Goal: Information Seeking & Learning: Learn about a topic

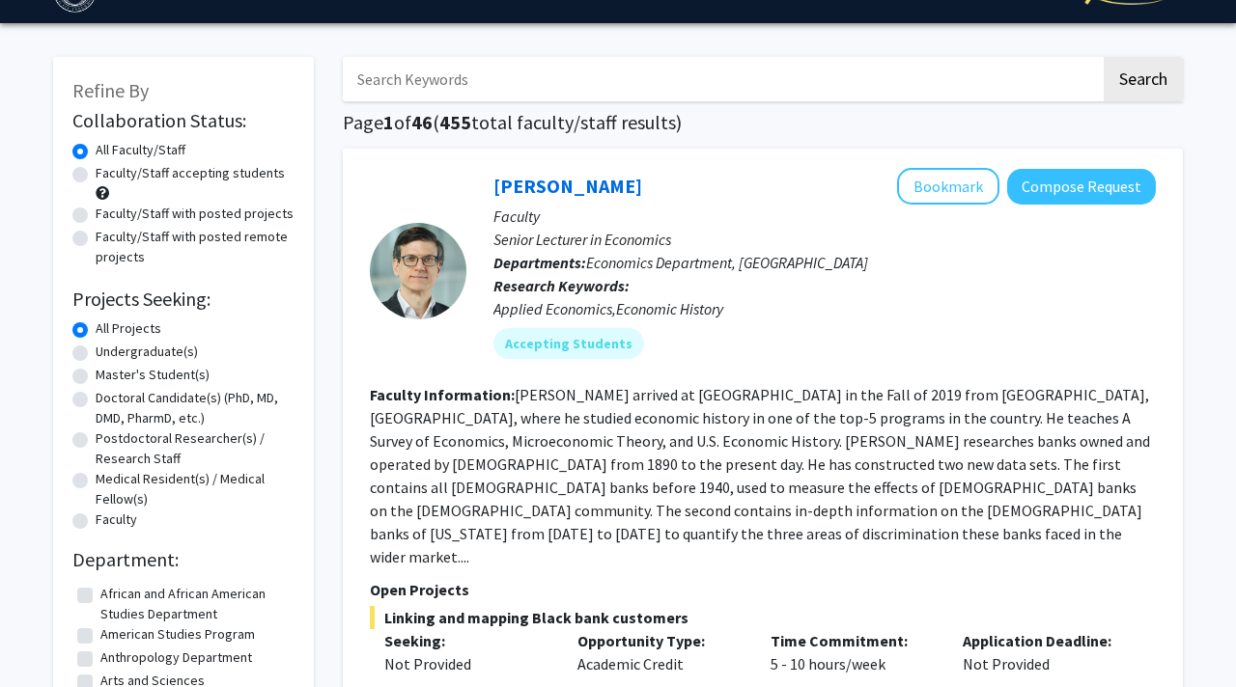
scroll to position [54, 0]
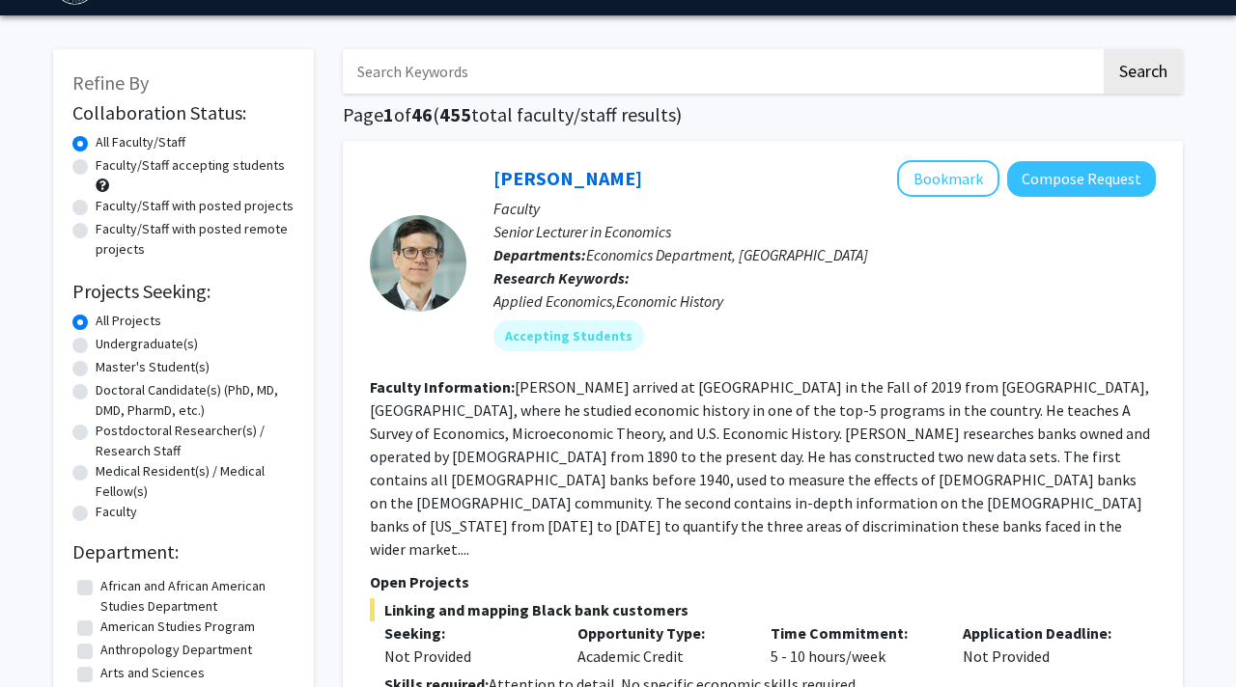
click at [96, 345] on label "Undergraduate(s)" at bounding box center [147, 344] width 102 height 20
click at [96, 345] on input "Undergraduate(s)" at bounding box center [102, 340] width 13 height 13
radio input "true"
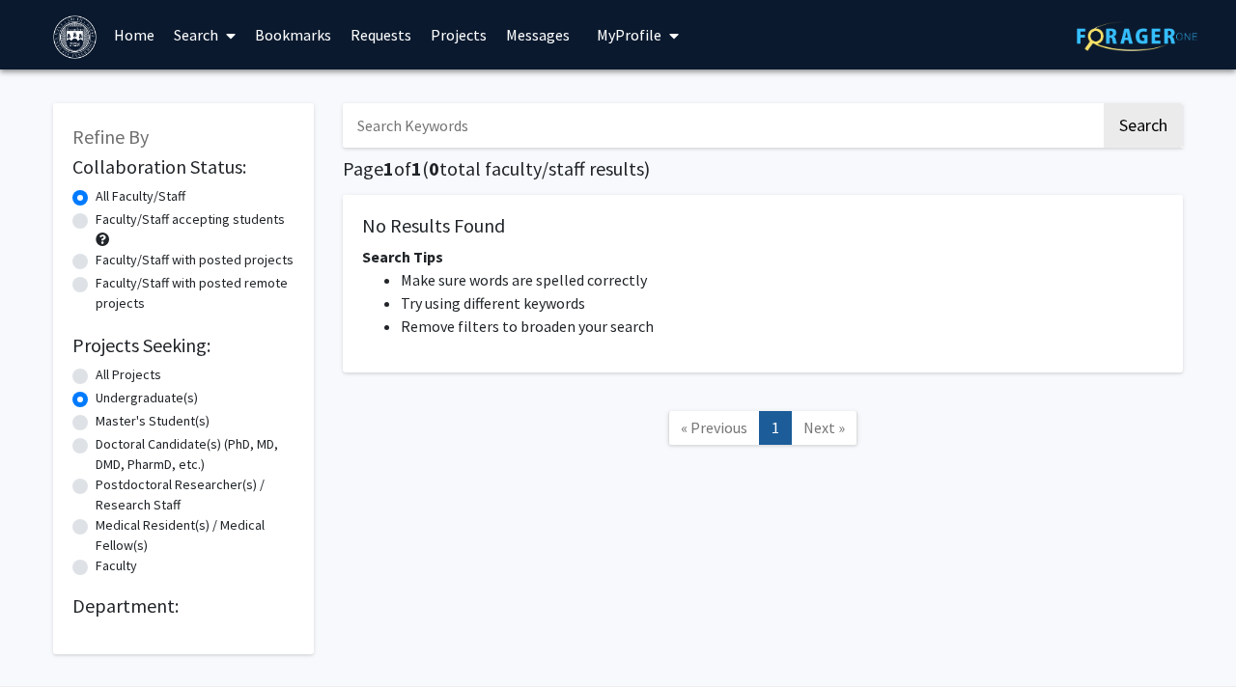
click at [96, 374] on label "All Projects" at bounding box center [129, 375] width 66 height 20
click at [96, 374] on input "All Projects" at bounding box center [102, 371] width 13 height 13
radio input "true"
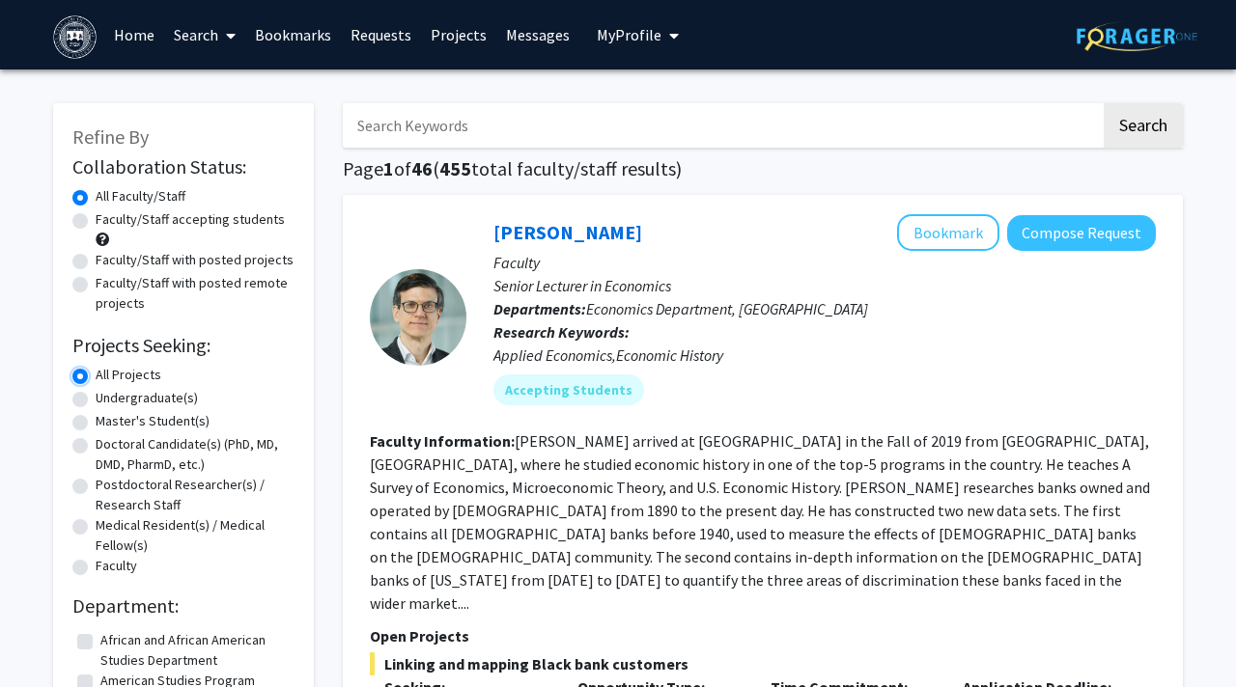
scroll to position [18, 0]
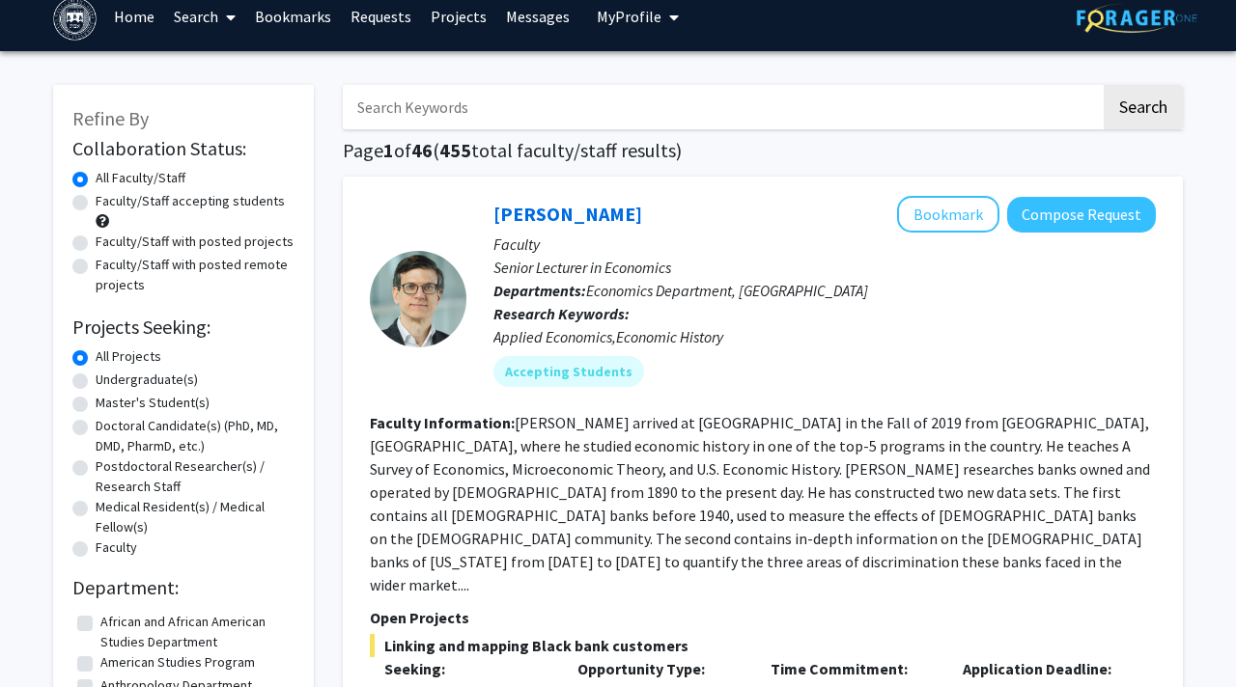
click at [96, 382] on label "Undergraduate(s)" at bounding box center [147, 380] width 102 height 20
click at [96, 382] on input "Undergraduate(s)" at bounding box center [102, 376] width 13 height 13
radio input "true"
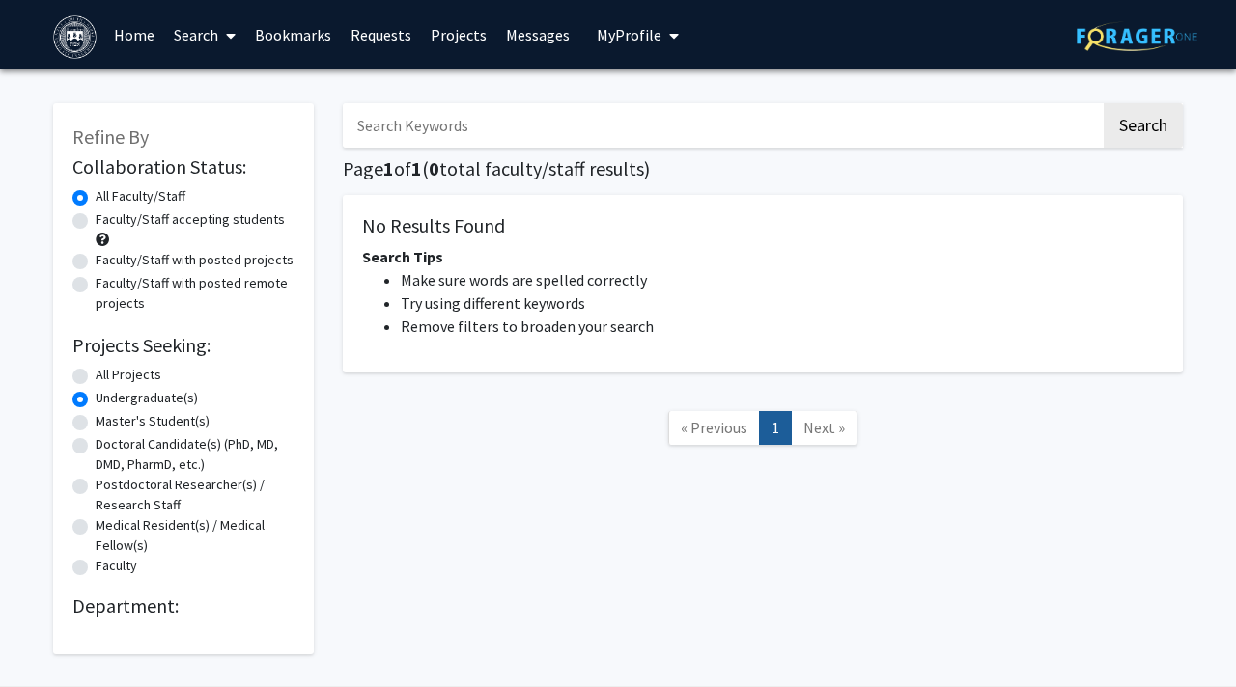
click at [96, 221] on label "Faculty/Staff accepting students" at bounding box center [190, 220] width 189 height 20
click at [96, 221] on input "Faculty/Staff accepting students" at bounding box center [102, 216] width 13 height 13
radio input "true"
click at [96, 376] on label "All Projects" at bounding box center [129, 375] width 66 height 20
click at [96, 376] on input "All Projects" at bounding box center [102, 371] width 13 height 13
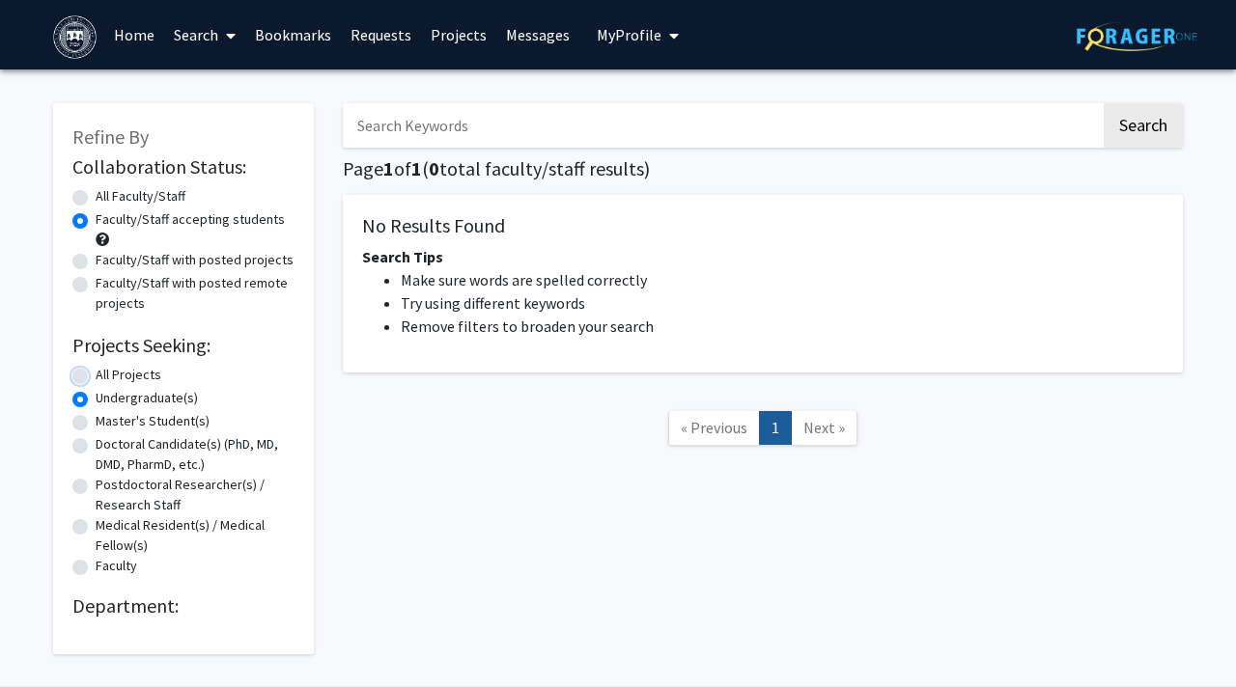
radio input "true"
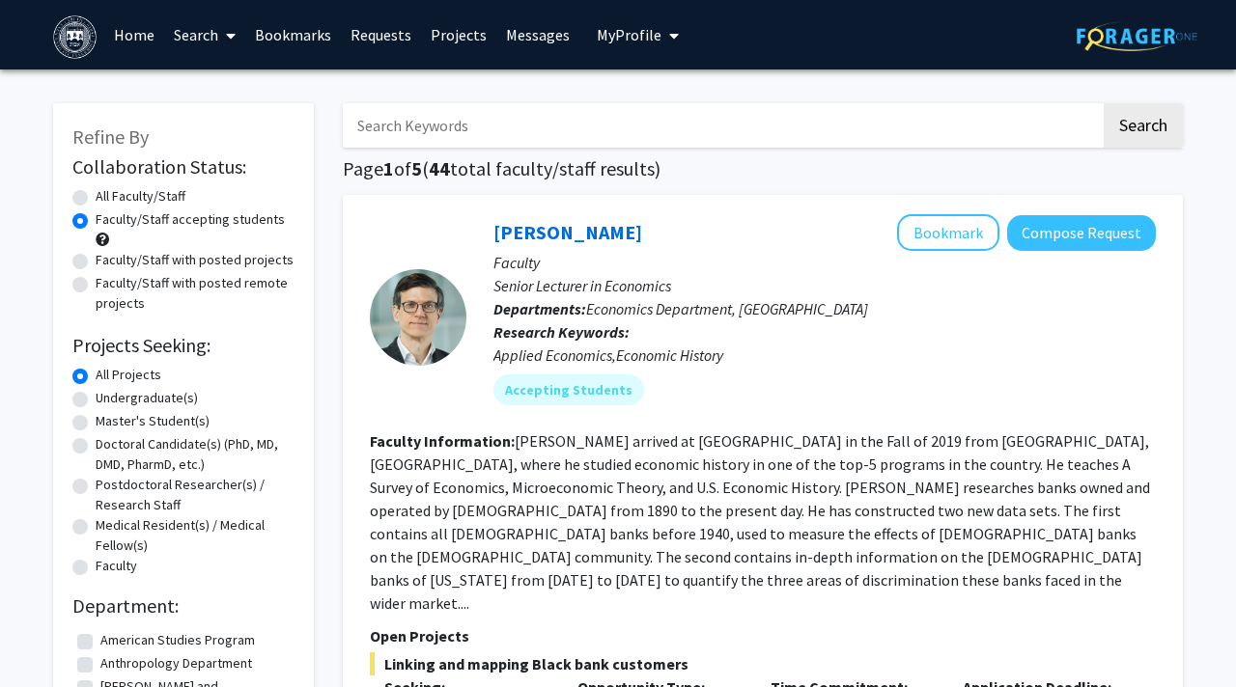
click at [821, 430] on section "Faculty Information: [PERSON_NAME] arrived at [GEOGRAPHIC_DATA] in the Fall of …" at bounding box center [763, 522] width 786 height 185
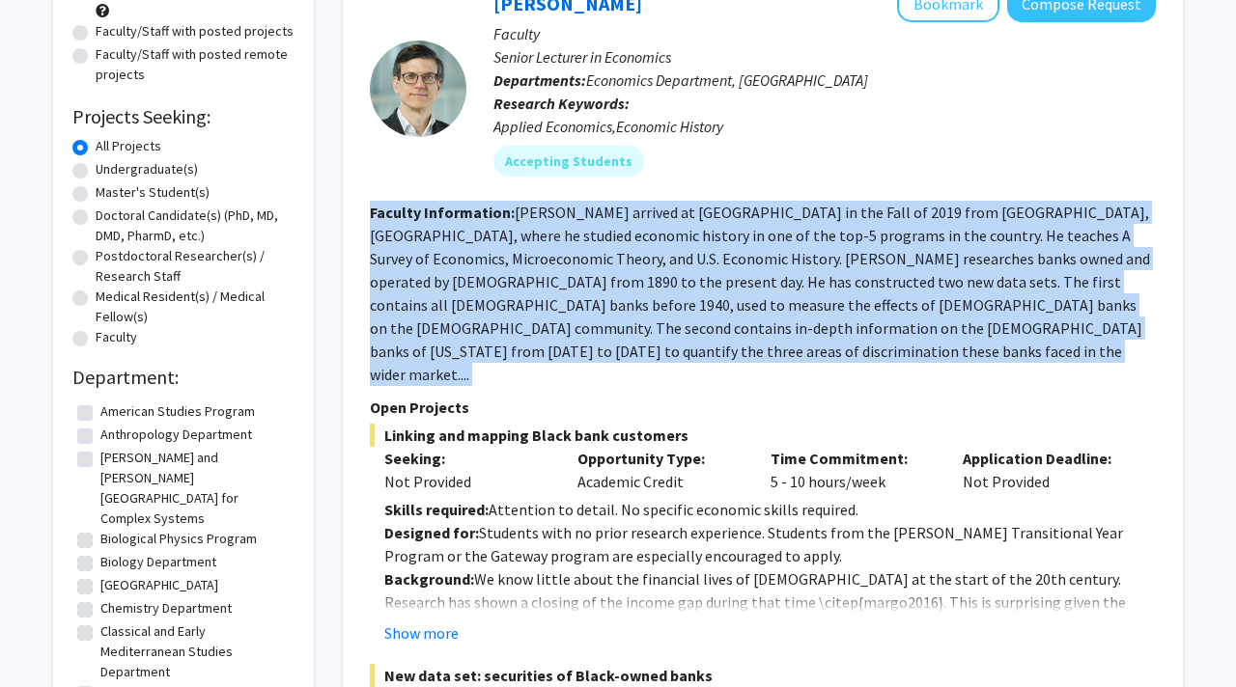
scroll to position [234, 0]
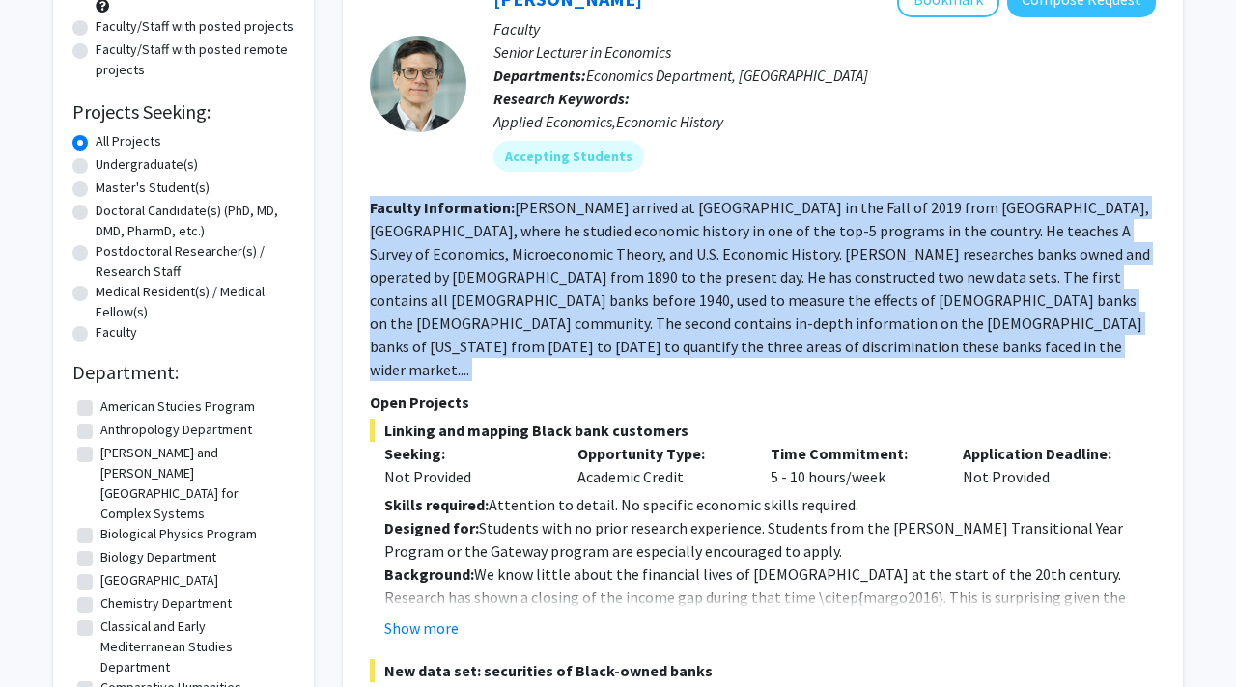
click at [729, 526] on p "Designed for: Students with no prior research experience. Students from the [PE…" at bounding box center [769, 540] width 771 height 46
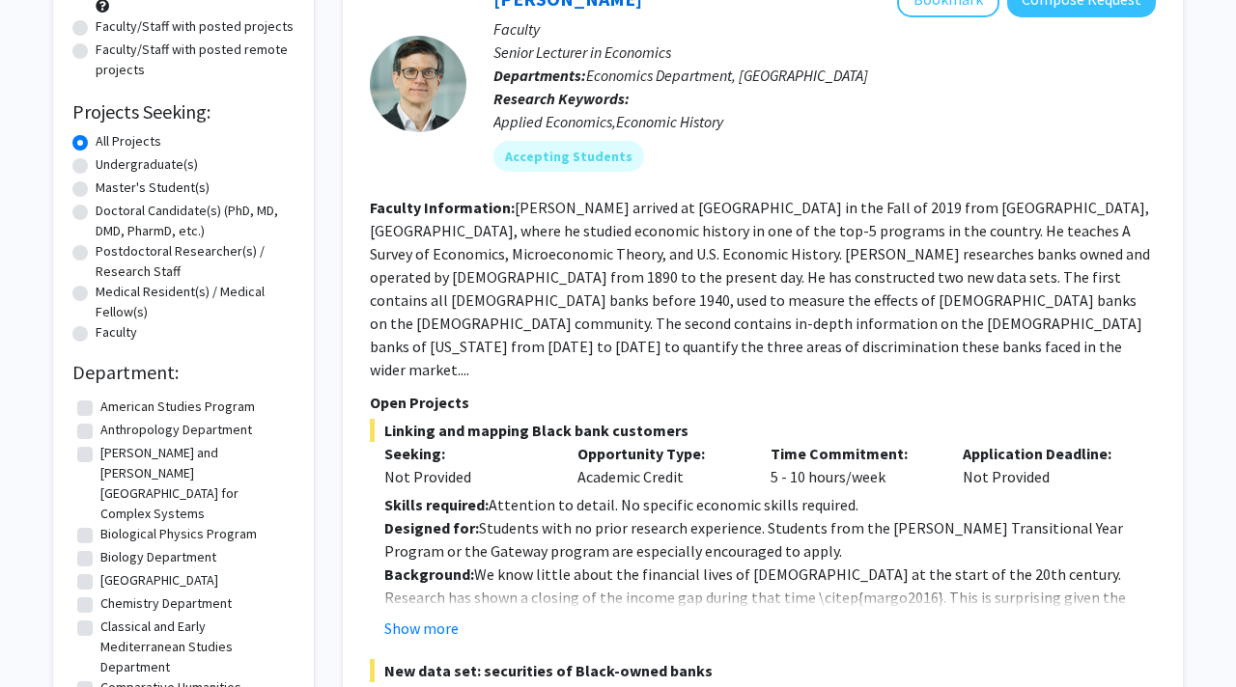
click at [729, 526] on p "Designed for: Students with no prior research experience. Students from the [PE…" at bounding box center [769, 540] width 771 height 46
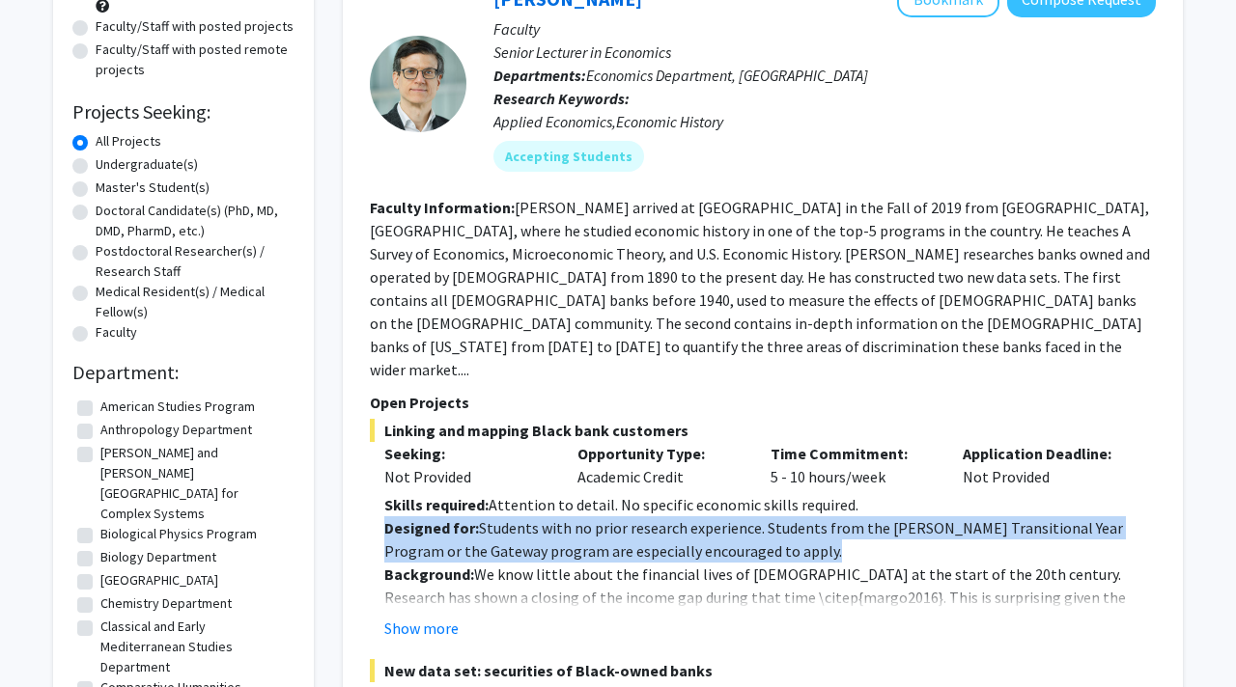
click at [729, 526] on p "Designed for: Students with no prior research experience. Students from the [PE…" at bounding box center [769, 540] width 771 height 46
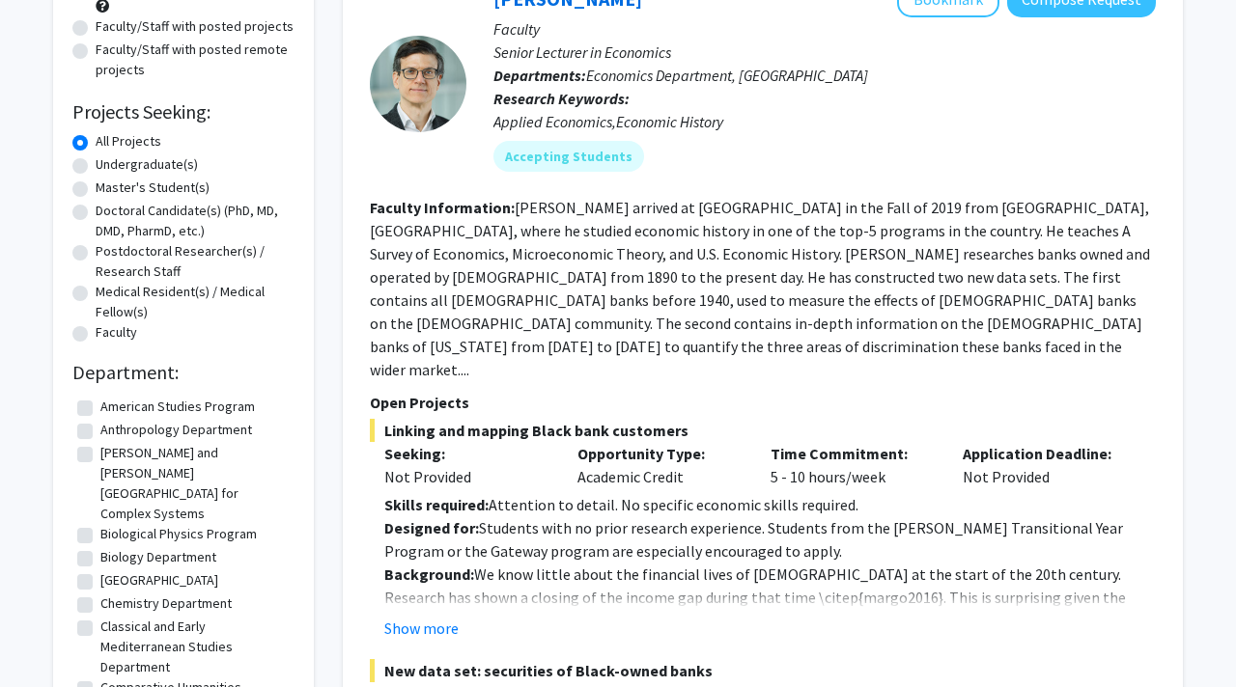
click at [729, 526] on p "Designed for: Students with no prior research experience. Students from the [PE…" at bounding box center [769, 540] width 771 height 46
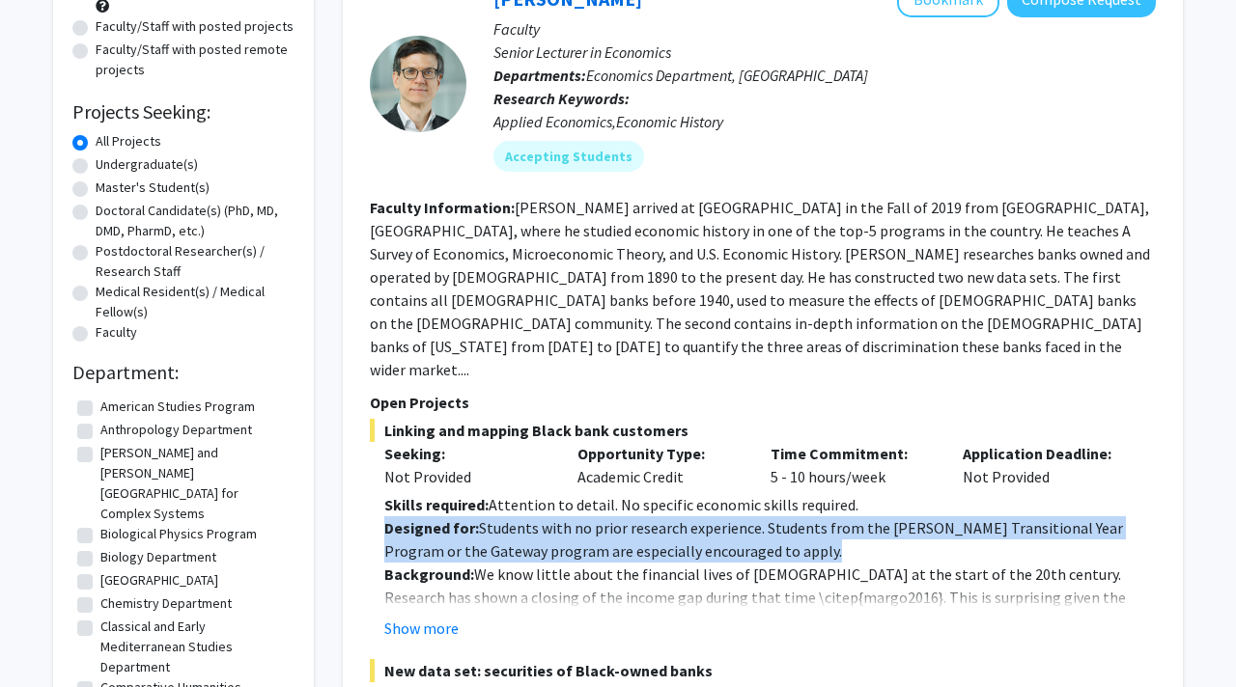
click at [729, 526] on p "Designed for: Students with no prior research experience. Students from the [PE…" at bounding box center [769, 540] width 771 height 46
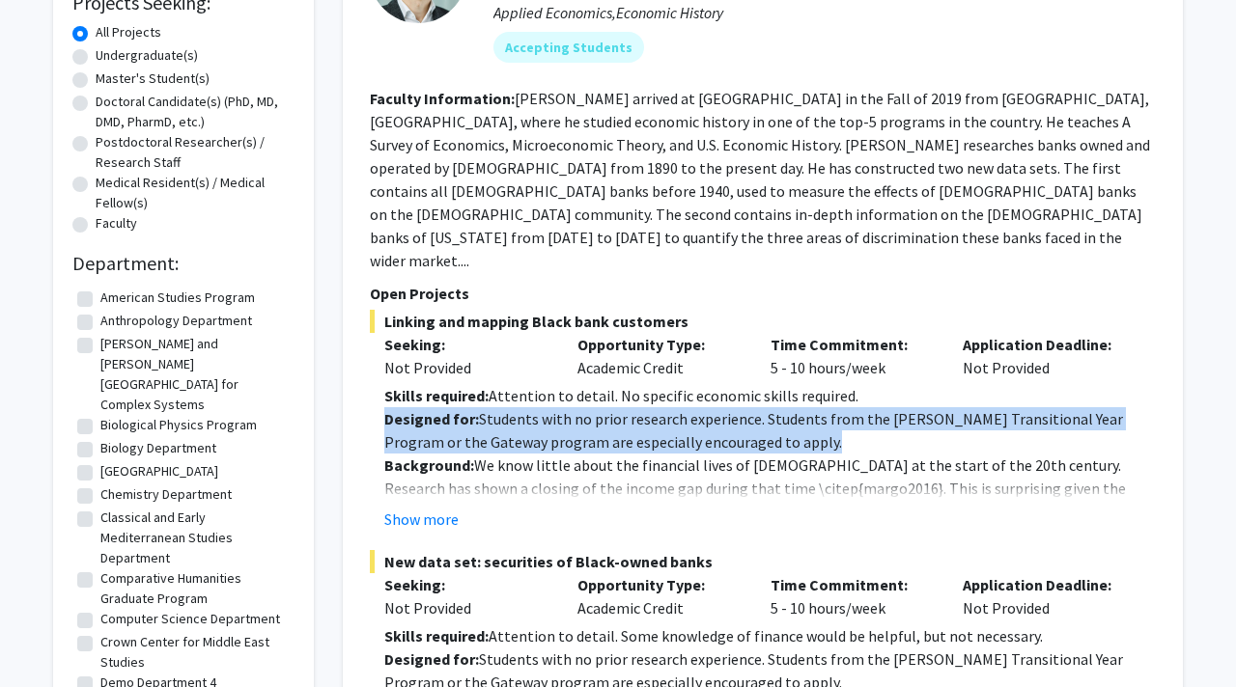
click at [496, 454] on p "Background: We know little about the financial lives of [DEMOGRAPHIC_DATA] at t…" at bounding box center [769, 512] width 771 height 116
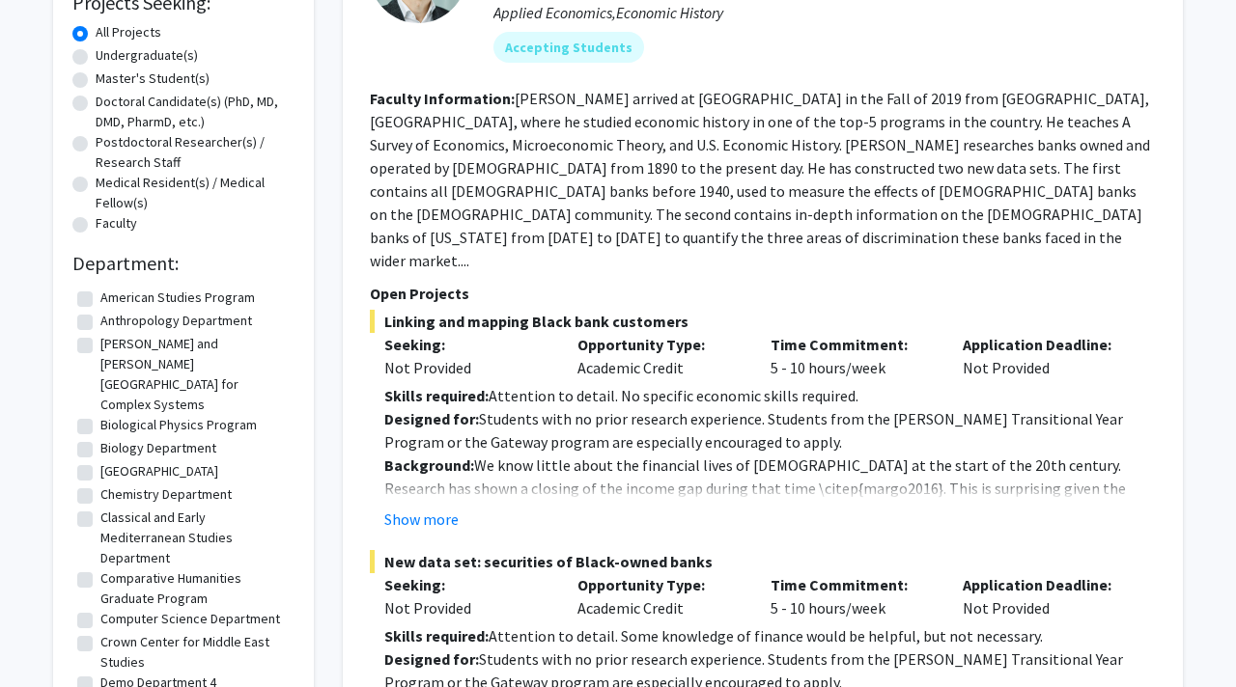
click at [496, 454] on p "Background: We know little about the financial lives of [DEMOGRAPHIC_DATA] at t…" at bounding box center [769, 512] width 771 height 116
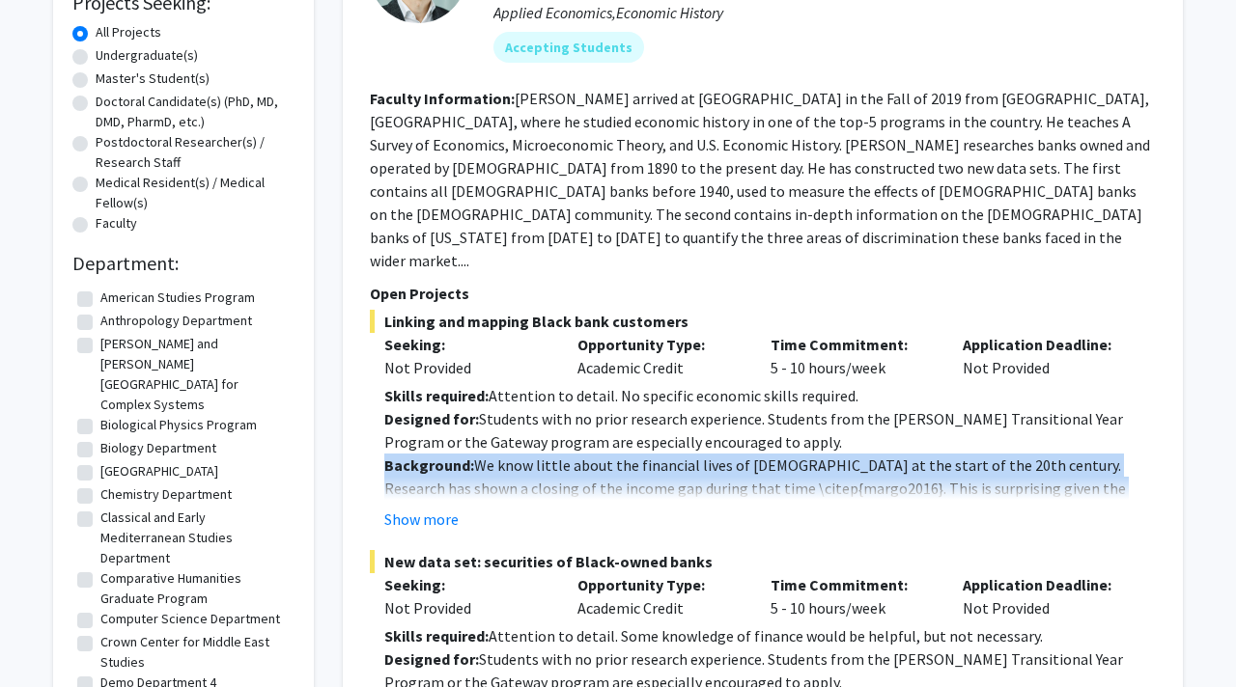
click at [496, 454] on p "Background: We know little about the financial lives of [DEMOGRAPHIC_DATA] at t…" at bounding box center [769, 512] width 771 height 116
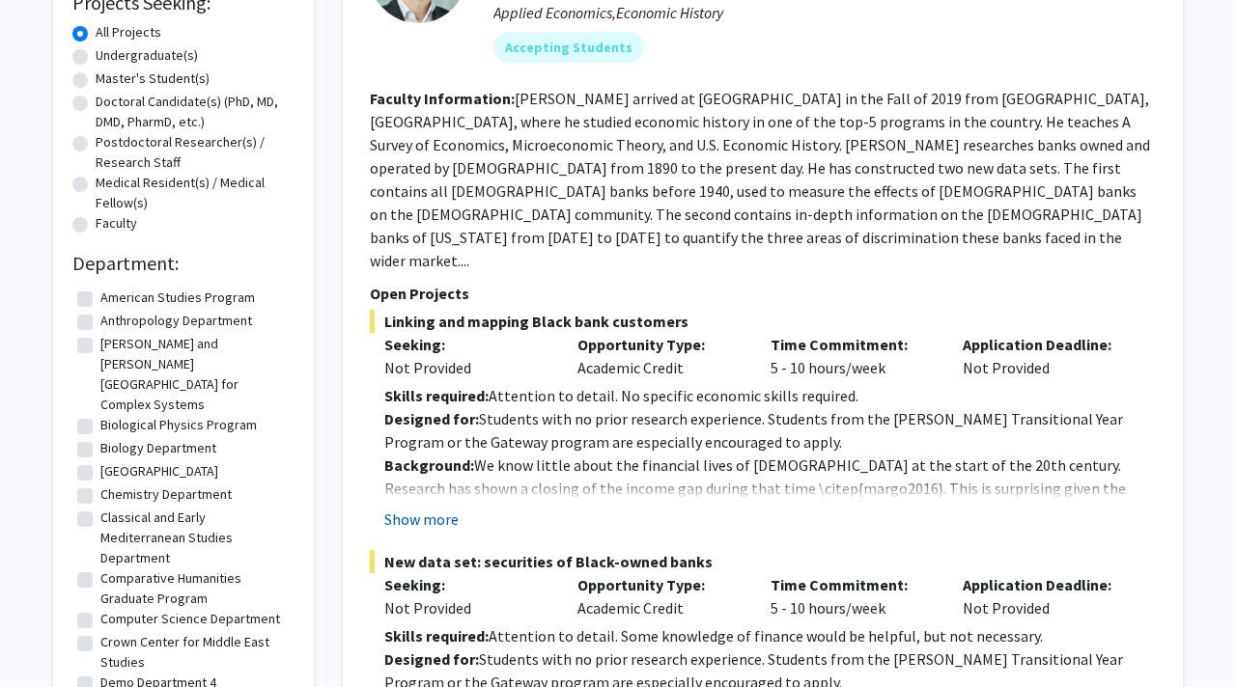
click at [446, 508] on button "Show more" at bounding box center [421, 519] width 74 height 23
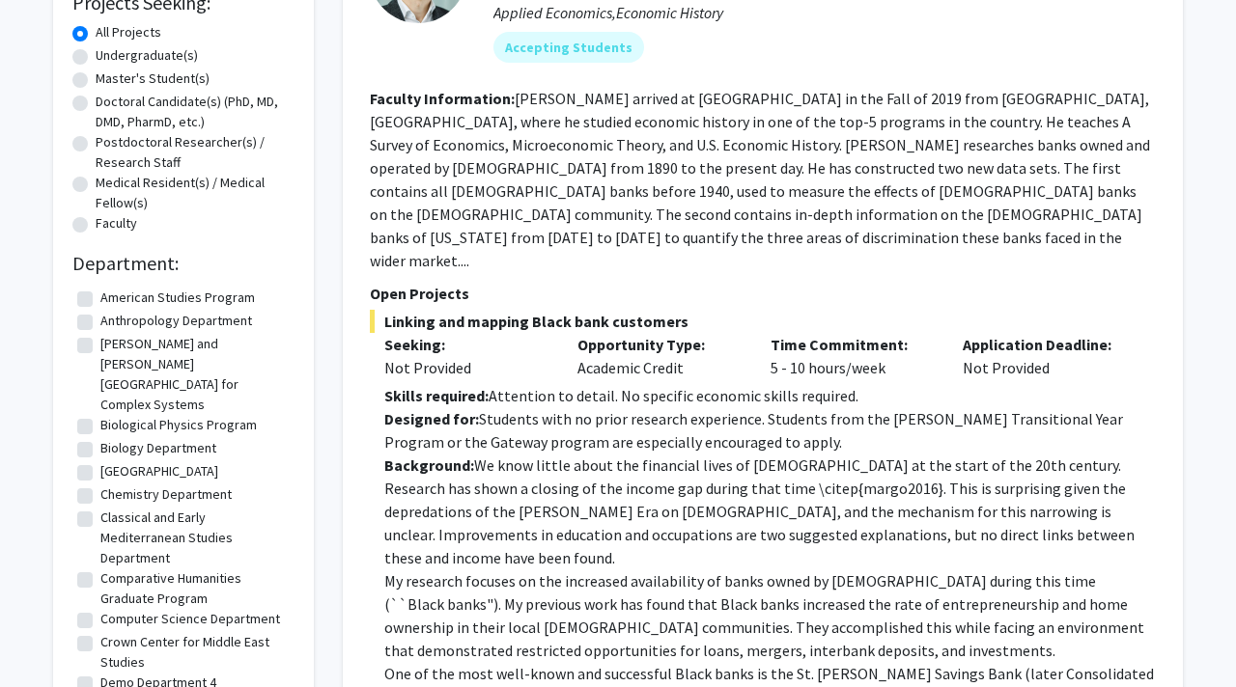
click at [532, 410] on p "Designed for: Students with no prior research experience. Students from the [PE…" at bounding box center [769, 430] width 771 height 46
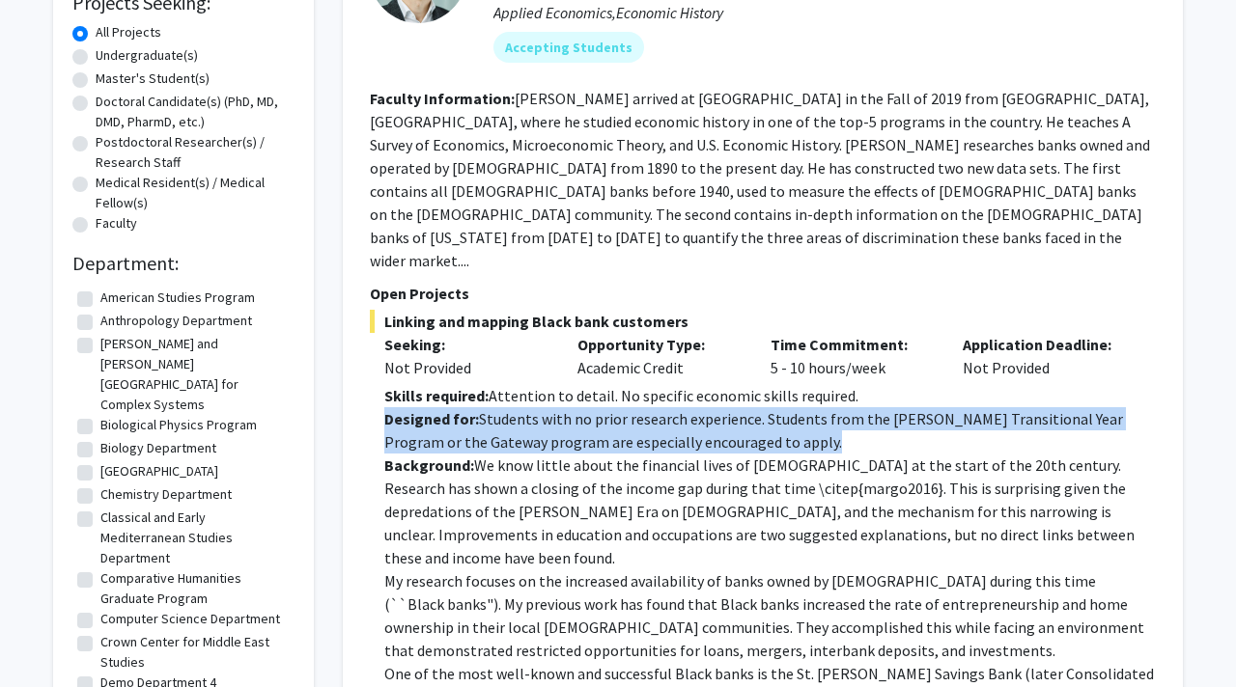
click at [532, 410] on p "Designed for: Students with no prior research experience. Students from the [PE…" at bounding box center [769, 430] width 771 height 46
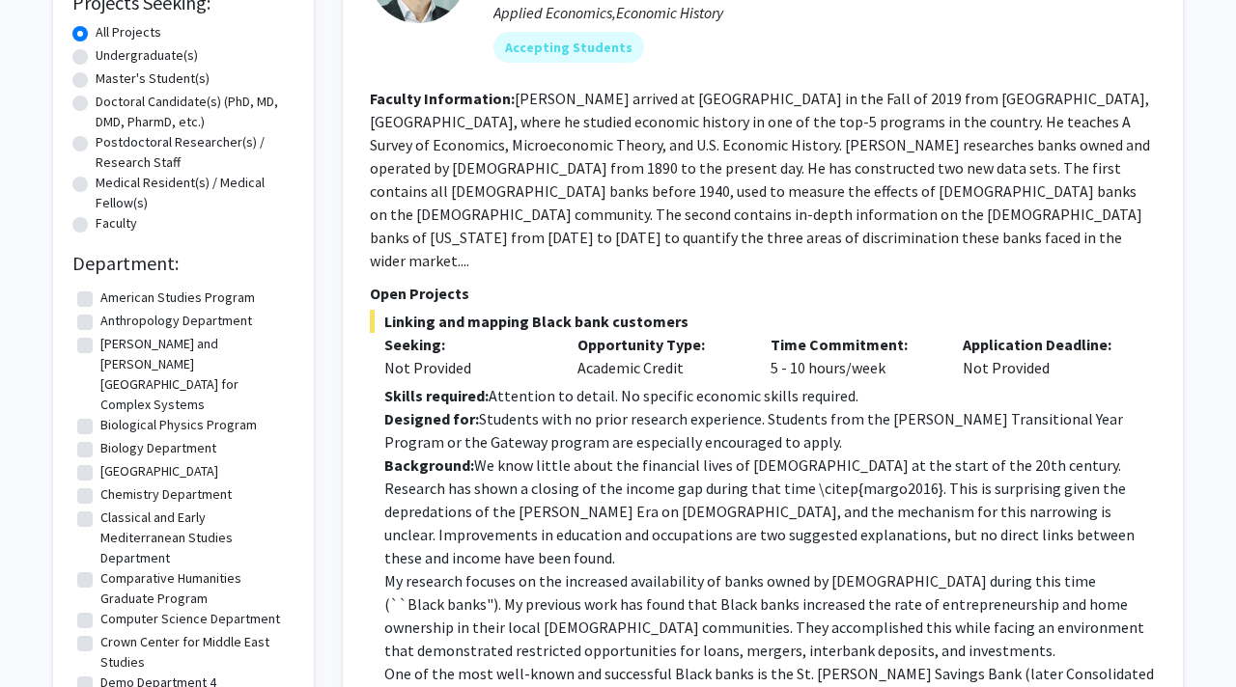
click at [532, 410] on p "Designed for: Students with no prior research experience. Students from the [PE…" at bounding box center [769, 430] width 771 height 46
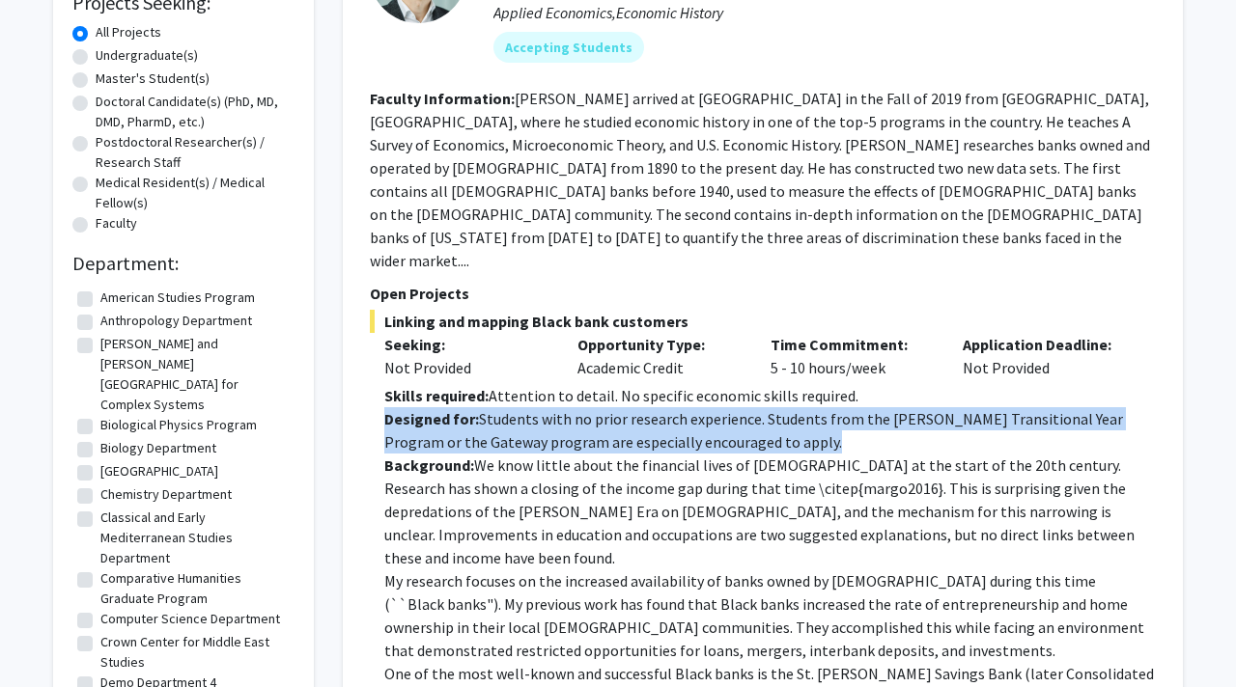
click at [609, 454] on p "Background: We know little about the financial lives of [DEMOGRAPHIC_DATA] at t…" at bounding box center [769, 512] width 771 height 116
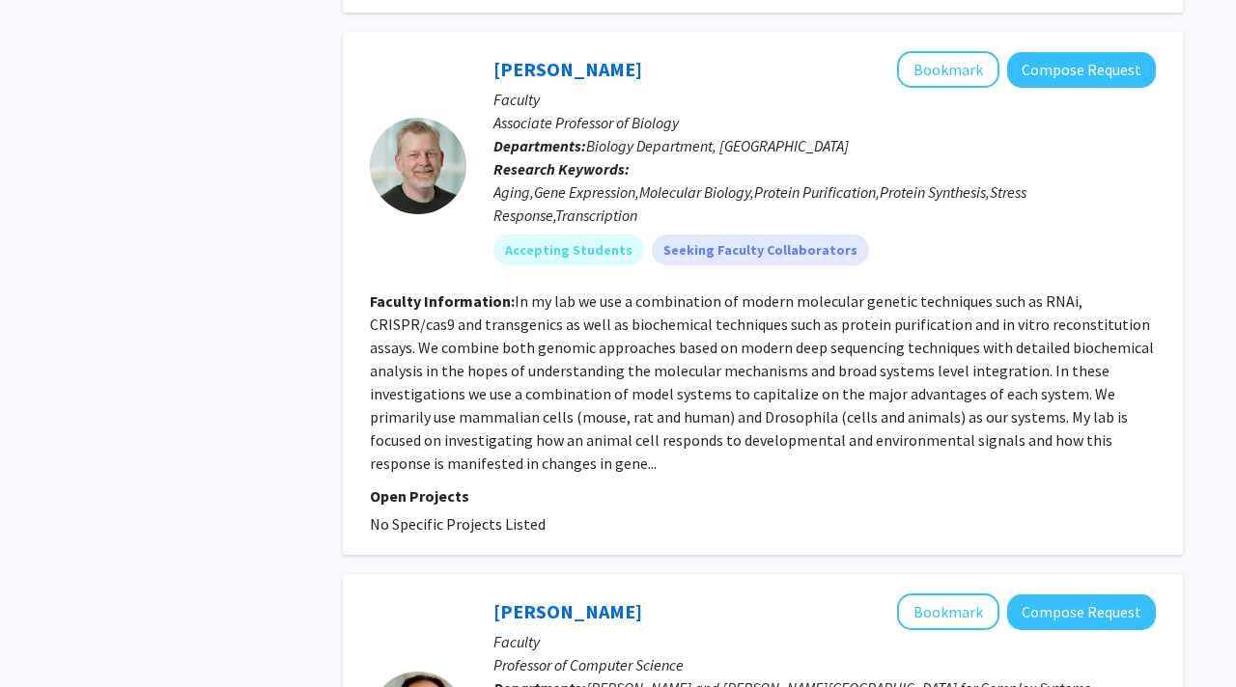
scroll to position [3795, 0]
click at [654, 156] on p "Research Keywords: Aging,Gene Expression,Molecular Biology,Protein Purification…" at bounding box center [824, 191] width 662 height 70
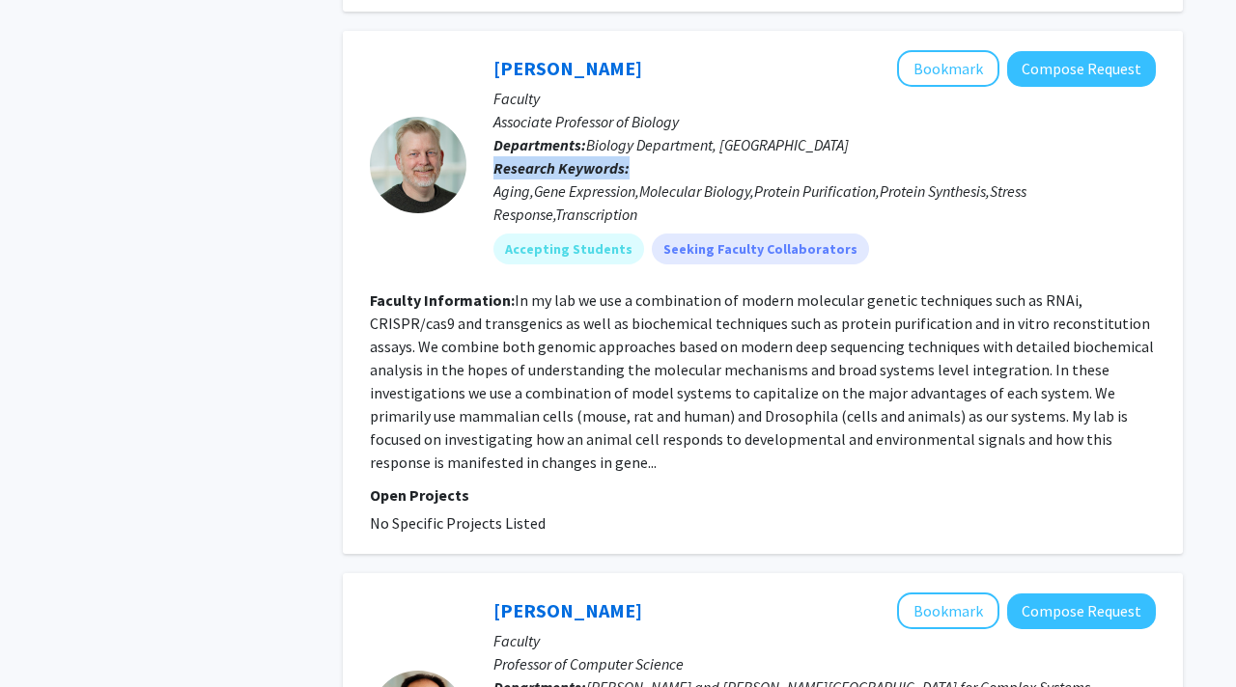
click at [626, 180] on div "Aging,Gene Expression,Molecular Biology,Protein Purification,Protein Synthesis,…" at bounding box center [824, 203] width 662 height 46
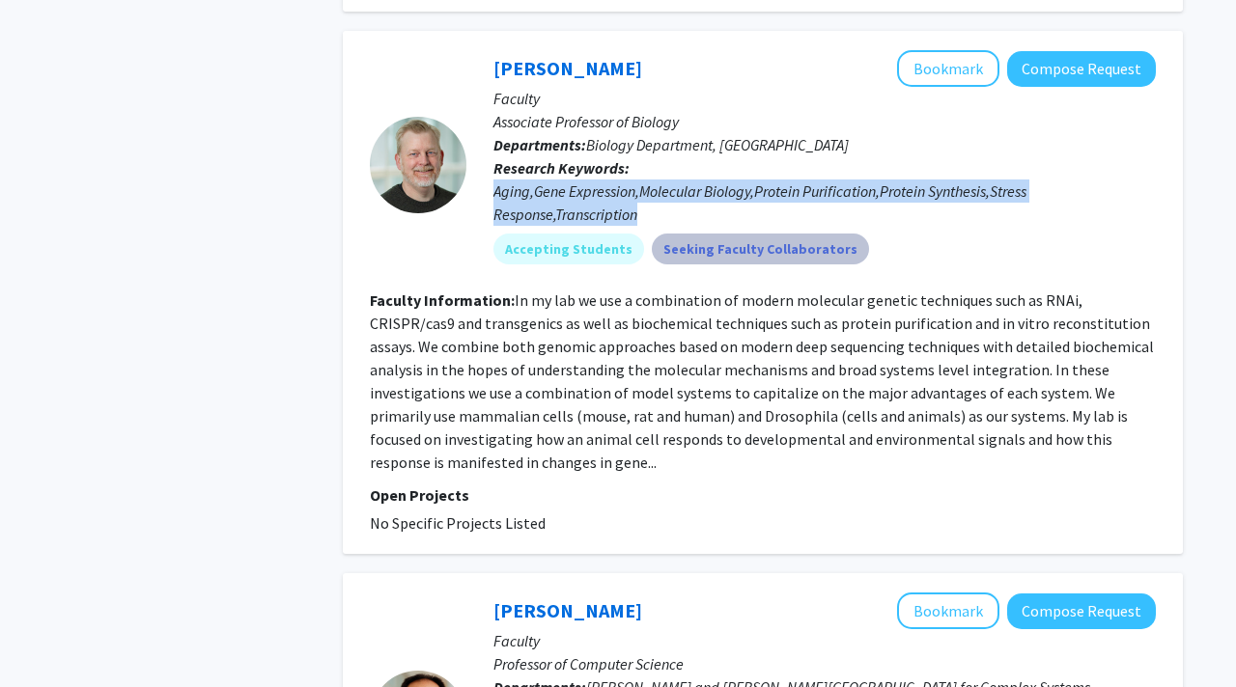
click at [680, 234] on mat-chip "Seeking Faculty Collaborators" at bounding box center [760, 249] width 217 height 31
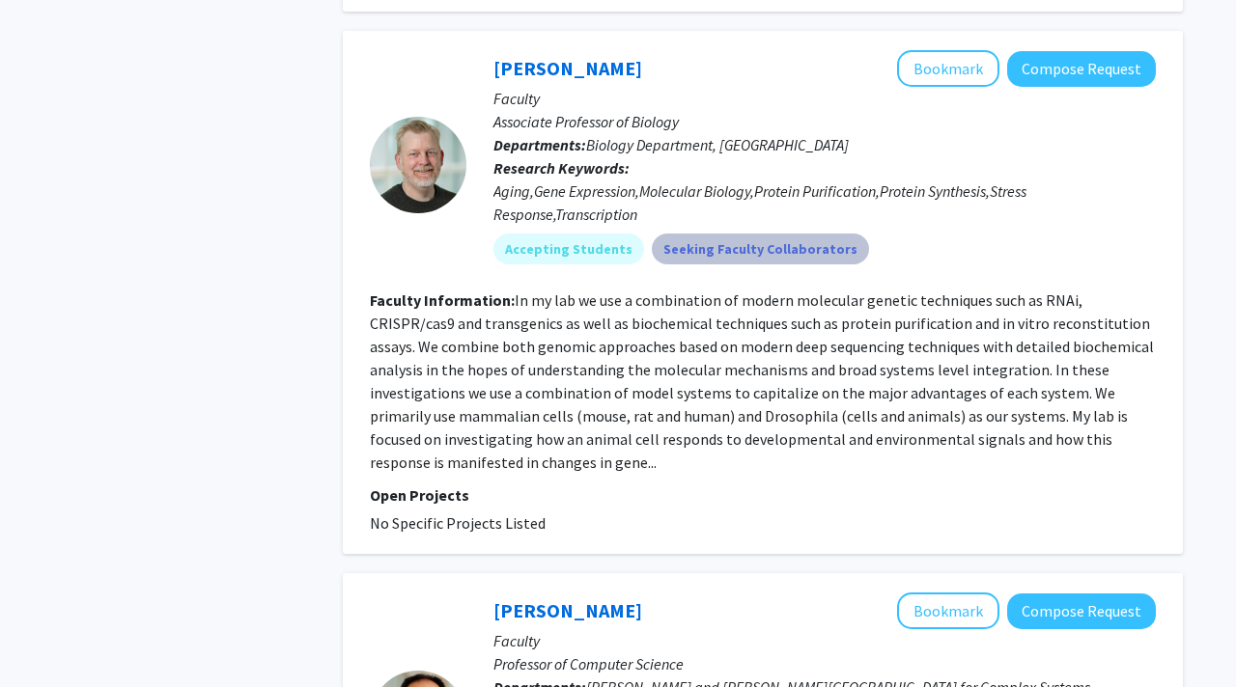
click at [680, 234] on mat-chip "Seeking Faculty Collaborators" at bounding box center [760, 249] width 217 height 31
click at [652, 291] on fg-read-more "In my lab we use a combination of modern molecular genetic techniques such as R…" at bounding box center [762, 382] width 784 height 182
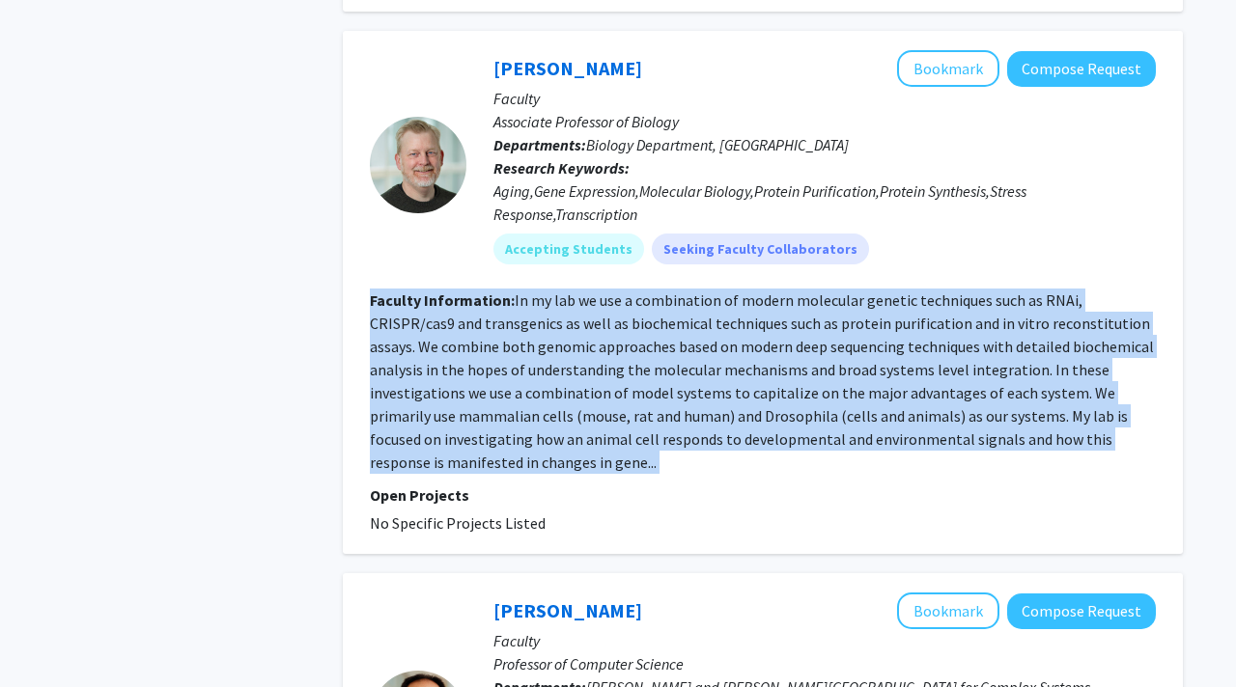
click at [652, 291] on fg-read-more "In my lab we use a combination of modern molecular genetic techniques such as R…" at bounding box center [762, 382] width 784 height 182
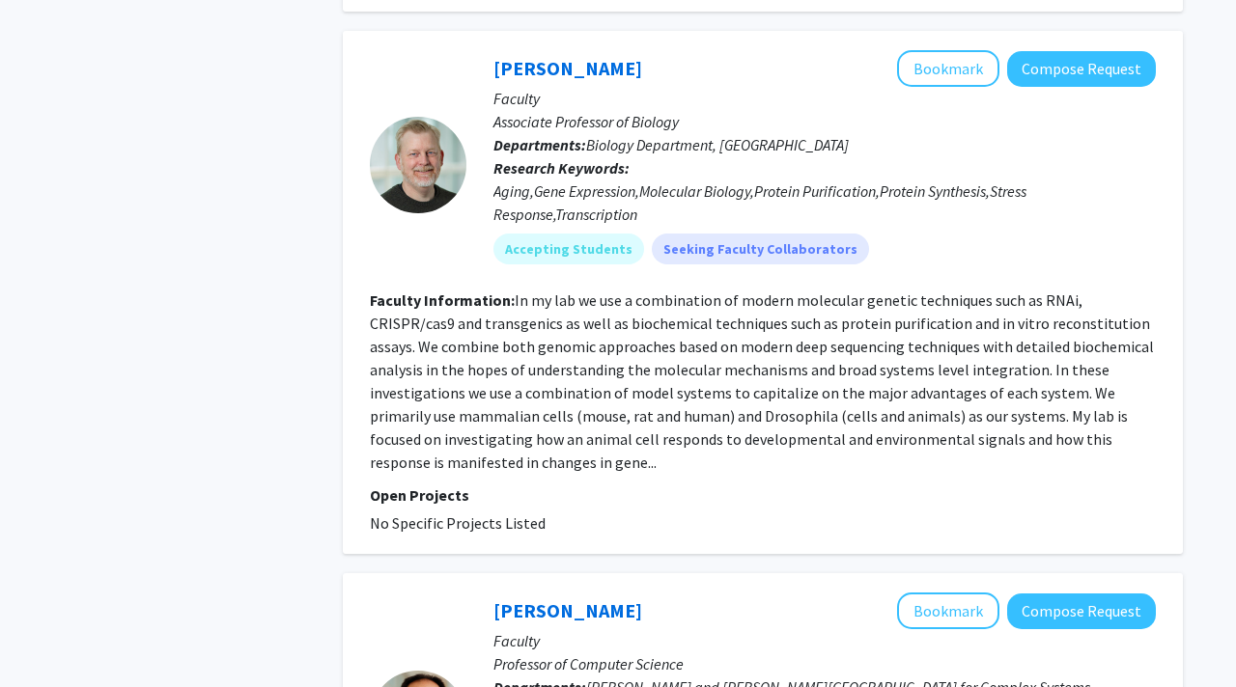
click at [804, 291] on fg-read-more "In my lab we use a combination of modern molecular genetic techniques such as R…" at bounding box center [762, 382] width 784 height 182
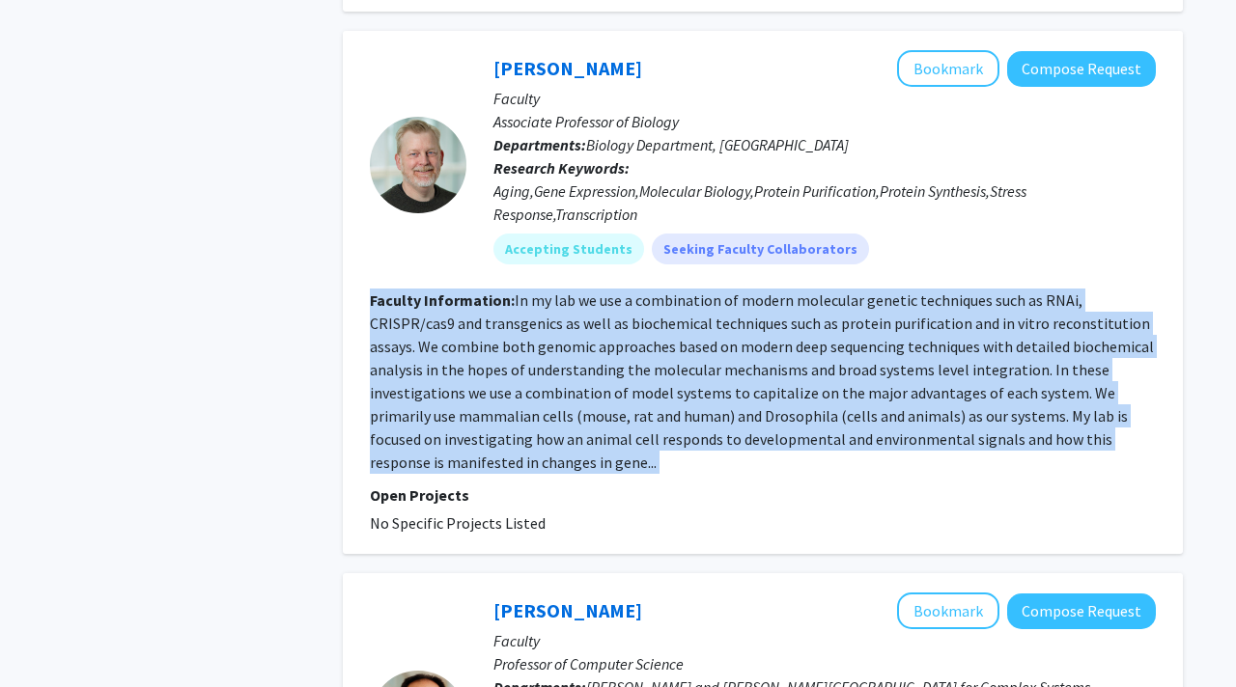
click at [811, 291] on fg-read-more "In my lab we use a combination of modern molecular genetic techniques such as R…" at bounding box center [762, 382] width 784 height 182
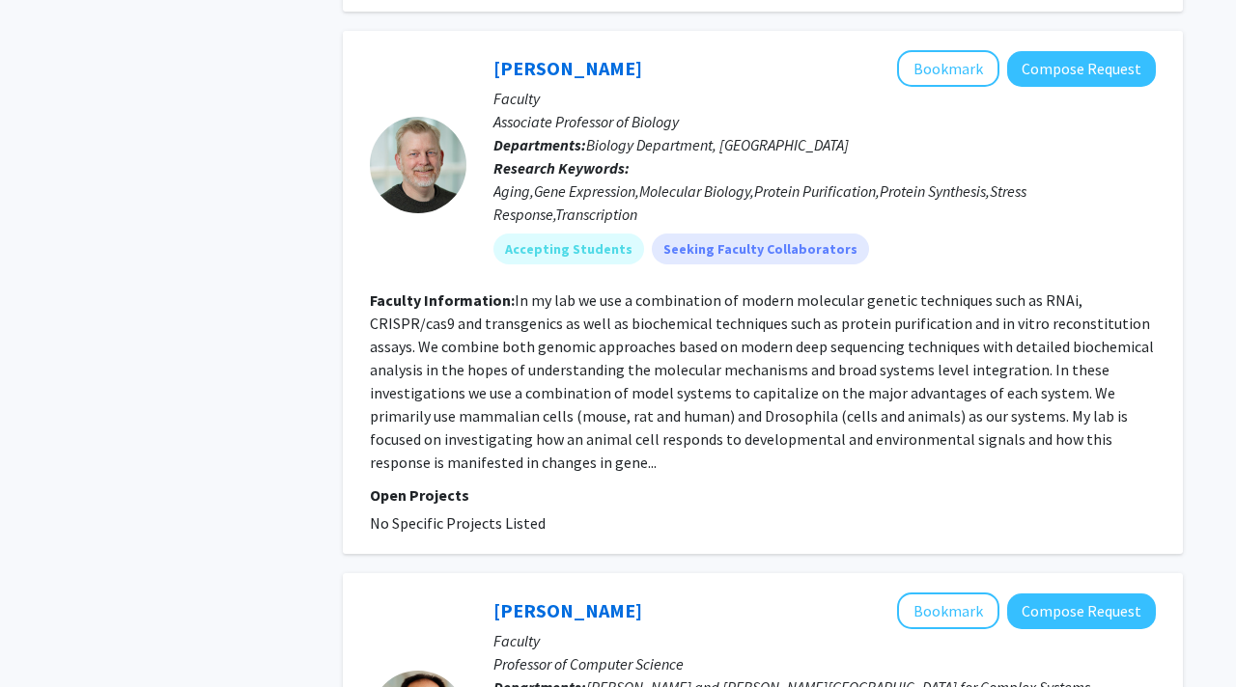
click at [811, 291] on fg-read-more "In my lab we use a combination of modern molecular genetic techniques such as R…" at bounding box center [762, 382] width 784 height 182
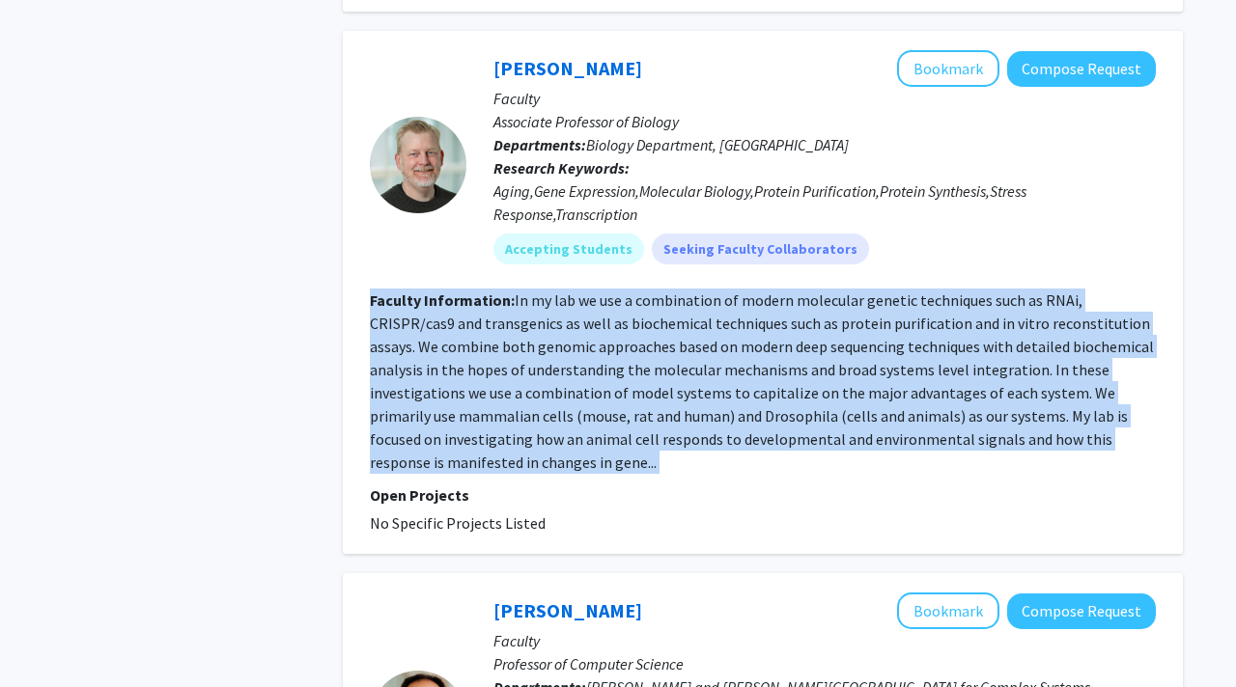
click at [690, 294] on fg-read-more "In my lab we use a combination of modern molecular genetic techniques such as R…" at bounding box center [762, 382] width 784 height 182
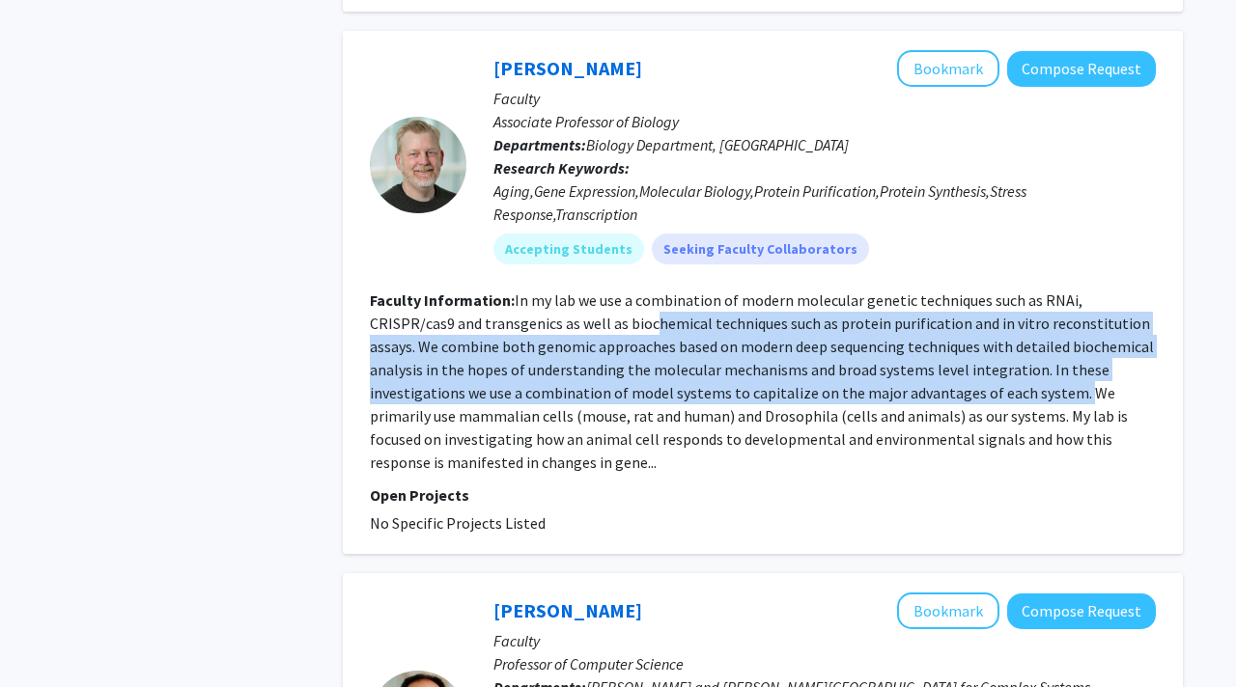
drag, startPoint x: 570, startPoint y: 280, endPoint x: 928, endPoint y: 354, distance: 365.9
click at [928, 354] on fg-read-more "In my lab we use a combination of modern molecular genetic techniques such as R…" at bounding box center [762, 382] width 784 height 182
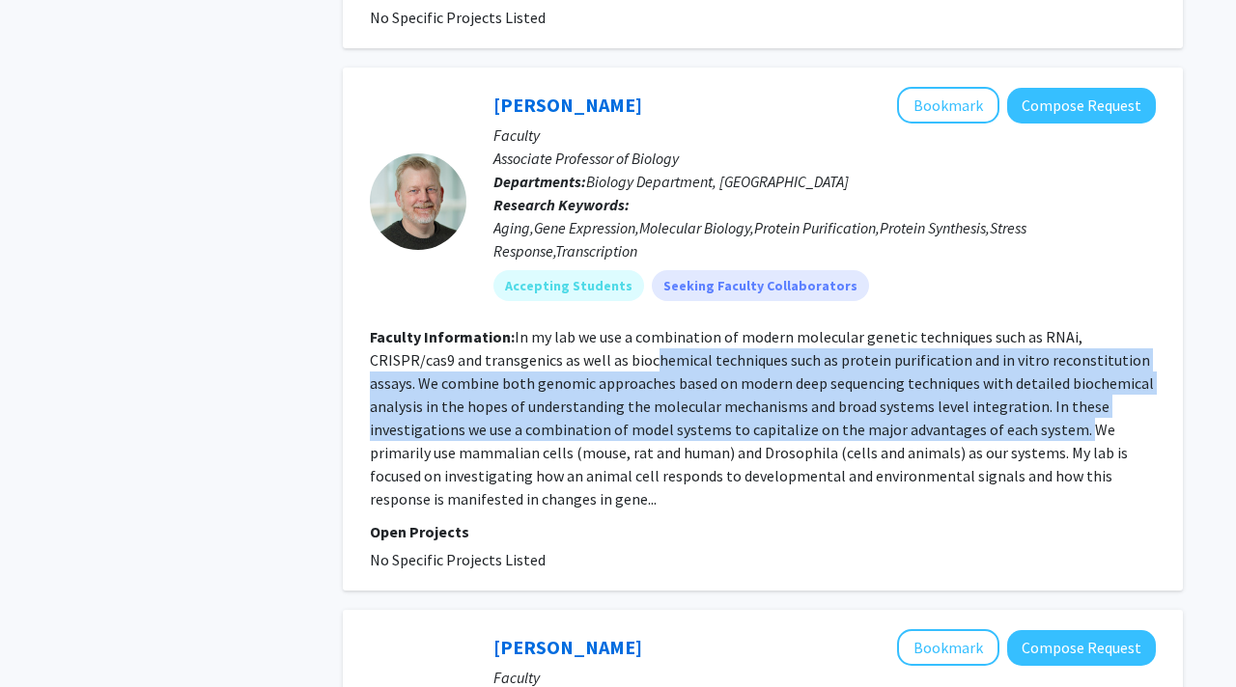
scroll to position [3742, 0]
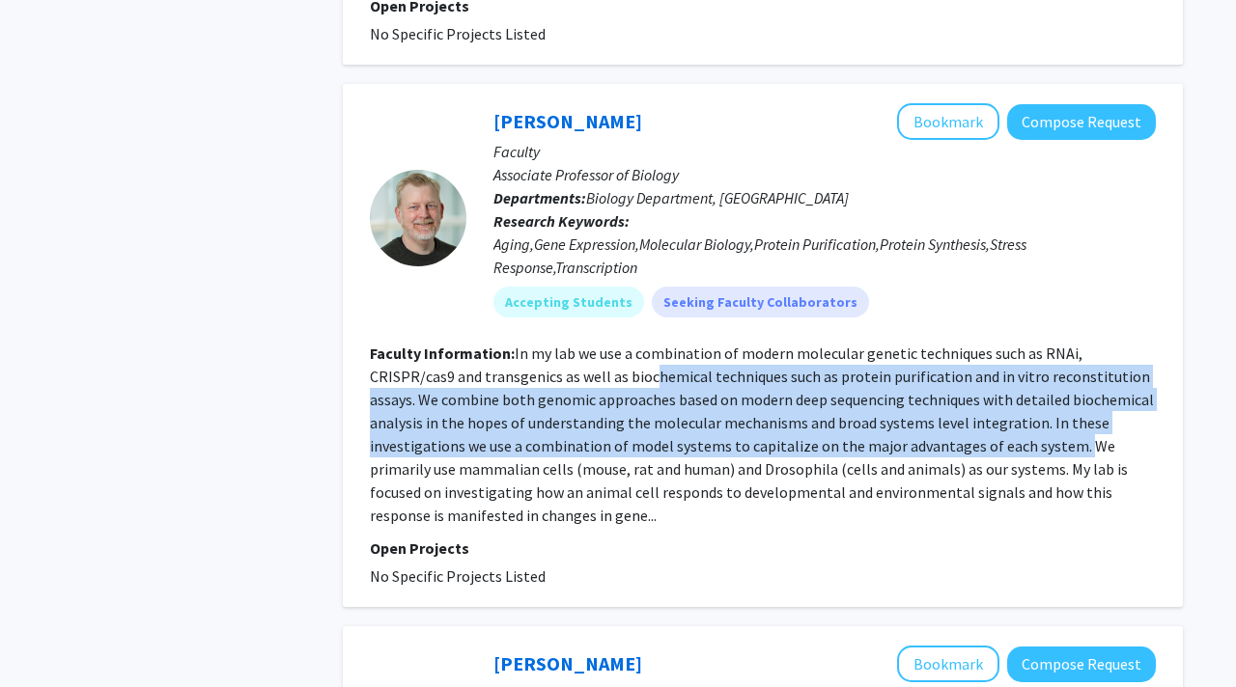
click at [1042, 186] on p "Departments: Biology Department, [GEOGRAPHIC_DATA]" at bounding box center [824, 197] width 662 height 23
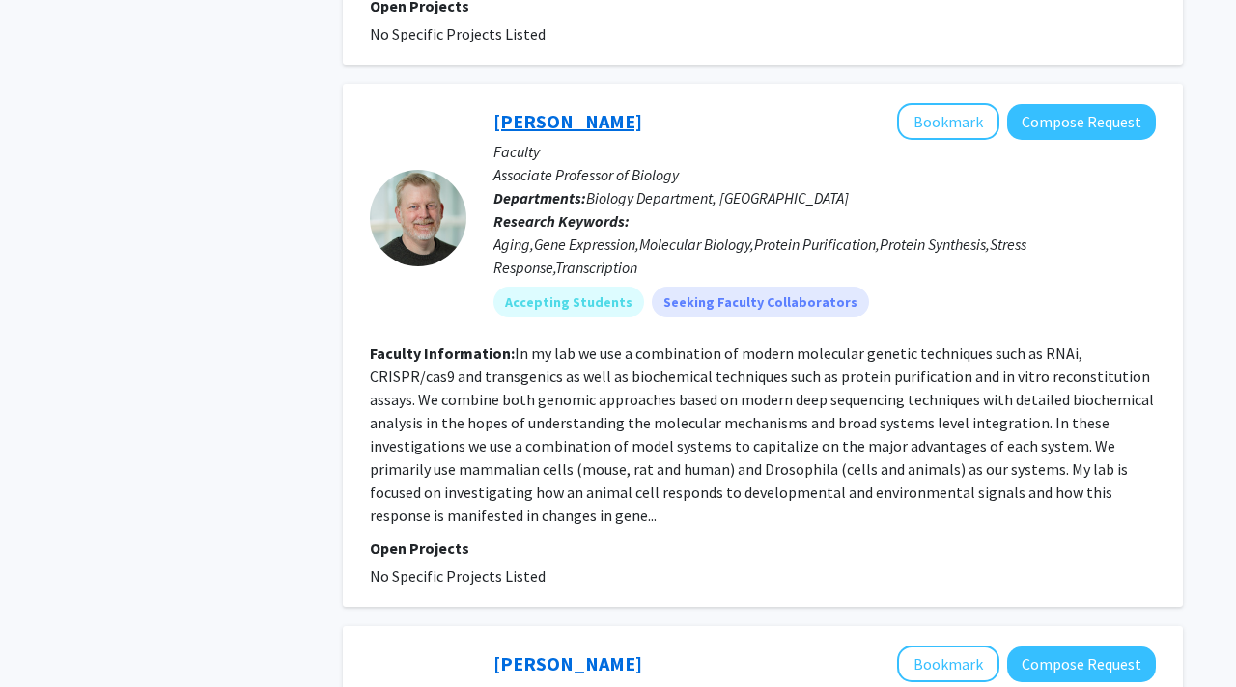
click at [519, 109] on link "[PERSON_NAME]" at bounding box center [567, 121] width 149 height 24
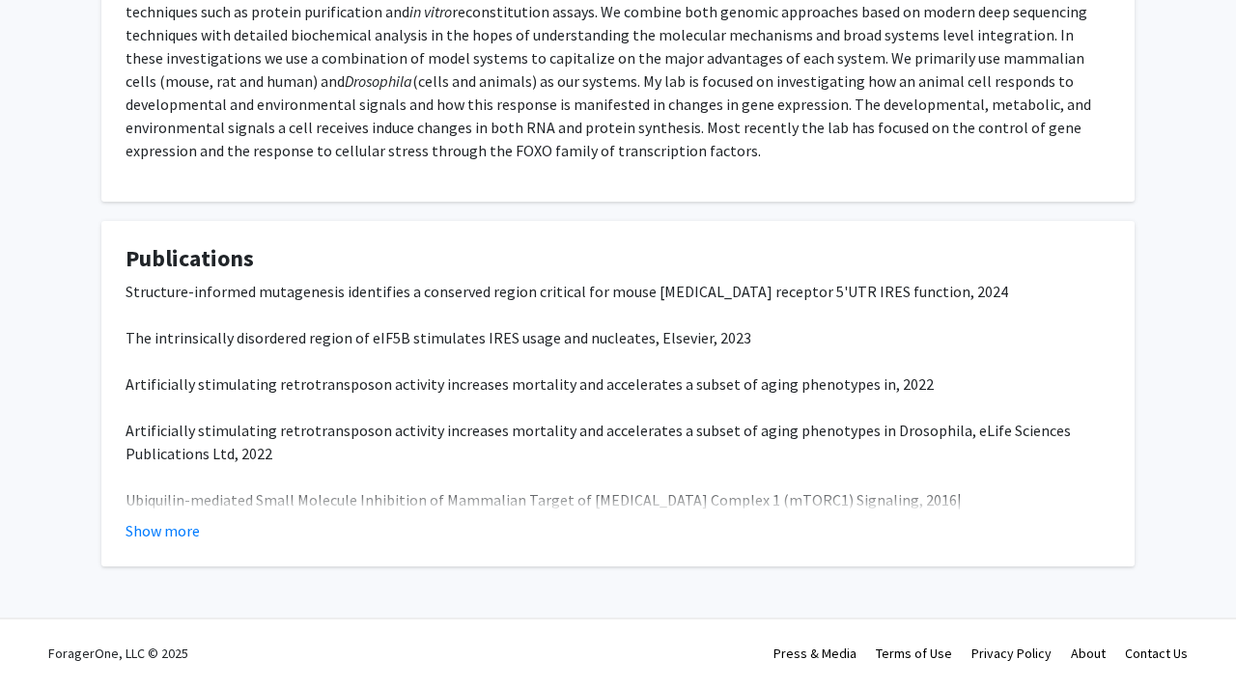
scroll to position [560, 0]
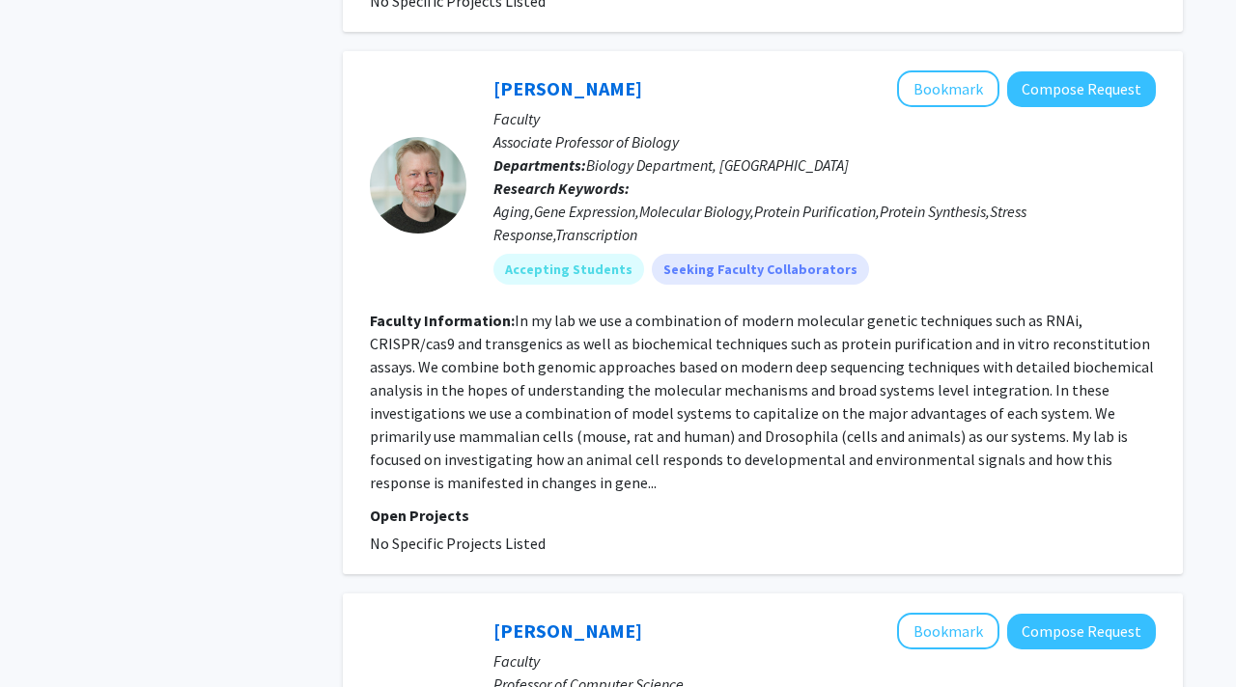
scroll to position [2977, 0]
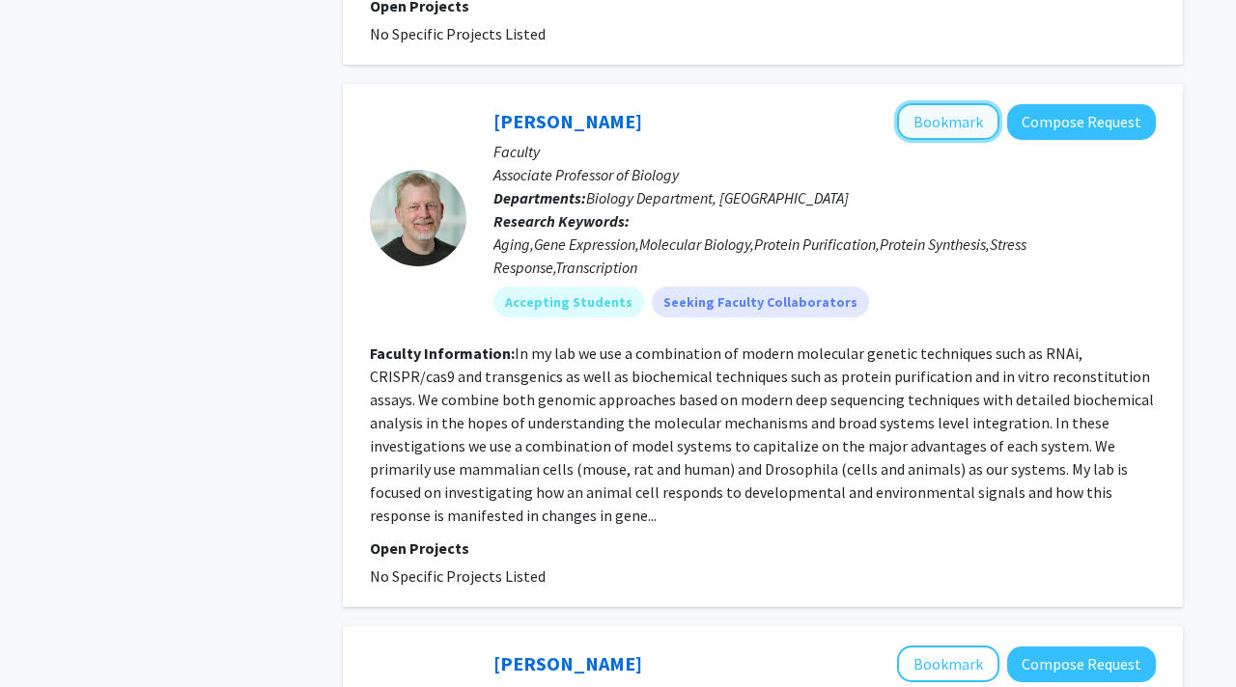
click at [985, 104] on button "Bookmark" at bounding box center [948, 121] width 102 height 37
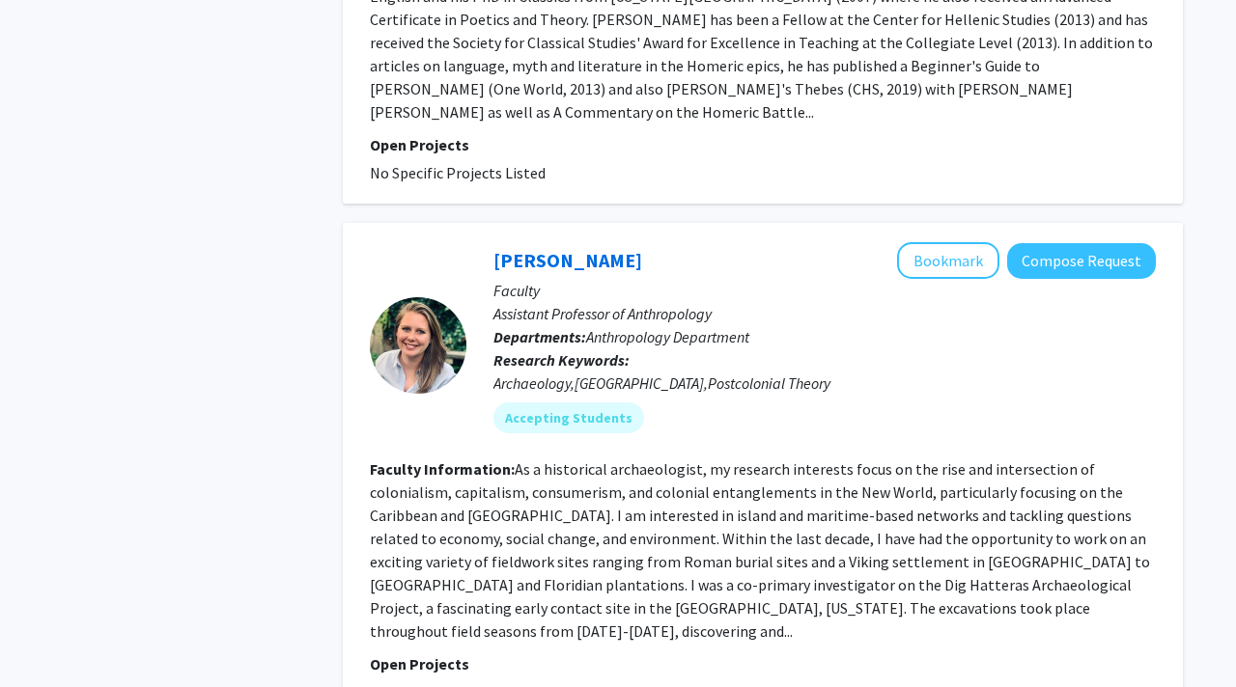
scroll to position [6027, 0]
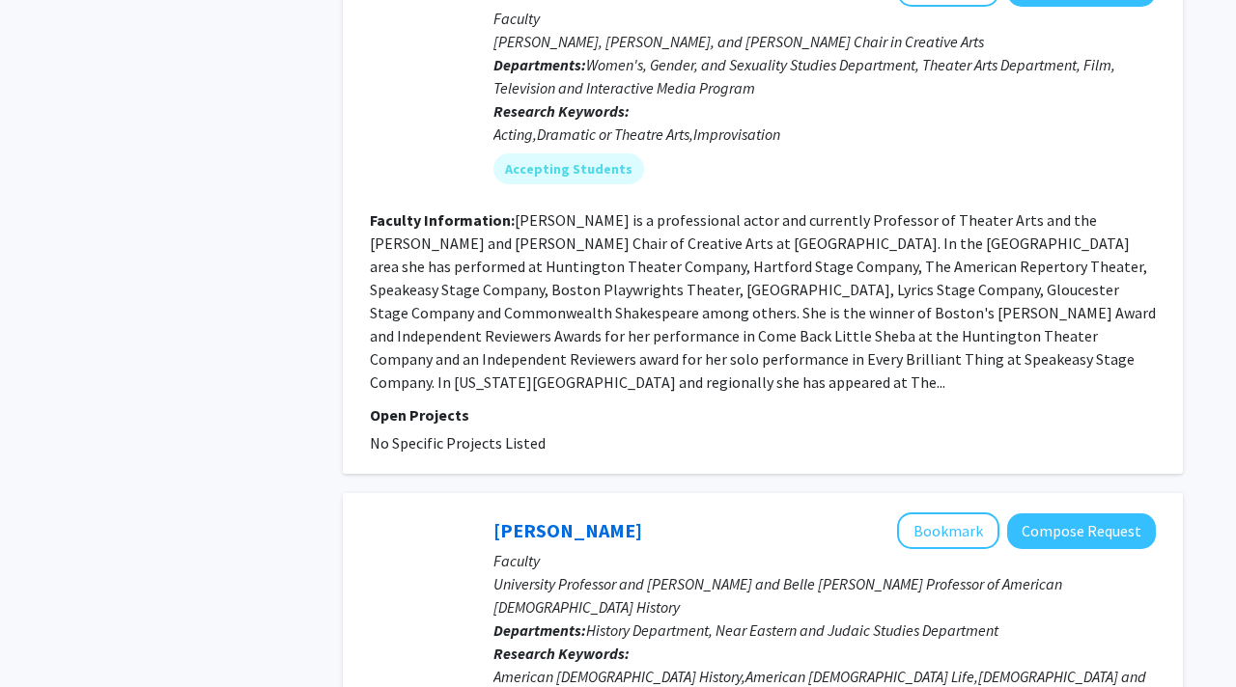
scroll to position [2353, 0]
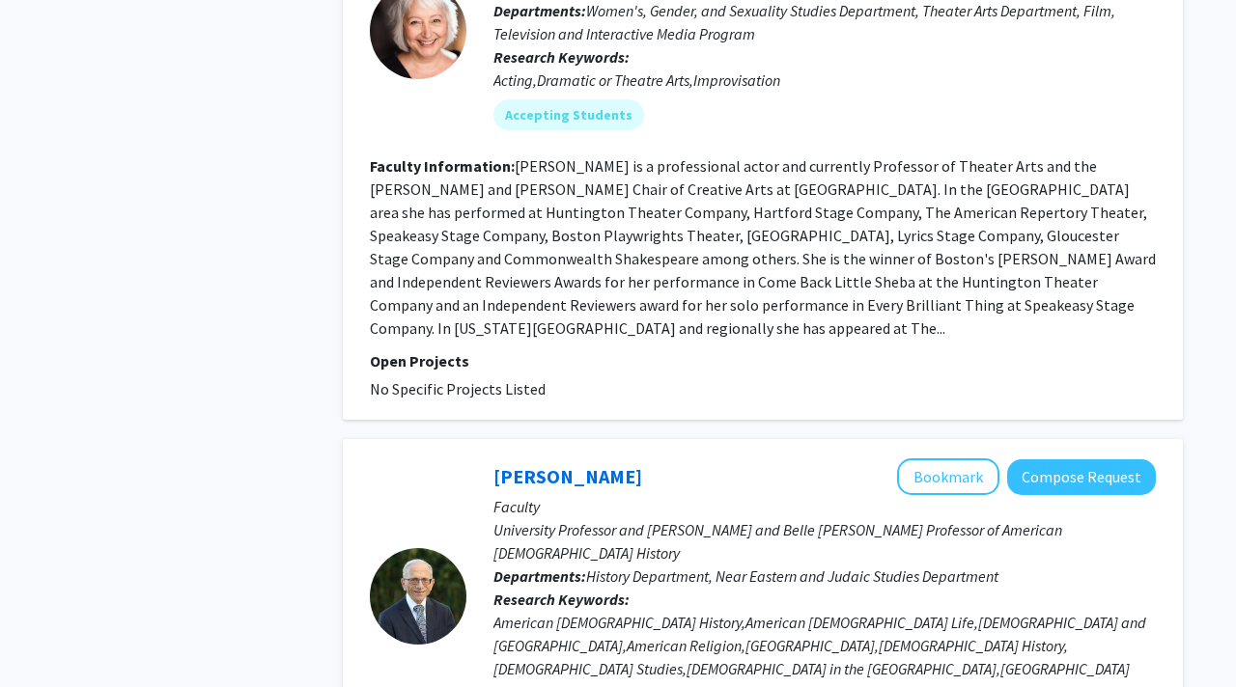
click at [786, 611] on div "American [DEMOGRAPHIC_DATA] History,American [DEMOGRAPHIC_DATA] Life,[DEMOGRAPH…" at bounding box center [824, 646] width 662 height 70
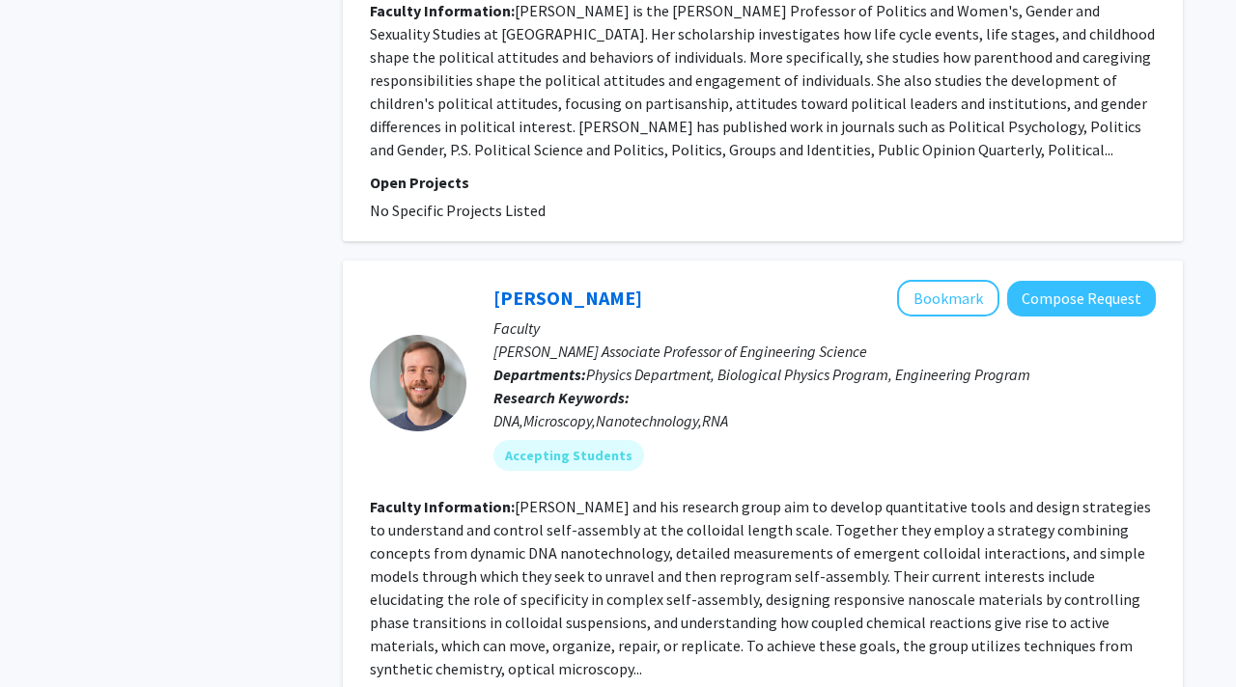
scroll to position [4561, 0]
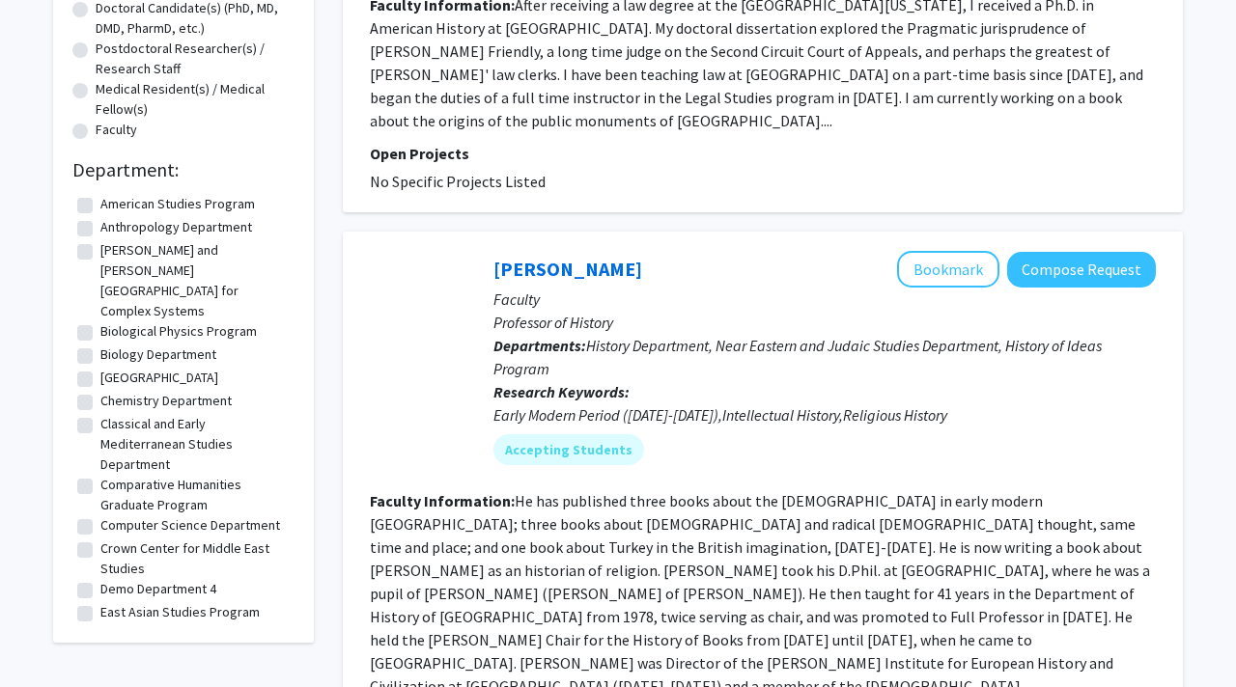
scroll to position [431, 0]
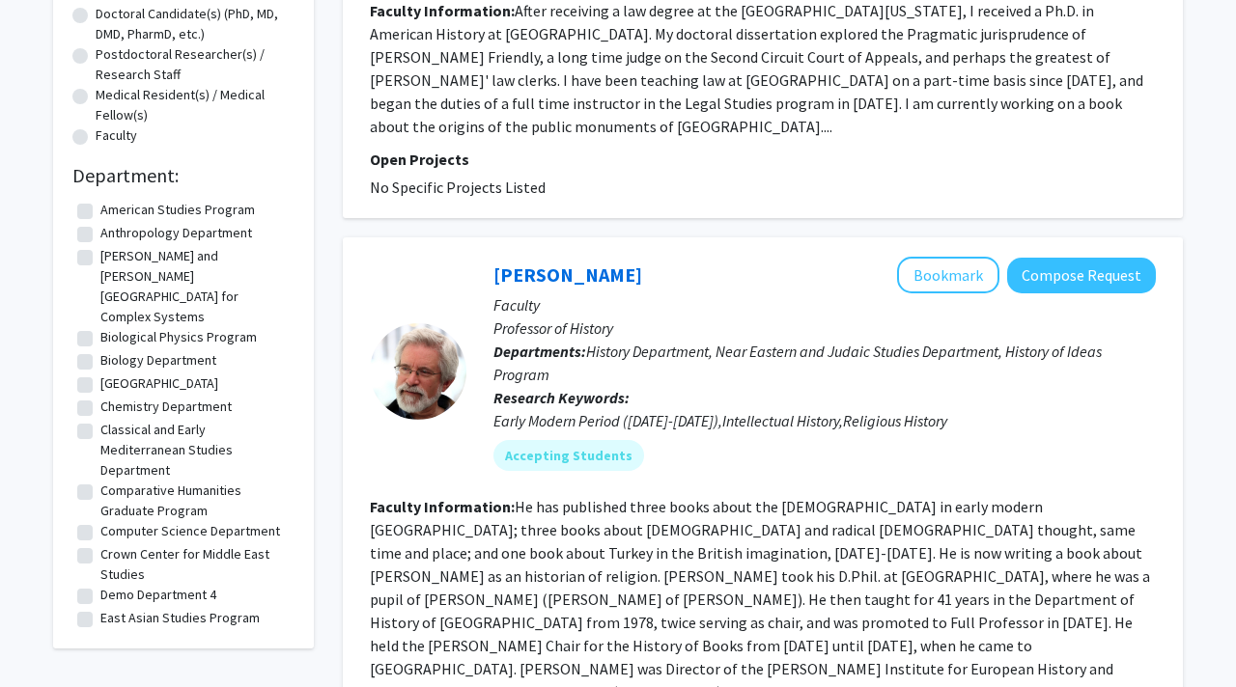
click at [100, 350] on label "Biology Department" at bounding box center [158, 360] width 116 height 20
click at [100, 350] on input "Biology Department" at bounding box center [106, 356] width 13 height 13
checkbox input "true"
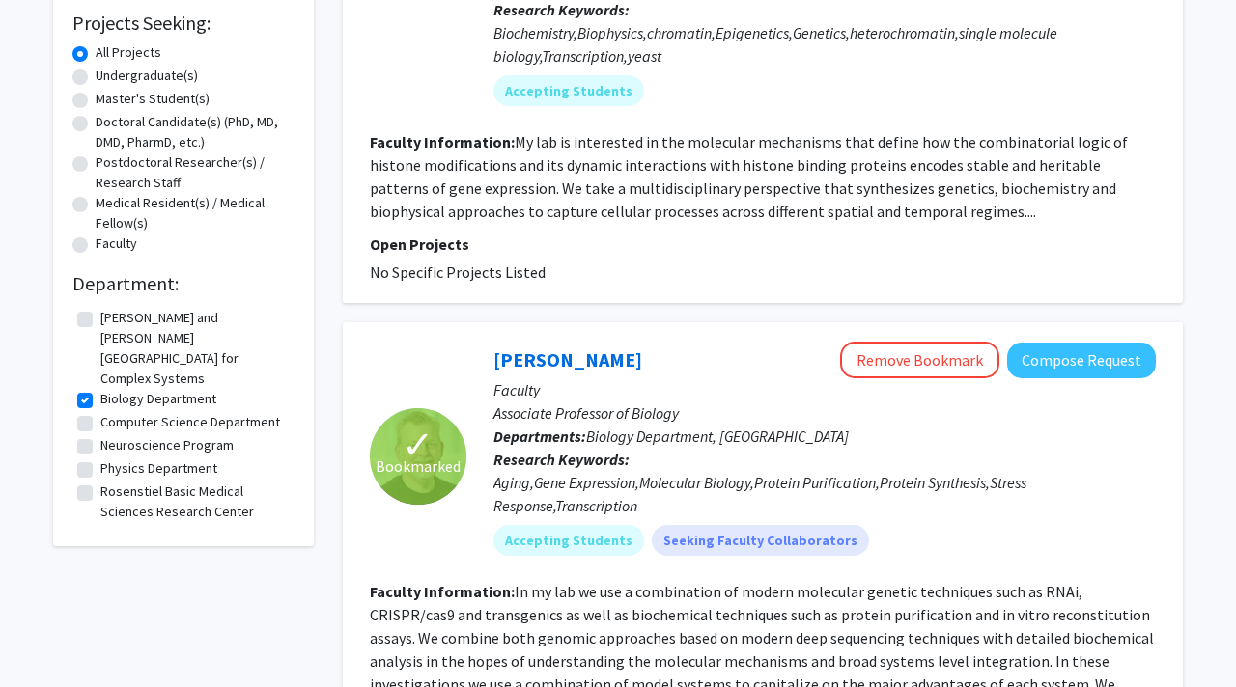
scroll to position [327, 0]
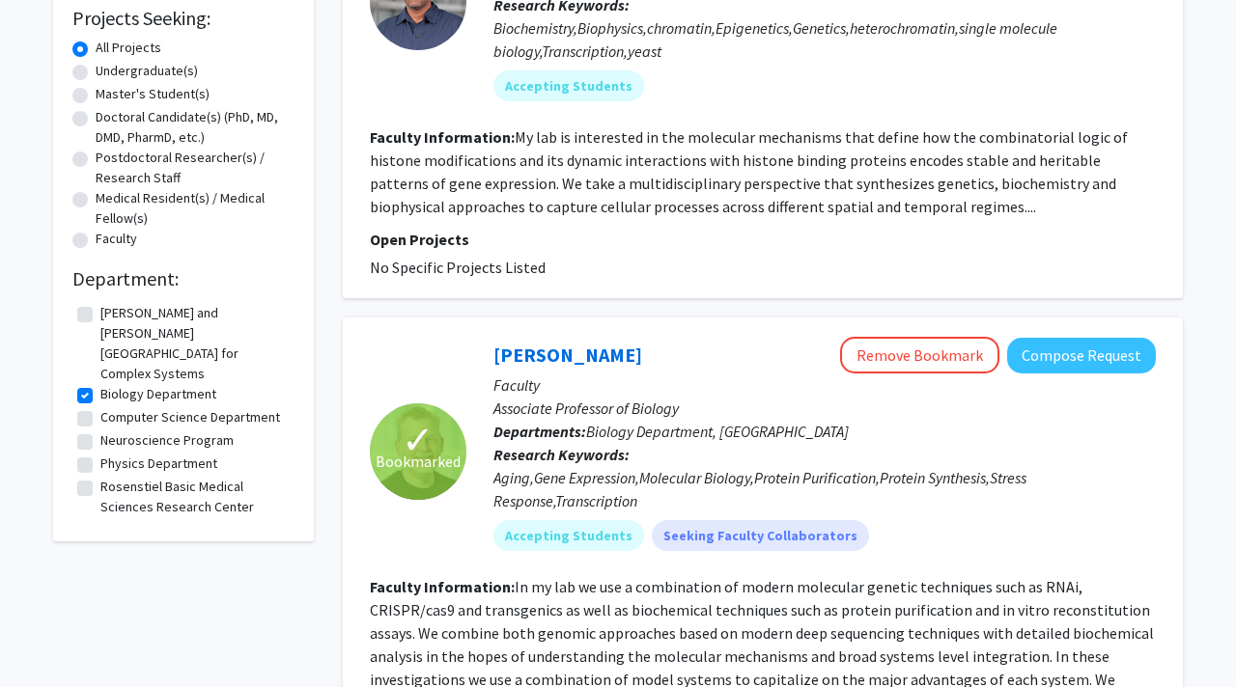
click at [100, 431] on label "Neuroscience Program" at bounding box center [166, 441] width 133 height 20
click at [100, 431] on input "Neuroscience Program" at bounding box center [106, 437] width 13 height 13
checkbox input "true"
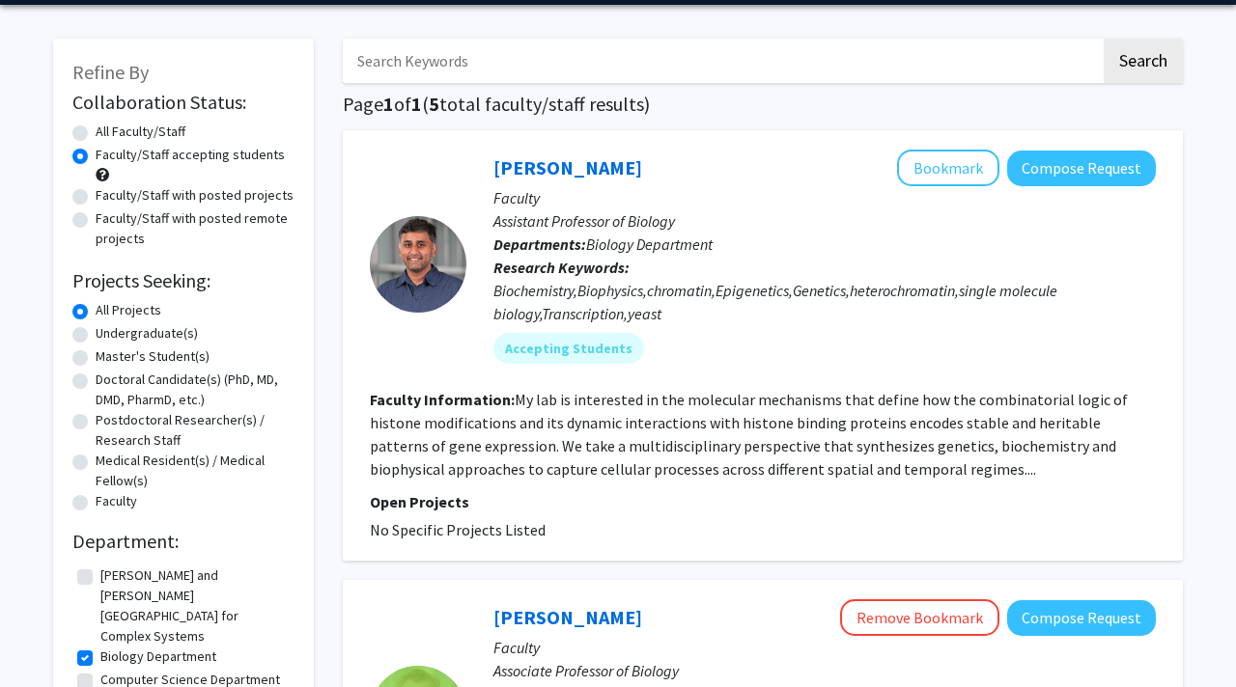
scroll to position [64, 0]
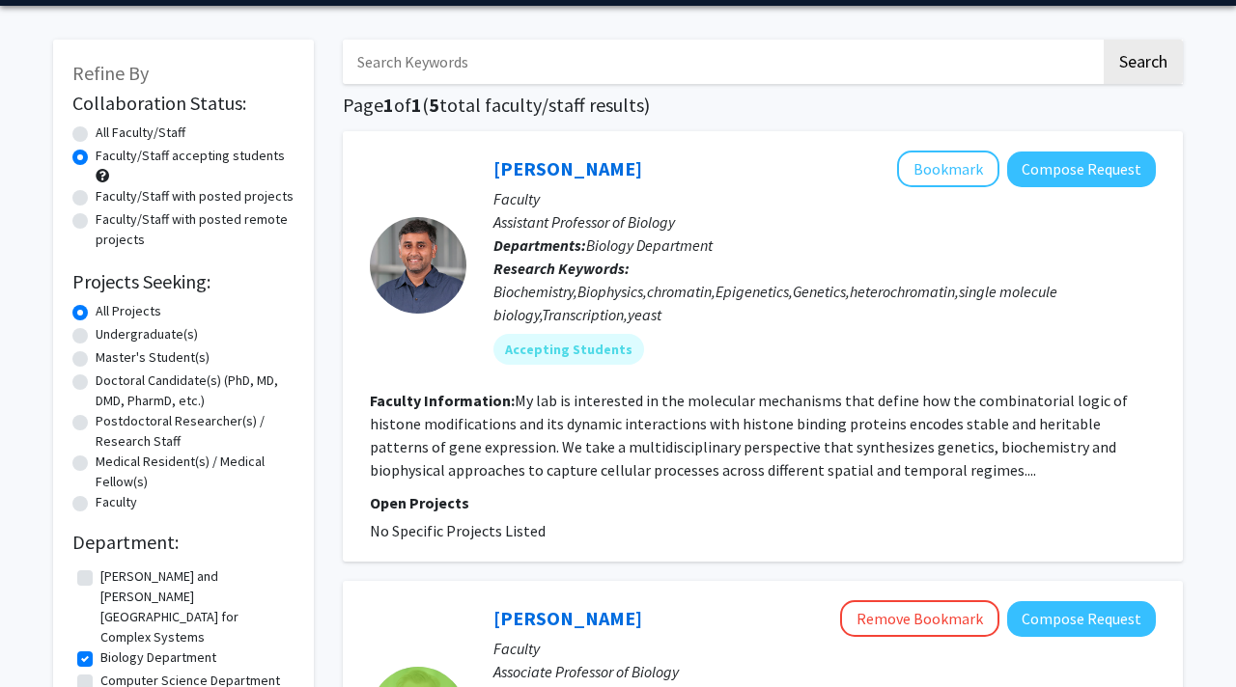
click at [554, 298] on div "Biochemistry,Biophysics,chromatin,Epigenetics,Genetics,heterochromatin,single m…" at bounding box center [824, 303] width 662 height 46
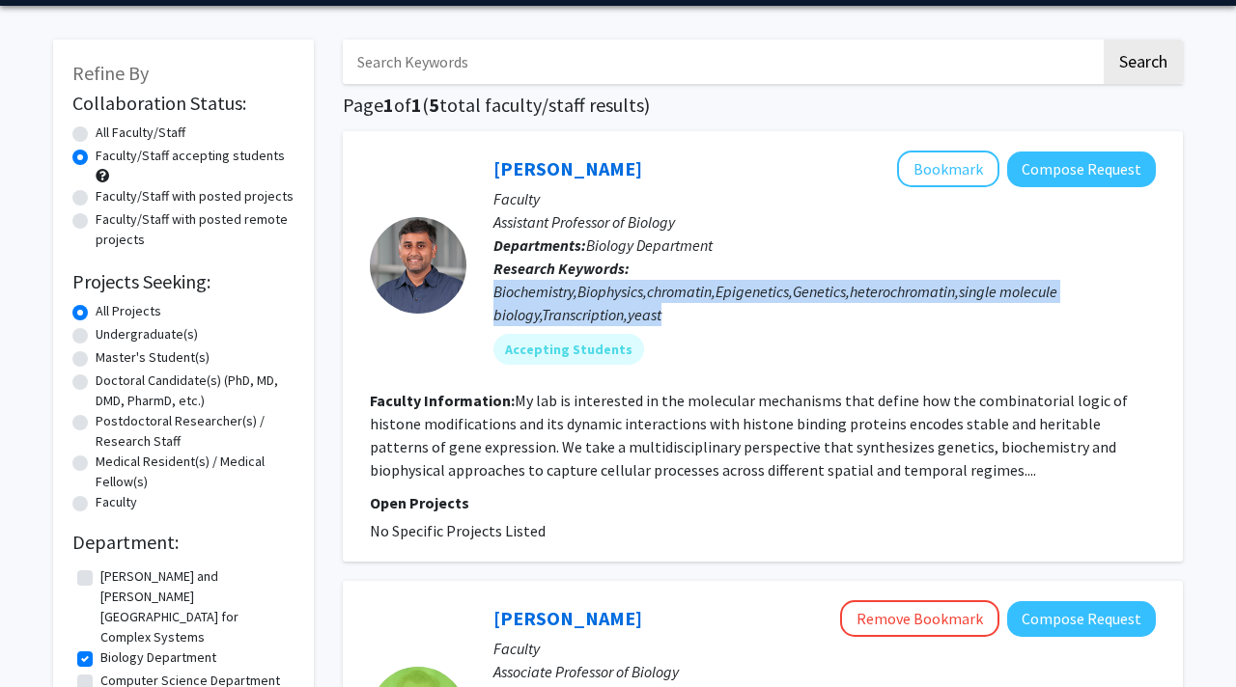
click at [554, 298] on div "Biochemistry,Biophysics,chromatin,Epigenetics,Genetics,heterochromatin,single m…" at bounding box center [824, 303] width 662 height 46
click at [756, 426] on fg-read-more "My lab is interested in the molecular mechanisms that define how the combinator…" at bounding box center [749, 435] width 758 height 89
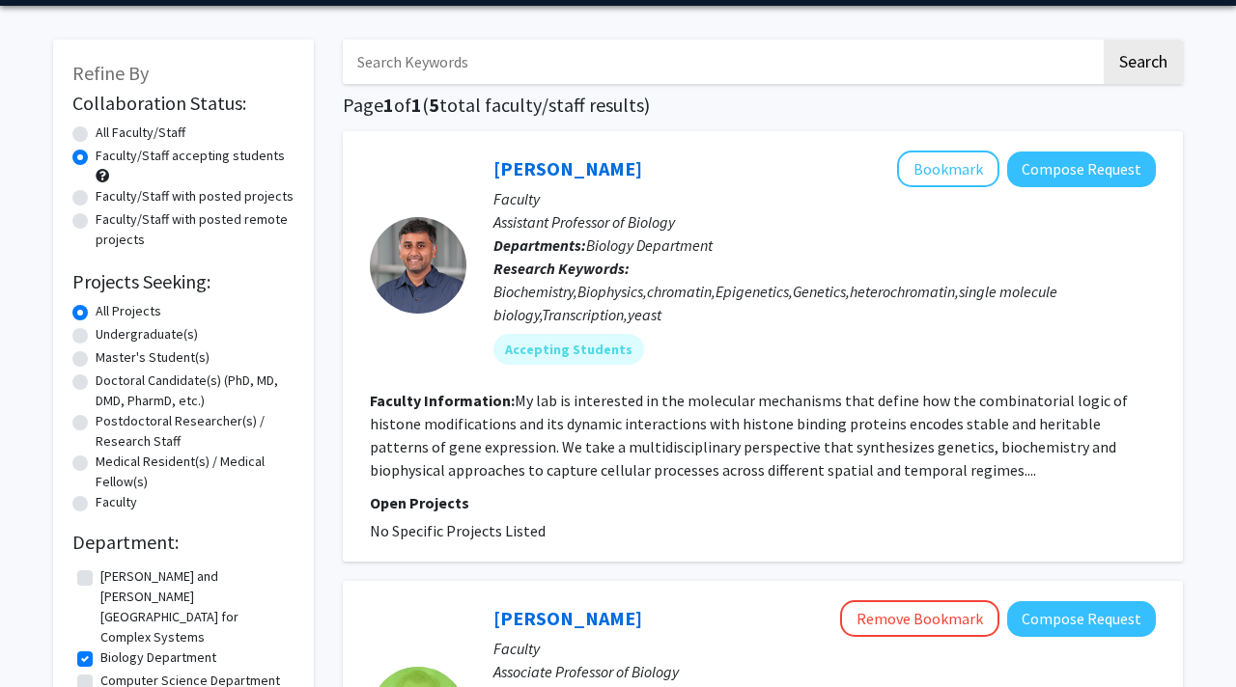
click at [756, 426] on fg-read-more "My lab is interested in the molecular mechanisms that define how the combinator…" at bounding box center [749, 435] width 758 height 89
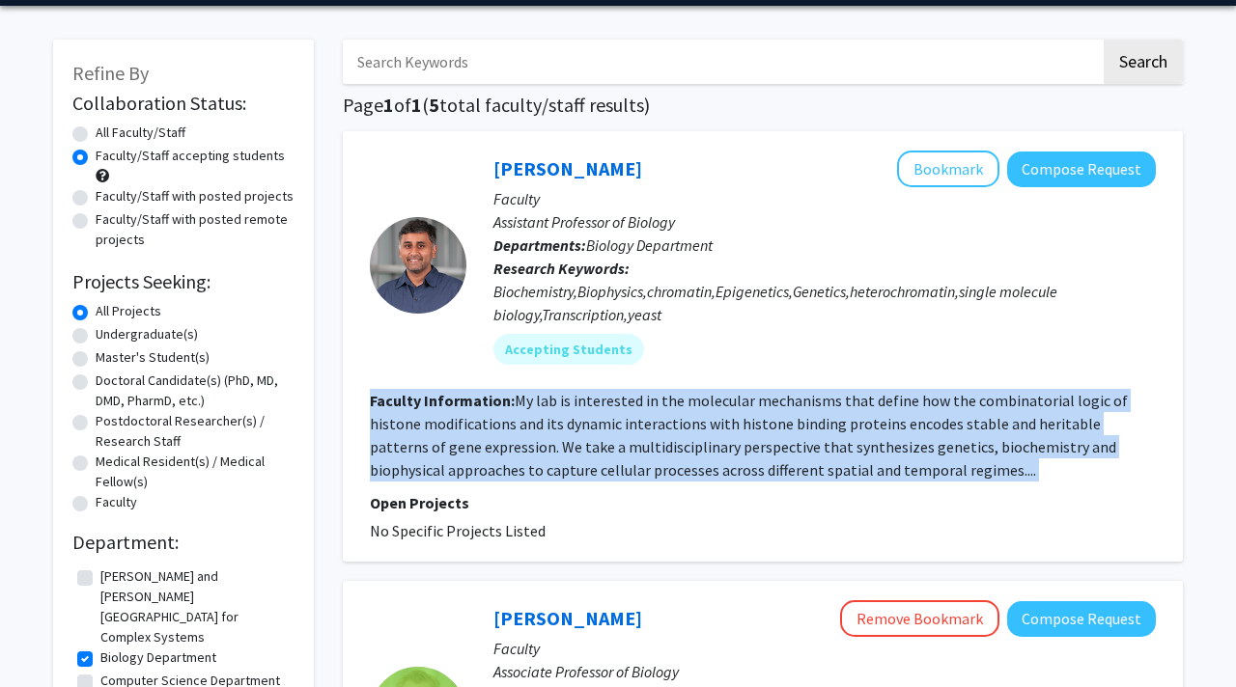
click at [797, 446] on fg-read-more "My lab is interested in the molecular mechanisms that define how the combinator…" at bounding box center [749, 435] width 758 height 89
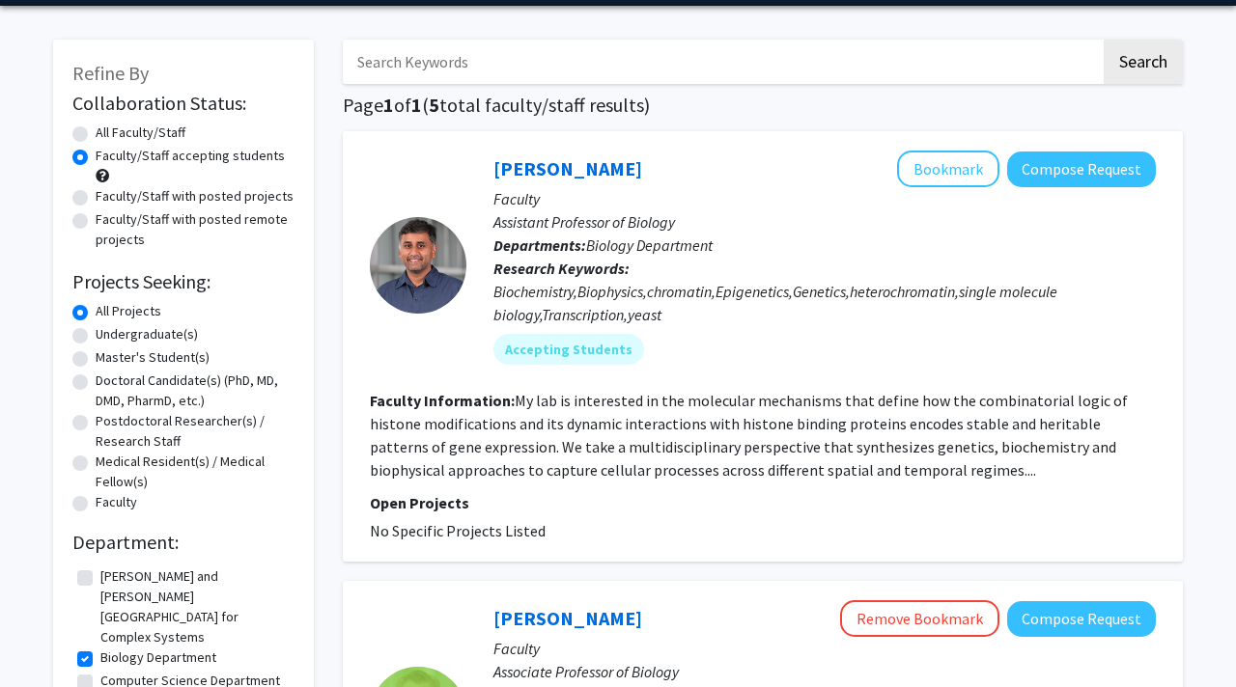
click at [797, 446] on fg-read-more "My lab is interested in the molecular mechanisms that define how the combinator…" at bounding box center [749, 435] width 758 height 89
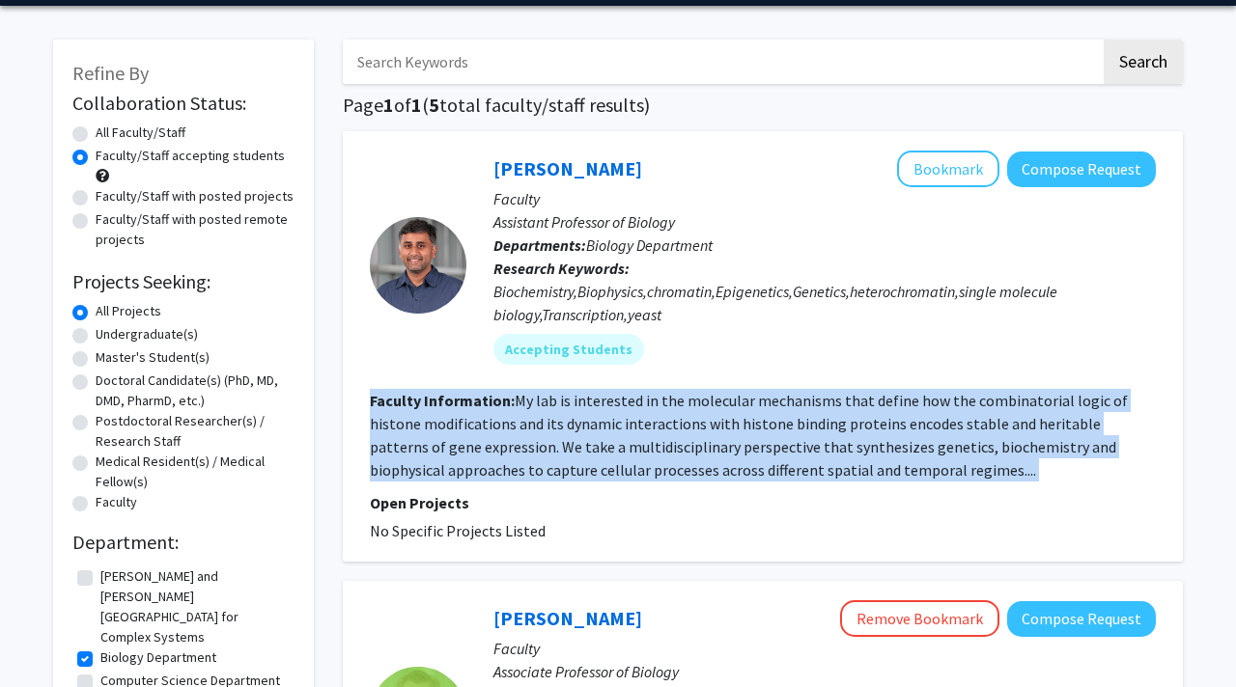
click at [797, 446] on fg-read-more "My lab is interested in the molecular mechanisms that define how the combinator…" at bounding box center [749, 435] width 758 height 89
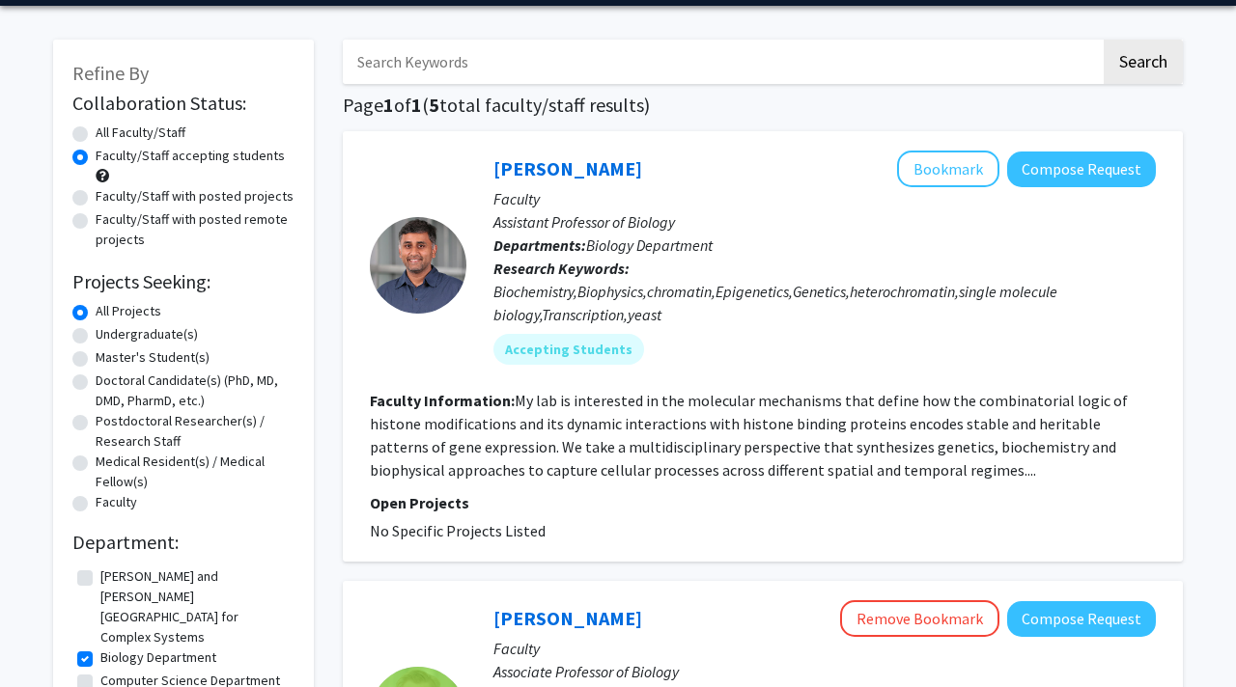
click at [797, 446] on fg-read-more "My lab is interested in the molecular mechanisms that define how the combinator…" at bounding box center [749, 435] width 758 height 89
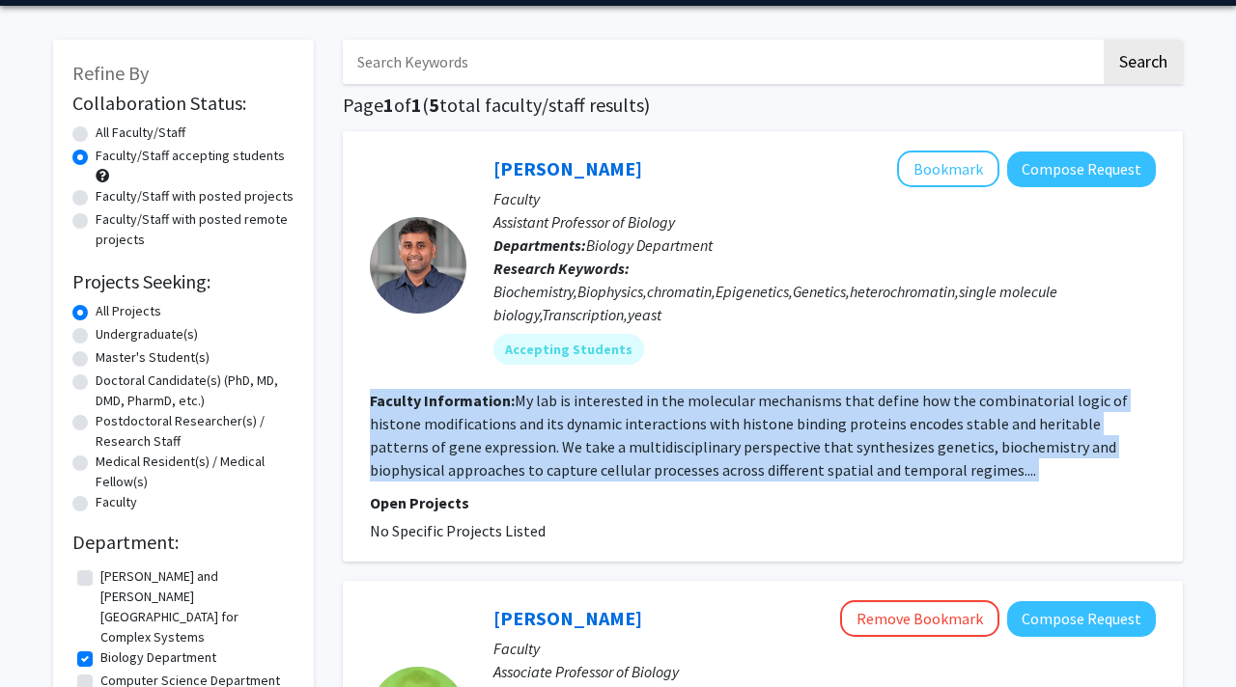
click at [797, 446] on fg-read-more "My lab is interested in the molecular mechanisms that define how the combinator…" at bounding box center [749, 435] width 758 height 89
click at [895, 497] on p "Open Projects" at bounding box center [763, 502] width 786 height 23
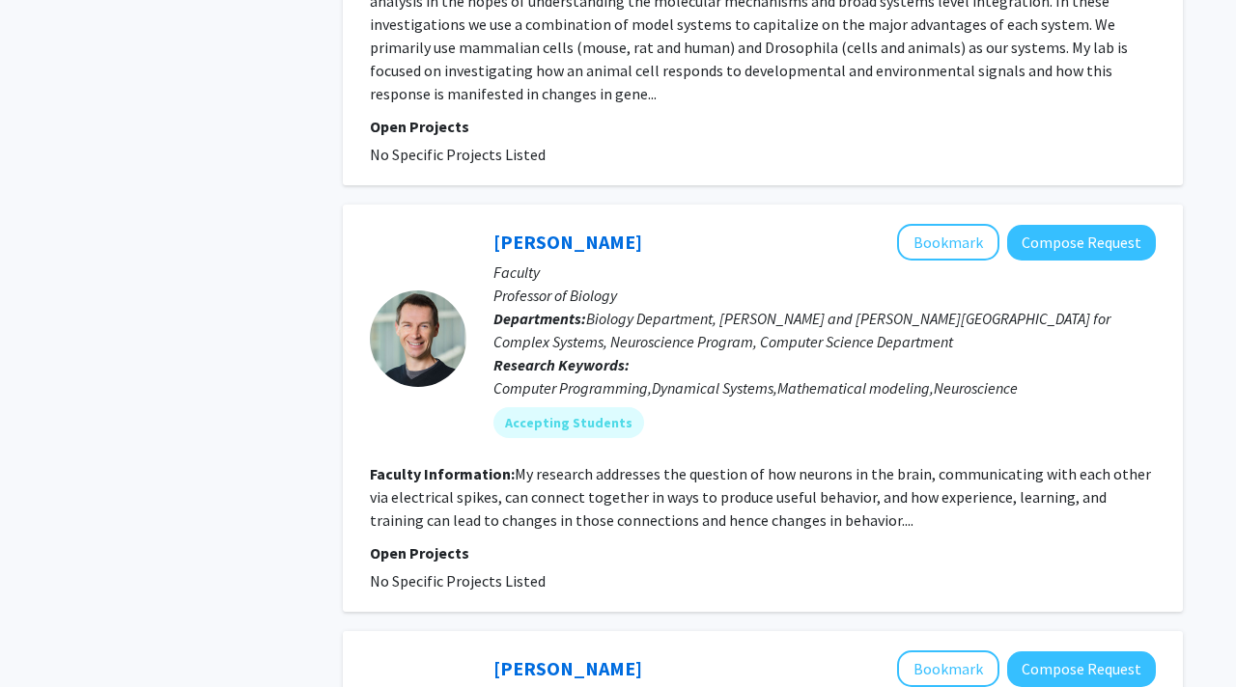
scroll to position [993, 0]
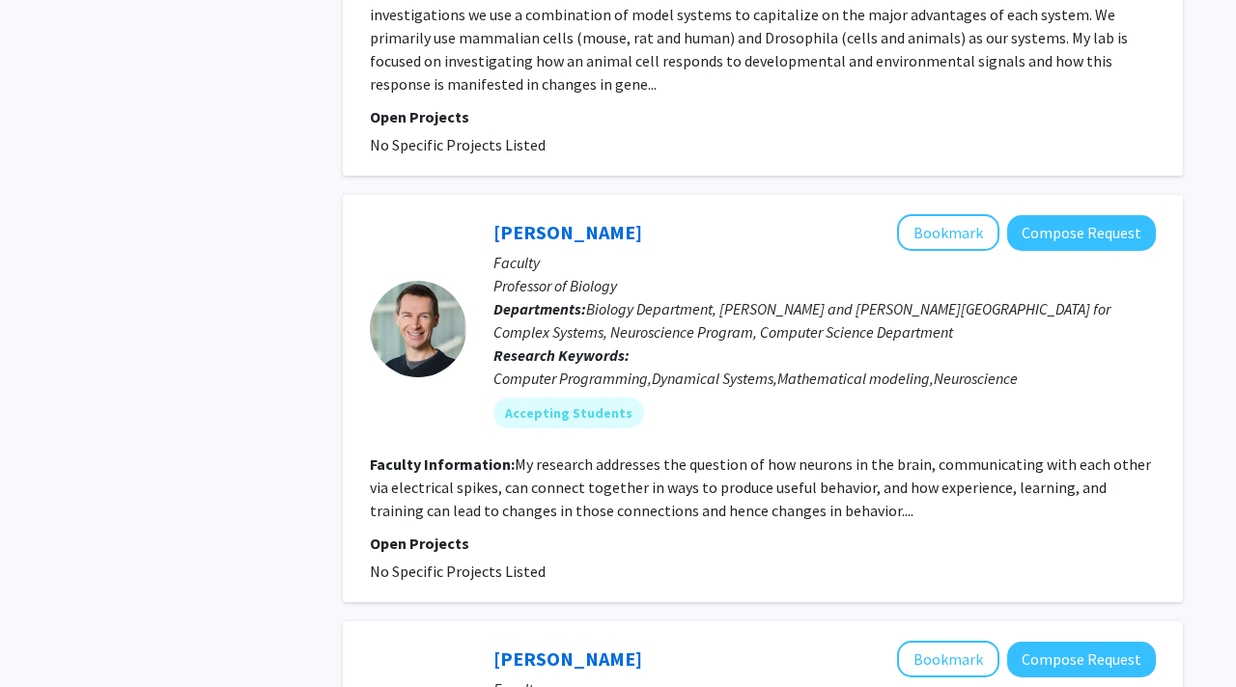
click at [821, 350] on p "Research Keywords: Computer Programming,Dynamical Systems,Mathematical modeling…" at bounding box center [824, 367] width 662 height 46
click at [793, 311] on span "Biology Department, [PERSON_NAME] and [PERSON_NAME][GEOGRAPHIC_DATA] for Comple…" at bounding box center [801, 320] width 617 height 42
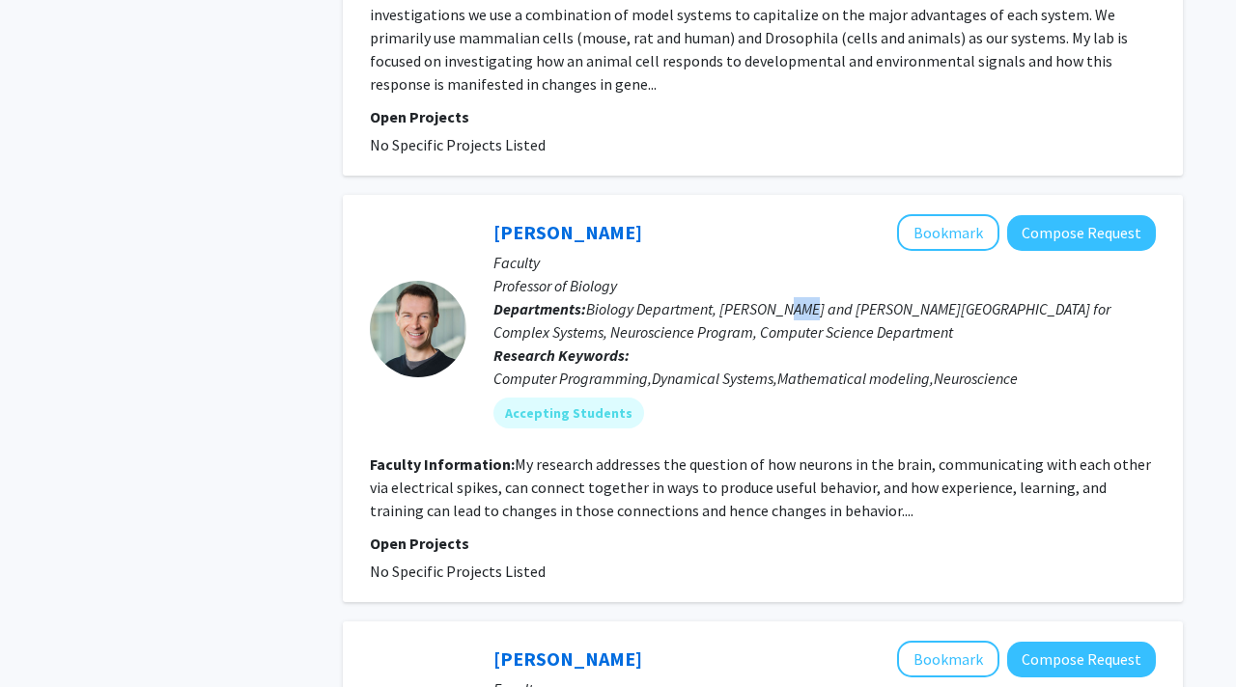
click at [793, 311] on span "Biology Department, [PERSON_NAME] and [PERSON_NAME][GEOGRAPHIC_DATA] for Comple…" at bounding box center [801, 320] width 617 height 42
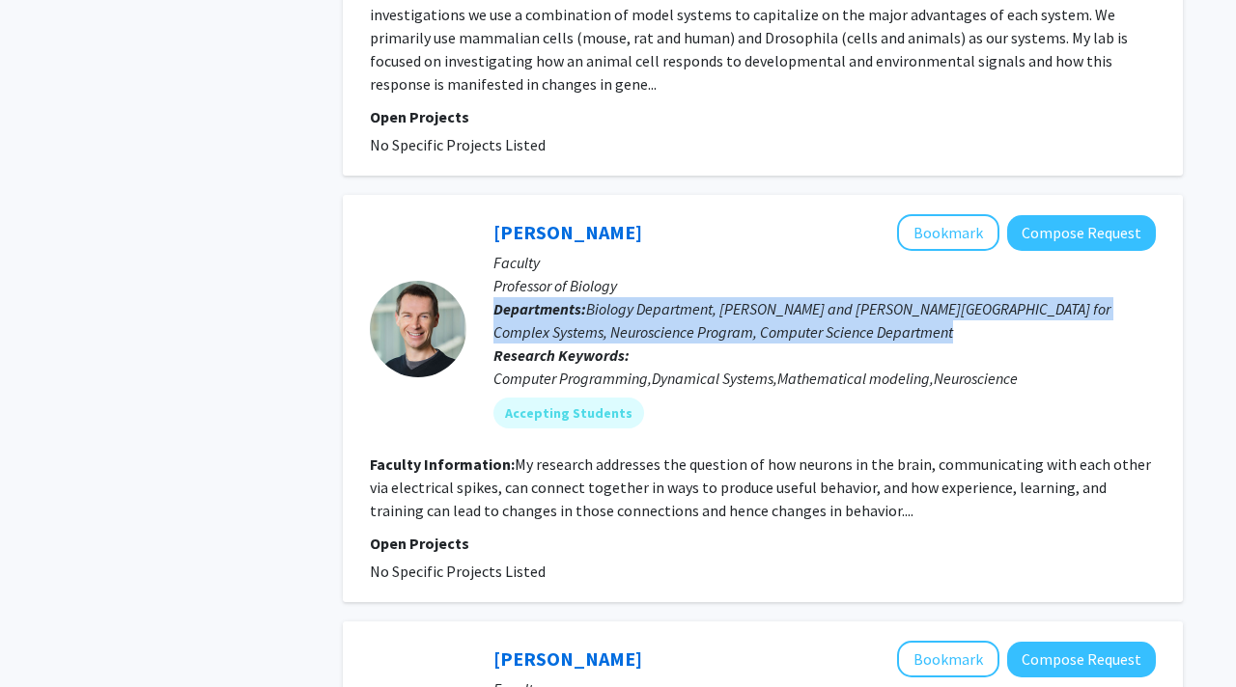
click at [725, 465] on fg-read-more "My research addresses the question of how neurons in the brain, communicating w…" at bounding box center [760, 488] width 781 height 66
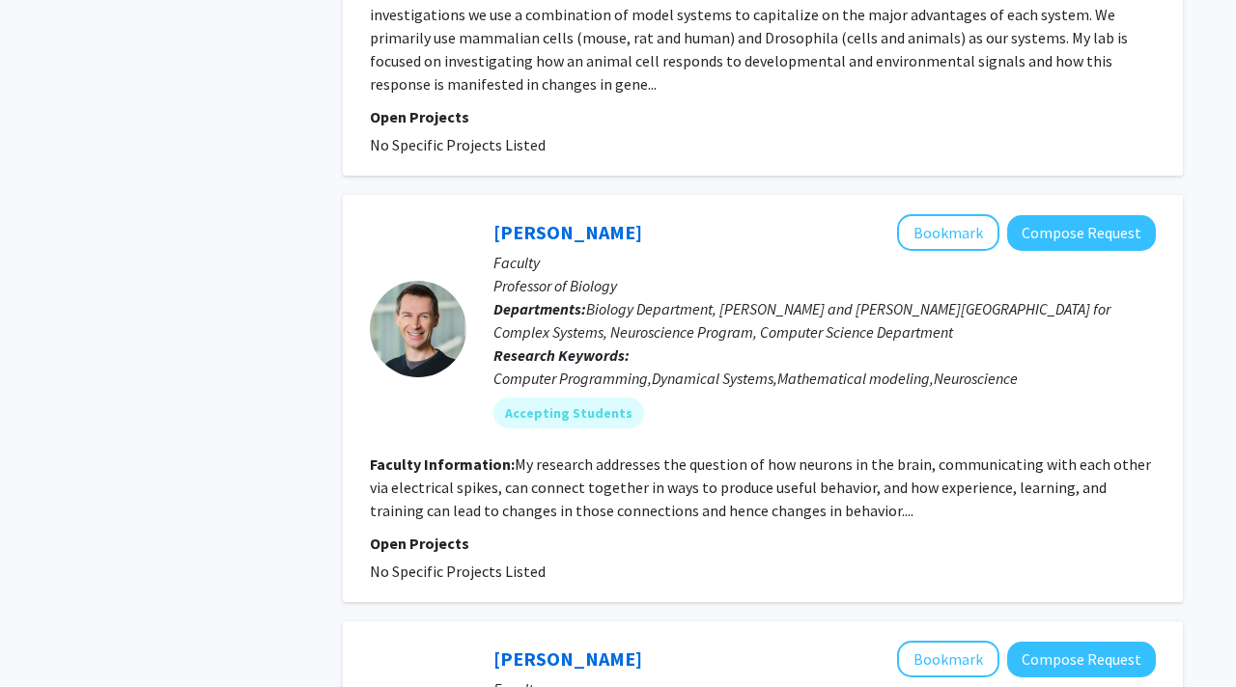
click at [725, 465] on fg-read-more "My research addresses the question of how neurons in the brain, communicating w…" at bounding box center [760, 488] width 781 height 66
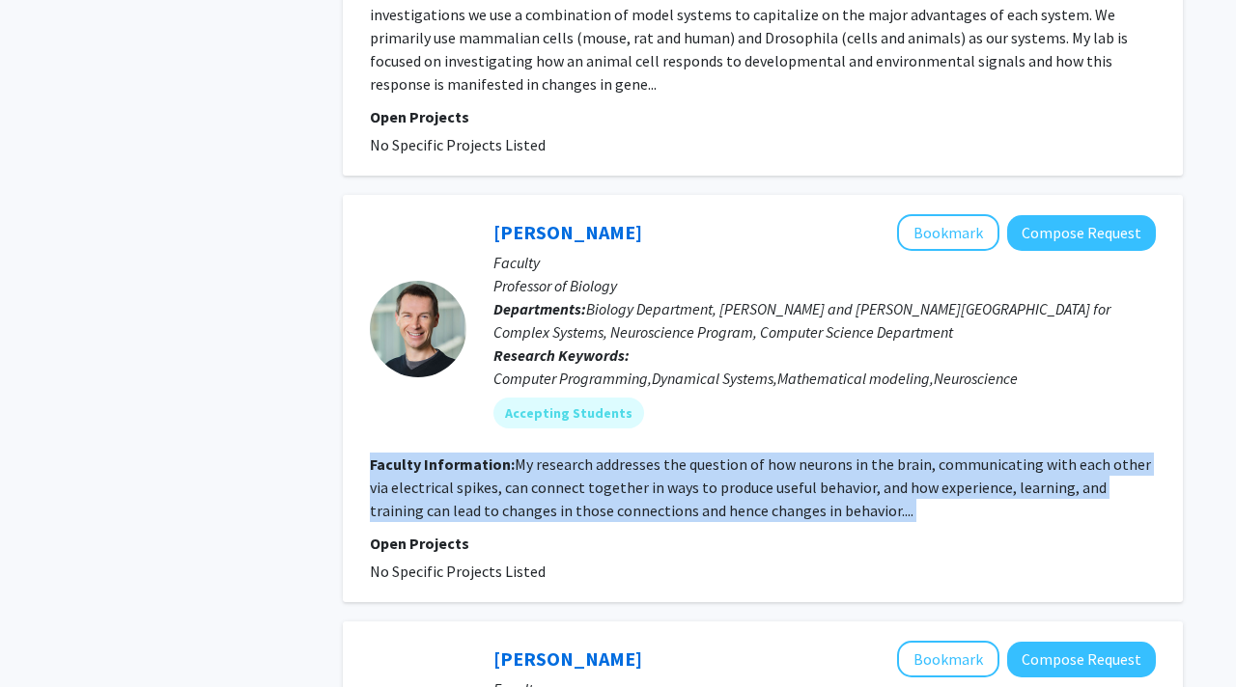
click at [795, 478] on fg-read-more "My research addresses the question of how neurons in the brain, communicating w…" at bounding box center [760, 488] width 781 height 66
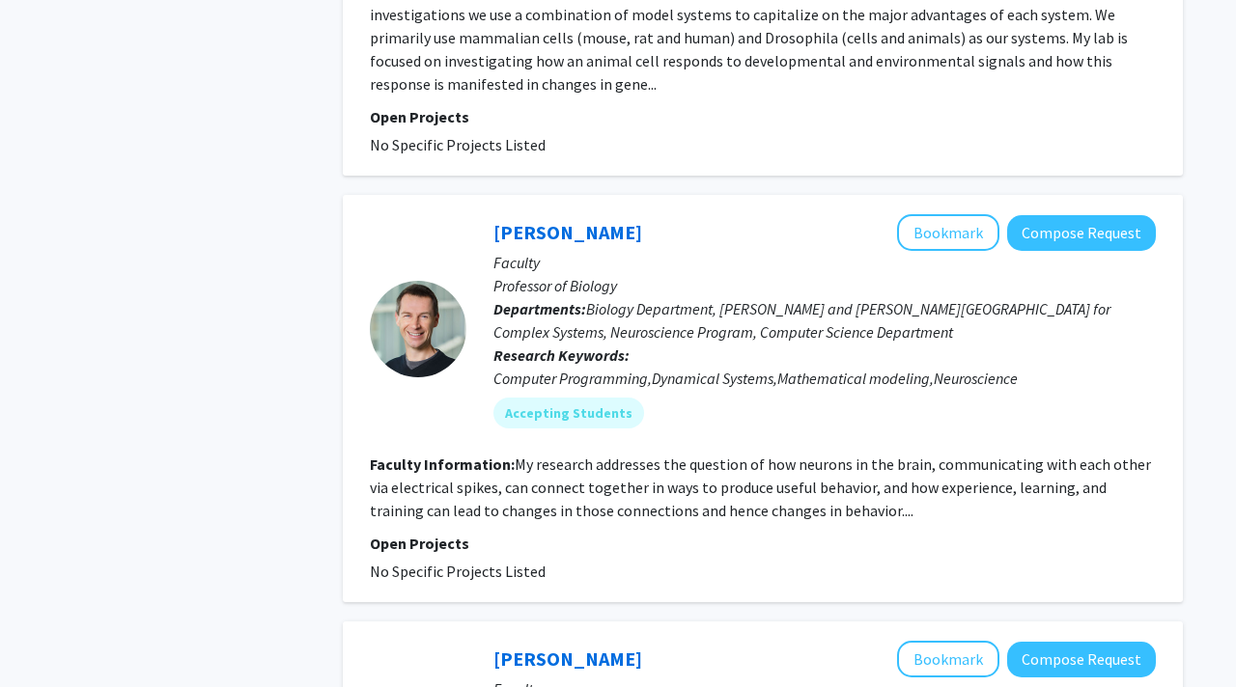
click at [818, 486] on fg-read-more "My research addresses the question of how neurons in the brain, communicating w…" at bounding box center [760, 488] width 781 height 66
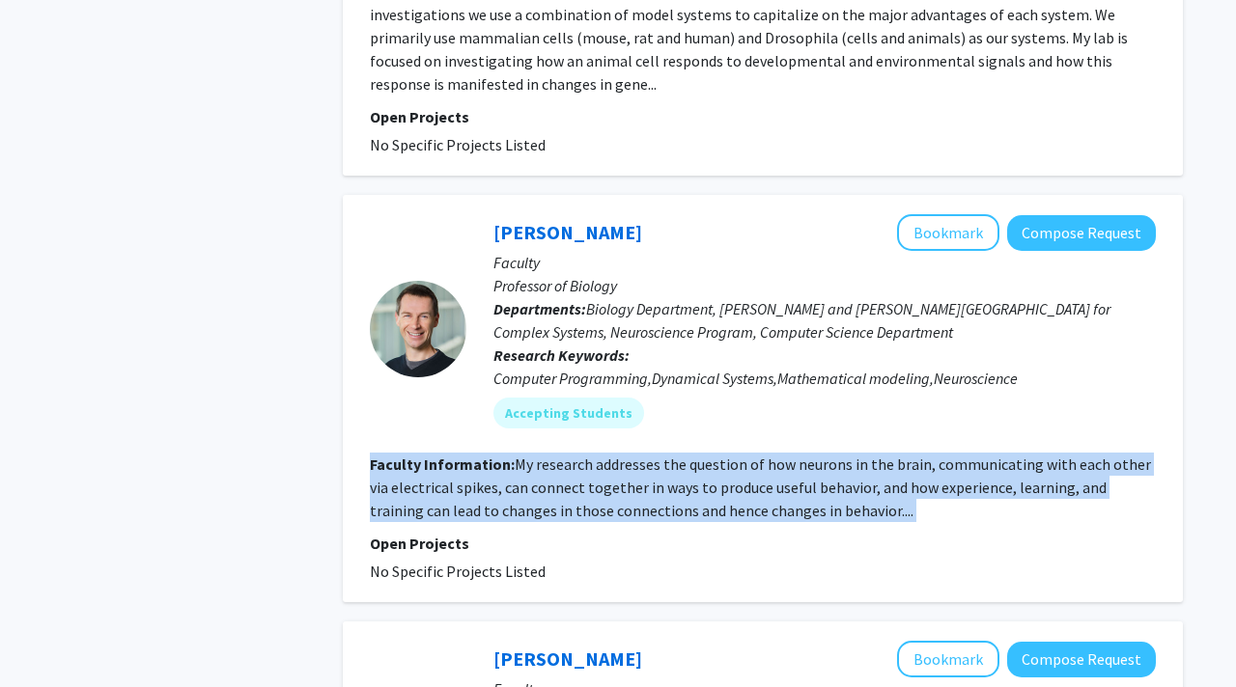
click at [855, 507] on section "Faculty Information: My research addresses the question of how neurons in the b…" at bounding box center [763, 488] width 786 height 70
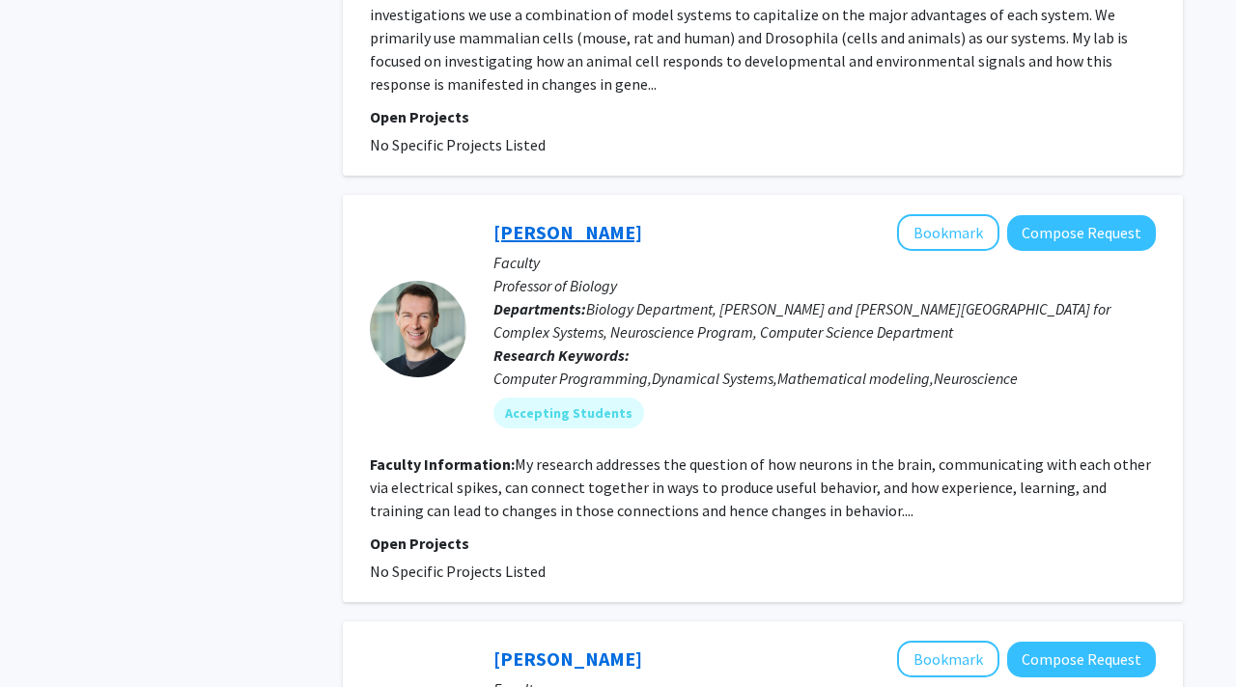
click at [518, 224] on link "[PERSON_NAME]" at bounding box center [567, 232] width 149 height 24
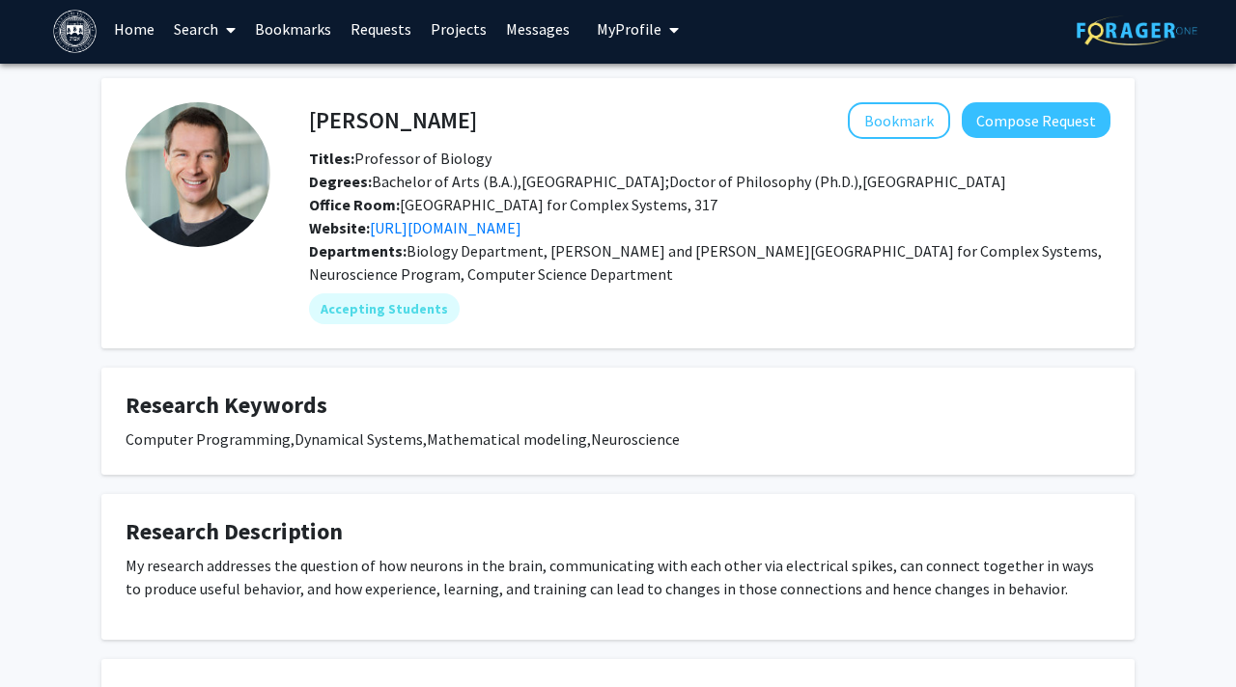
scroll to position [3, 0]
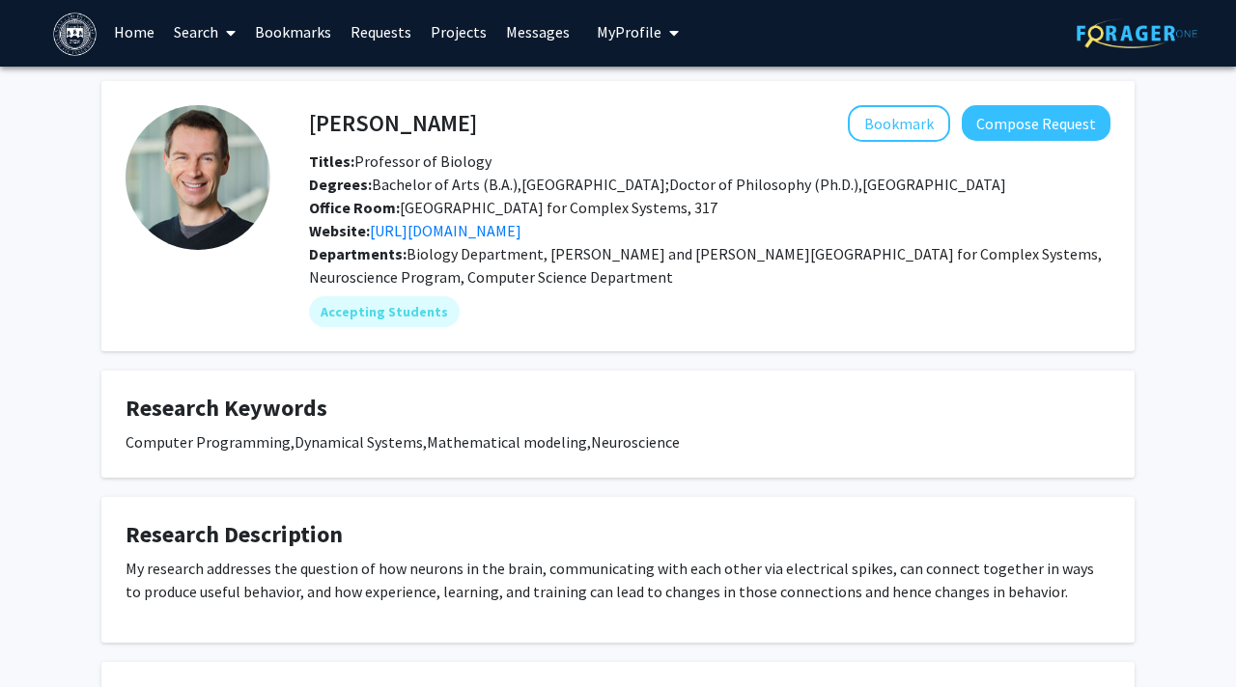
click at [463, 180] on span "Degrees: Bachelor of Arts (B.A.),[GEOGRAPHIC_DATA];Doctor of Philosophy (Ph.D.)…" at bounding box center [657, 184] width 697 height 19
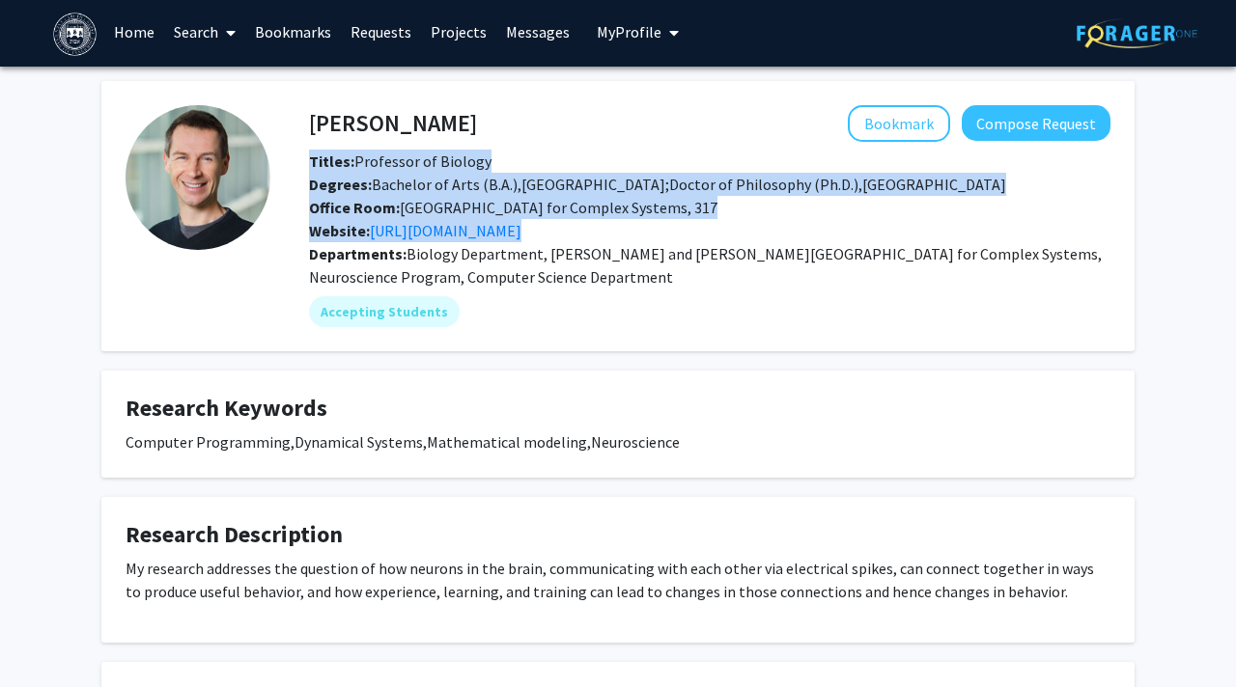
click at [463, 180] on span "Degrees: Bachelor of Arts (B.A.),[GEOGRAPHIC_DATA];Doctor of Philosophy (Ph.D.)…" at bounding box center [657, 184] width 697 height 19
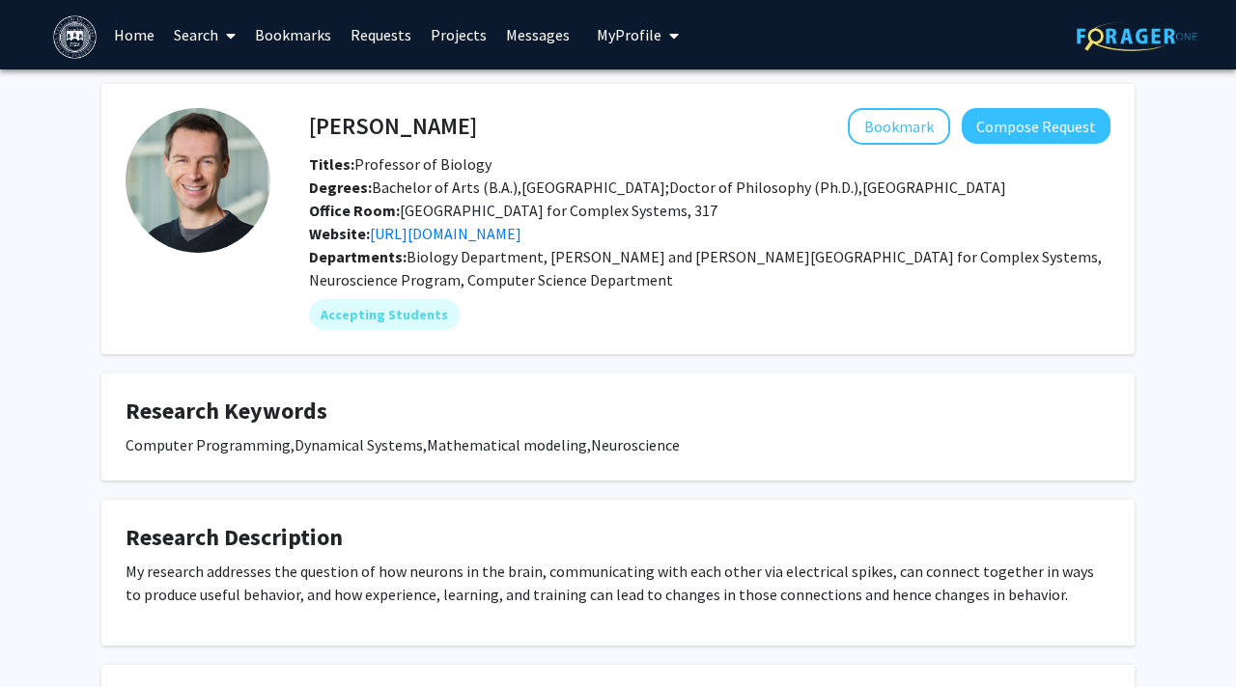
scroll to position [0, 0]
click at [431, 555] on fg-card-title "Research Description" at bounding box center [618, 542] width 985 height 36
click at [505, 567] on div "My research addresses the question of how neurons in the brain, communicating w…" at bounding box center [618, 583] width 985 height 46
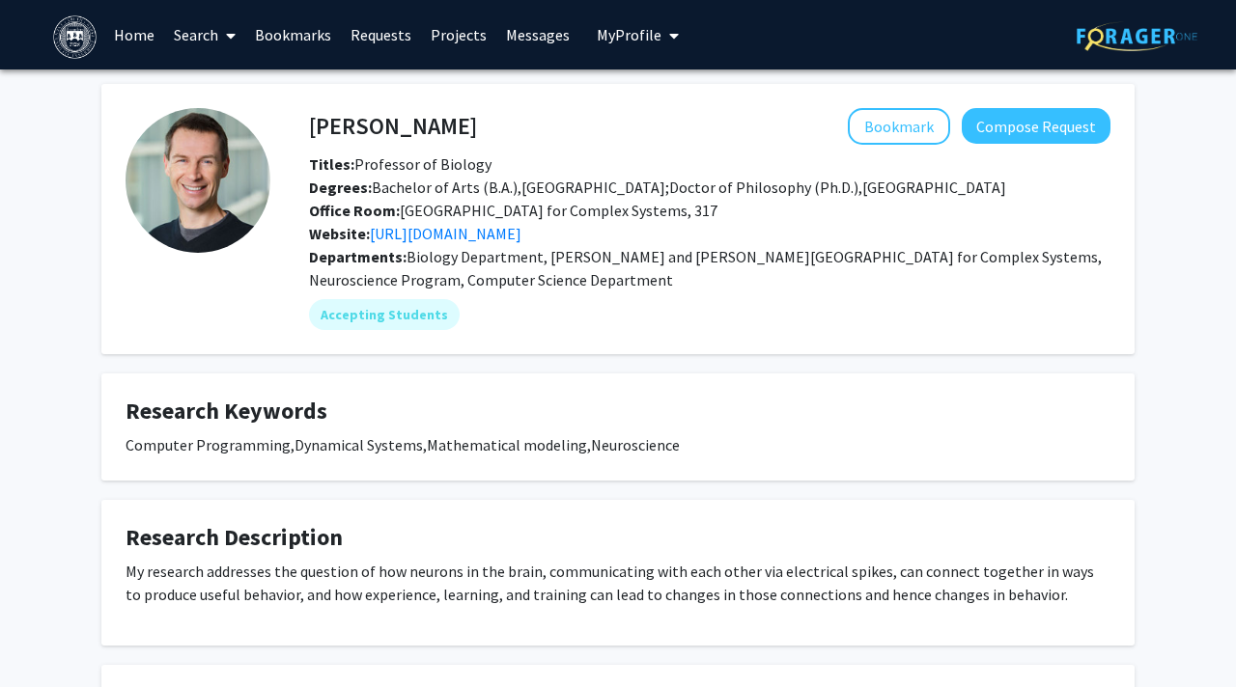
click at [505, 567] on div "My research addresses the question of how neurons in the brain, communicating w…" at bounding box center [618, 583] width 985 height 46
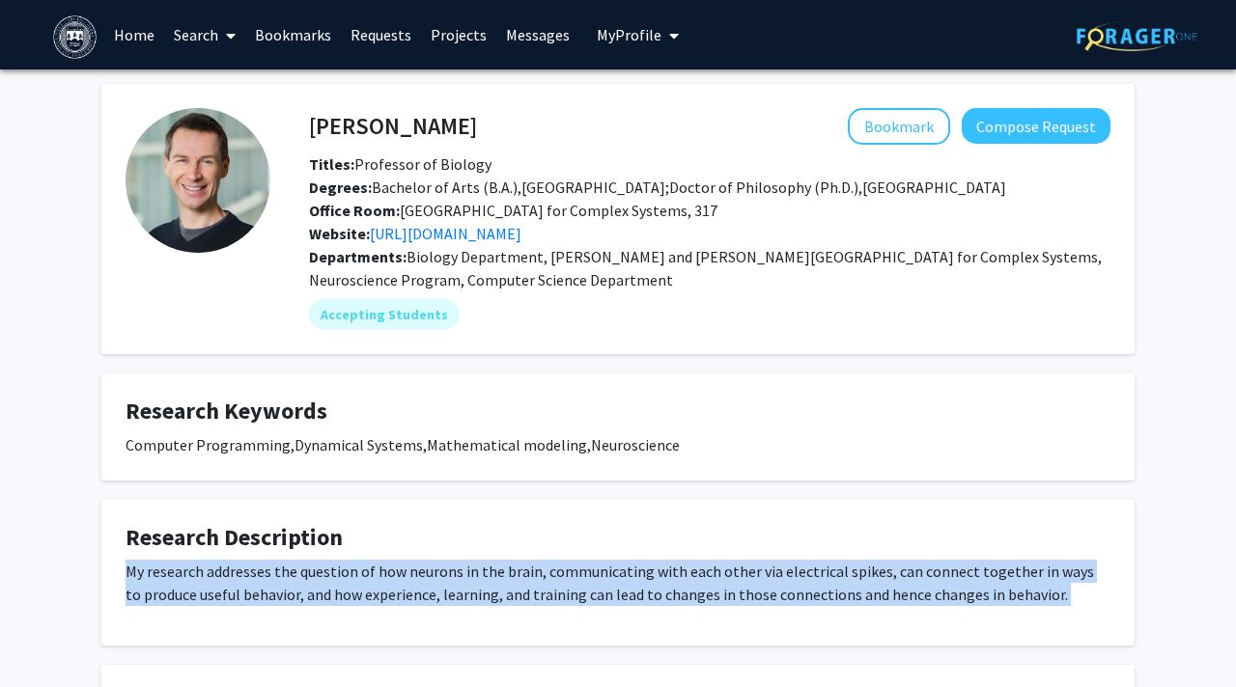
click at [505, 589] on div "My research addresses the question of how neurons in the brain, communicating w…" at bounding box center [618, 583] width 985 height 46
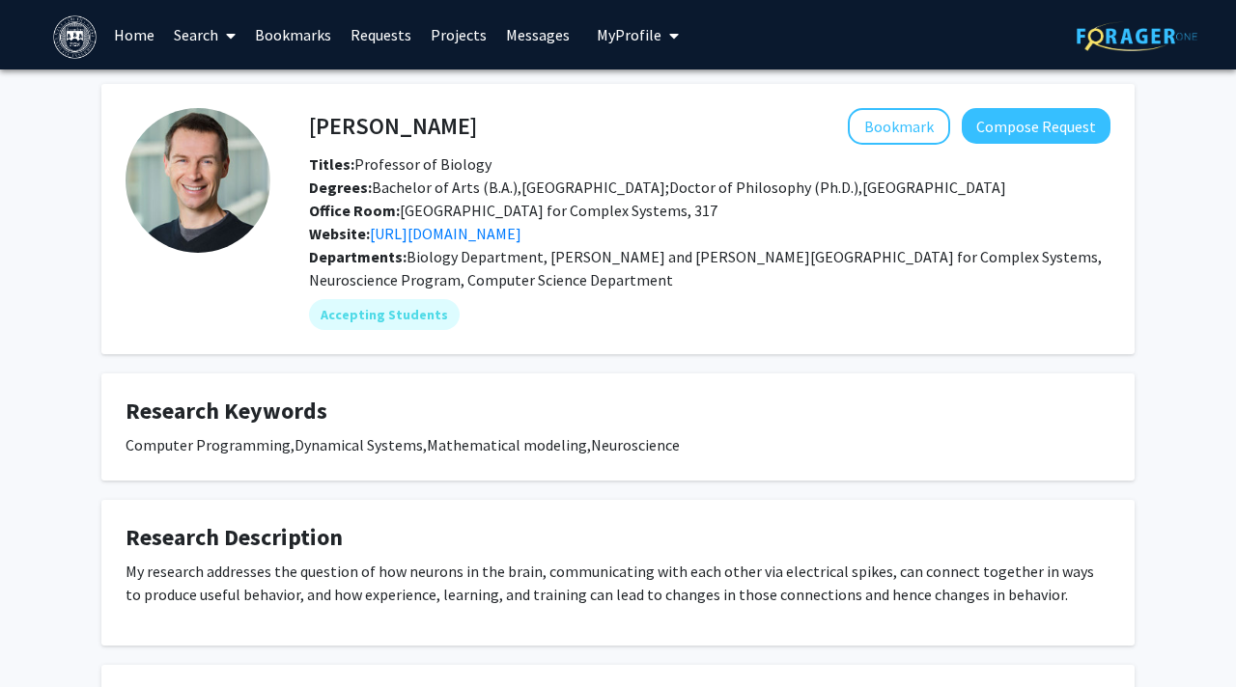
click at [505, 589] on div "My research addresses the question of how neurons in the brain, communicating w…" at bounding box center [618, 583] width 985 height 46
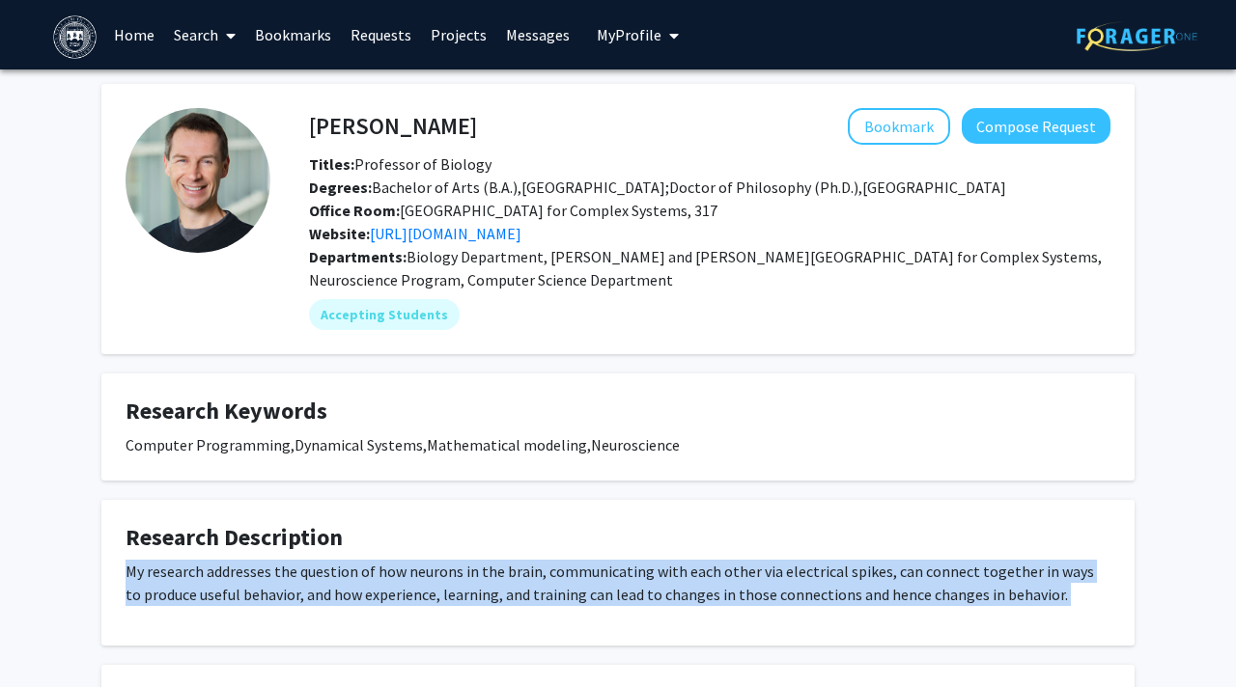
click at [621, 612] on div "My research addresses the question of how neurons in the brain, communicating w…" at bounding box center [618, 591] width 985 height 62
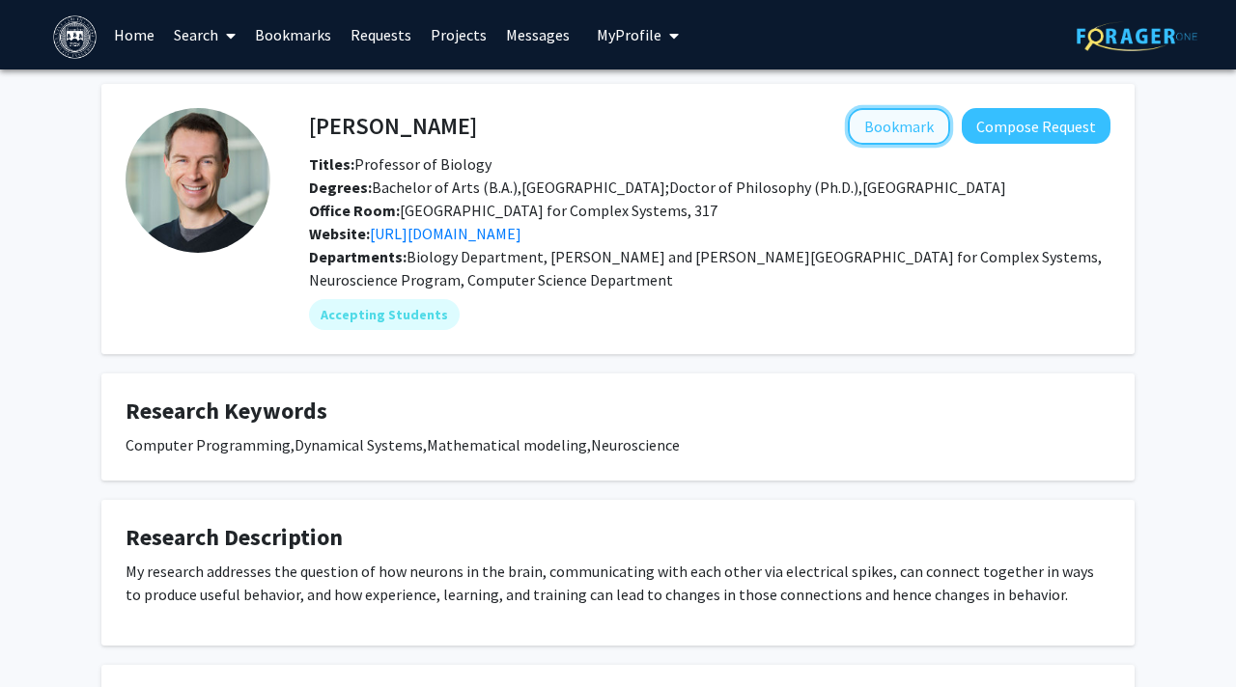
click at [906, 121] on button "Bookmark" at bounding box center [899, 126] width 102 height 37
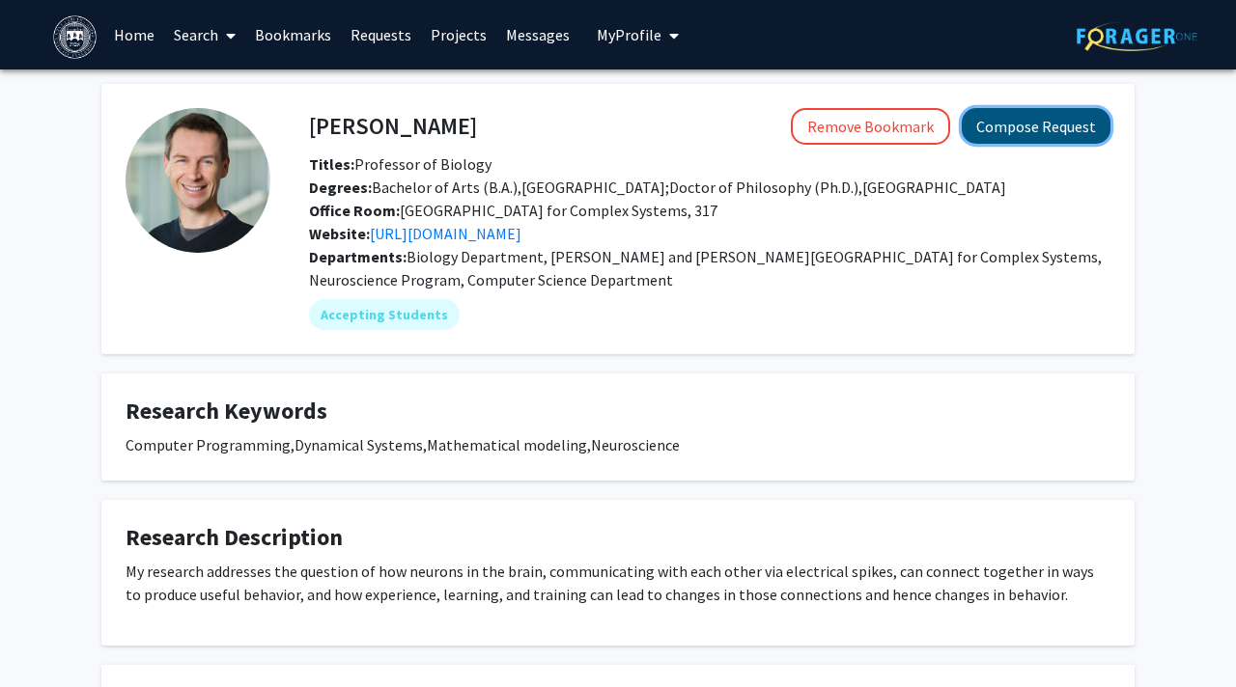
click at [1009, 131] on button "Compose Request" at bounding box center [1036, 126] width 149 height 36
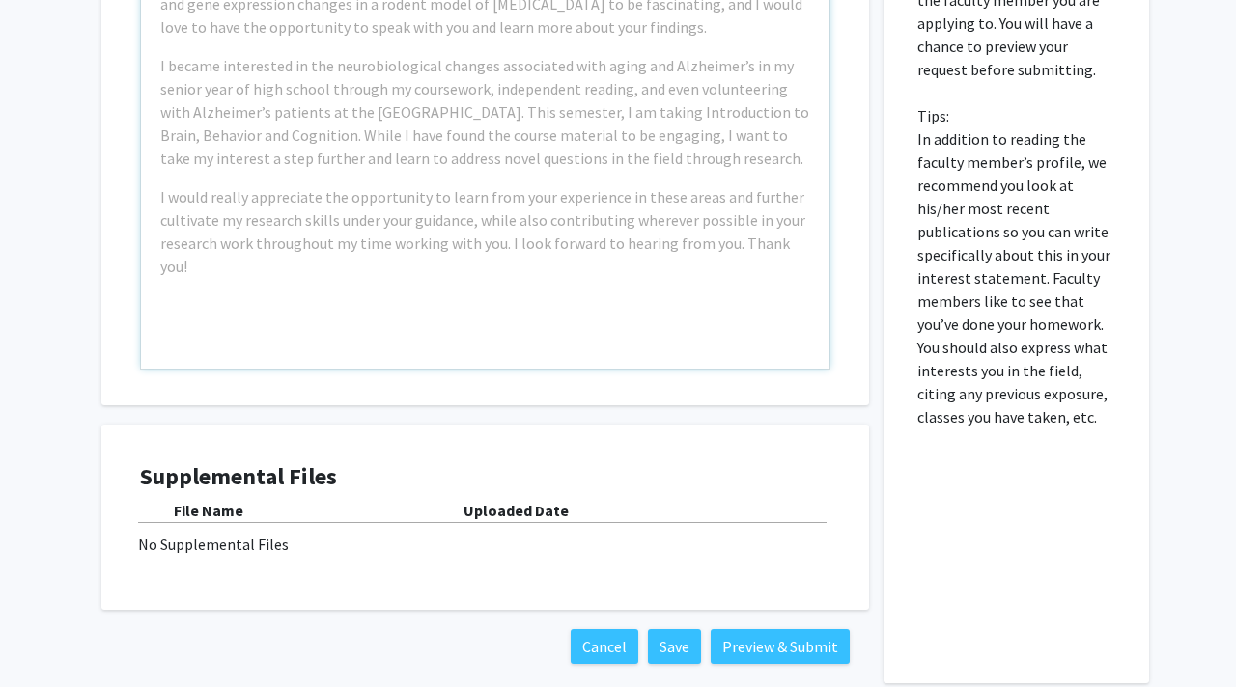
scroll to position [720, 0]
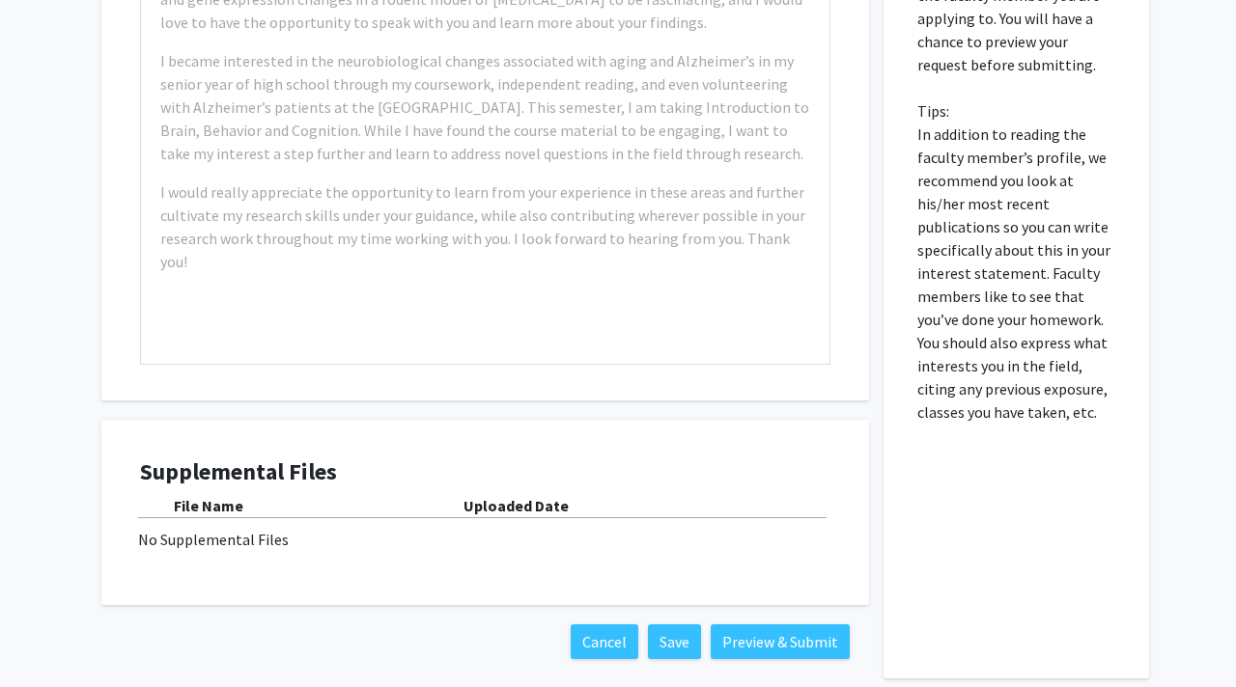
click at [384, 420] on div "Supplemental Files File Name Uploaded Date No Supplemental Files" at bounding box center [485, 512] width 768 height 185
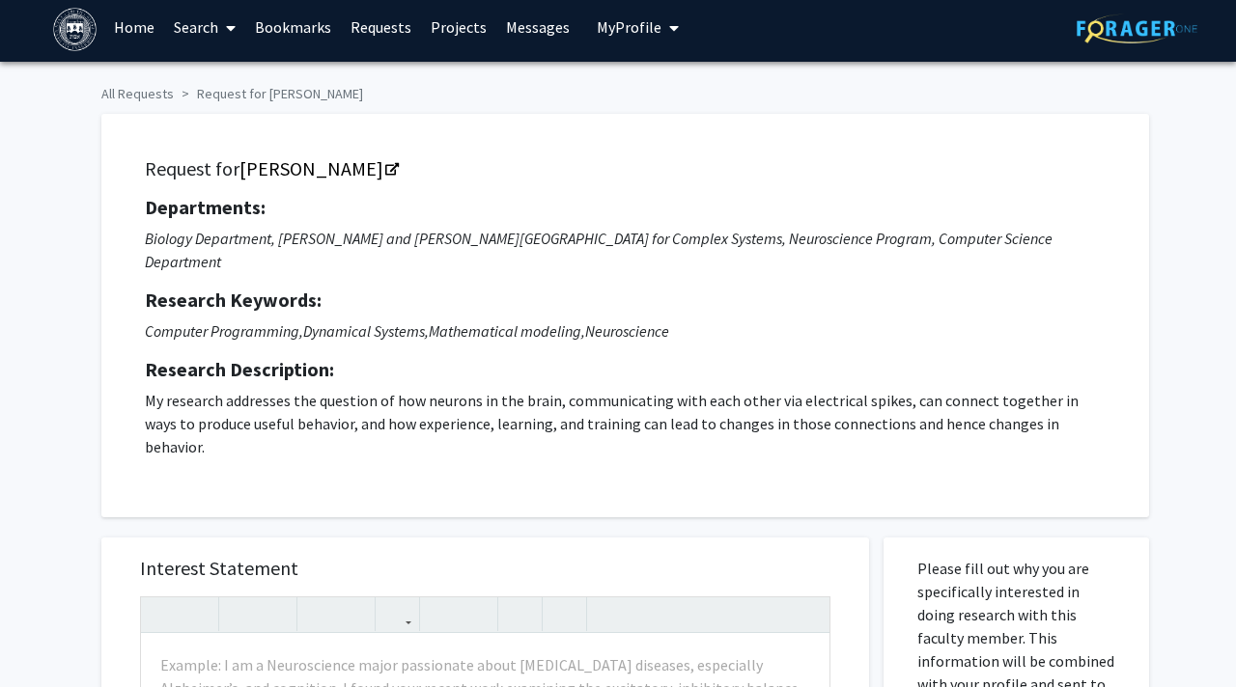
scroll to position [0, 0]
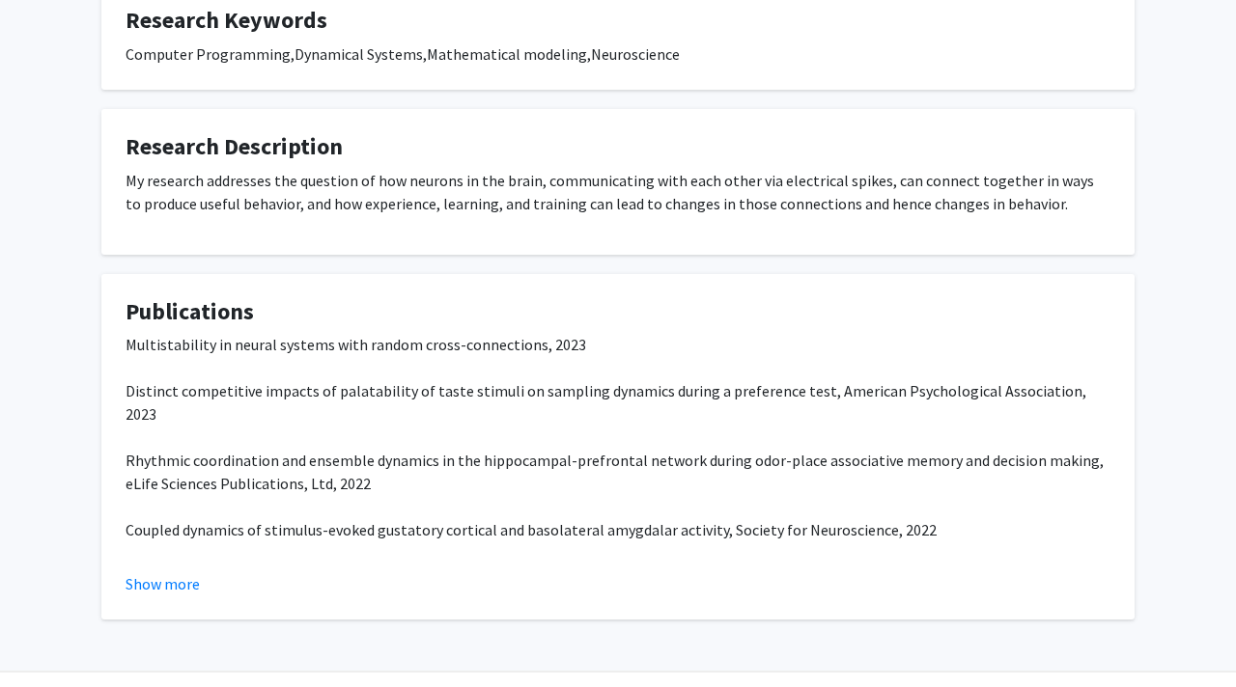
scroll to position [392, 0]
click at [240, 348] on span "Multistability in neural systems with random cross-connections, 2023" at bounding box center [356, 343] width 461 height 19
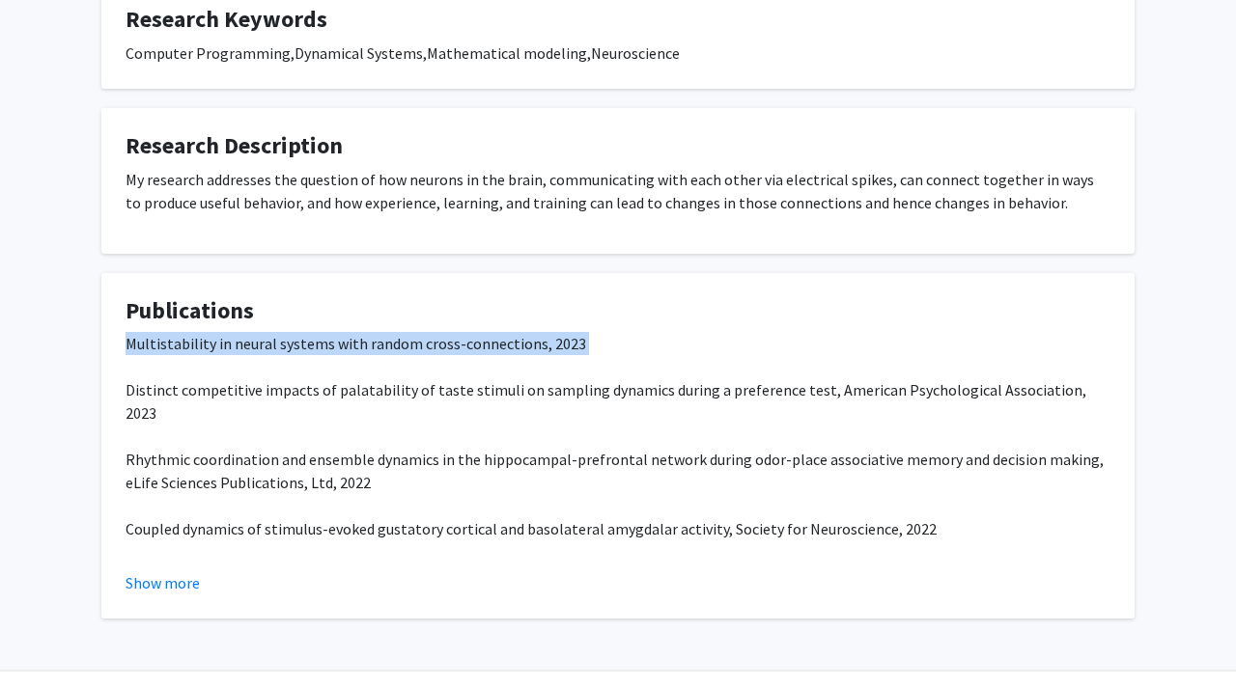
click at [240, 348] on span "Multistability in neural systems with random cross-connections, 2023" at bounding box center [356, 343] width 461 height 19
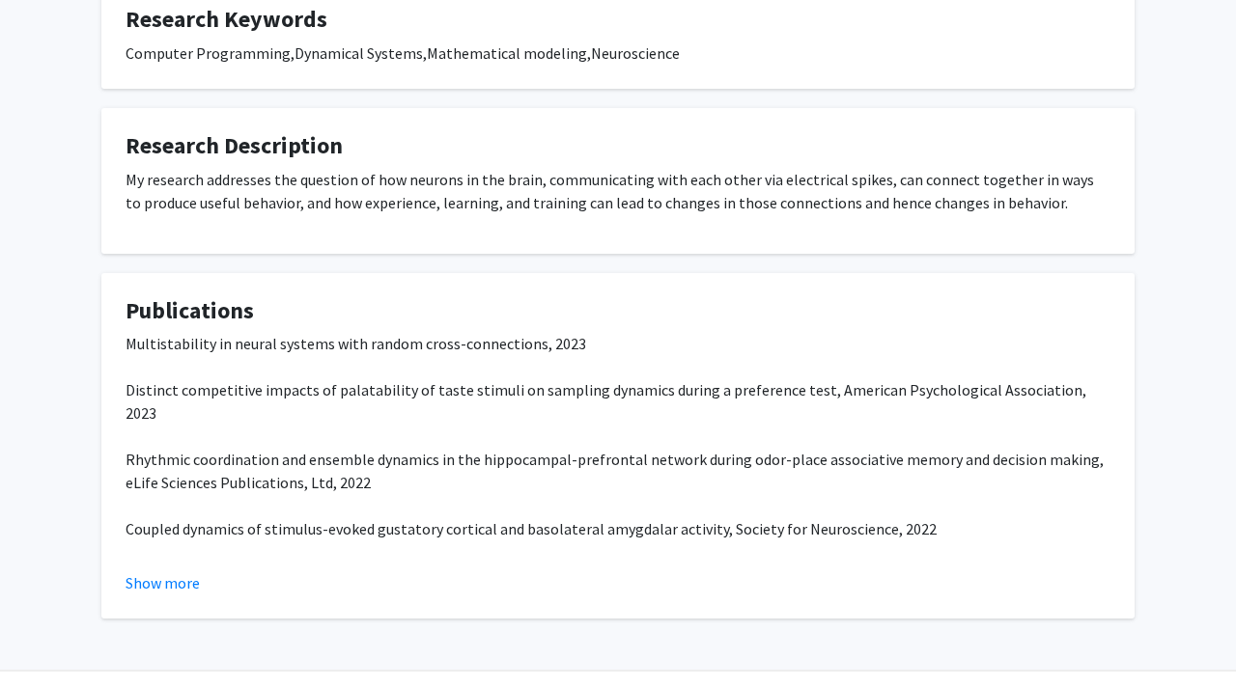
click at [232, 387] on span "Distinct competitive impacts of palatability of taste stimuli on sampling dynam…" at bounding box center [606, 401] width 961 height 42
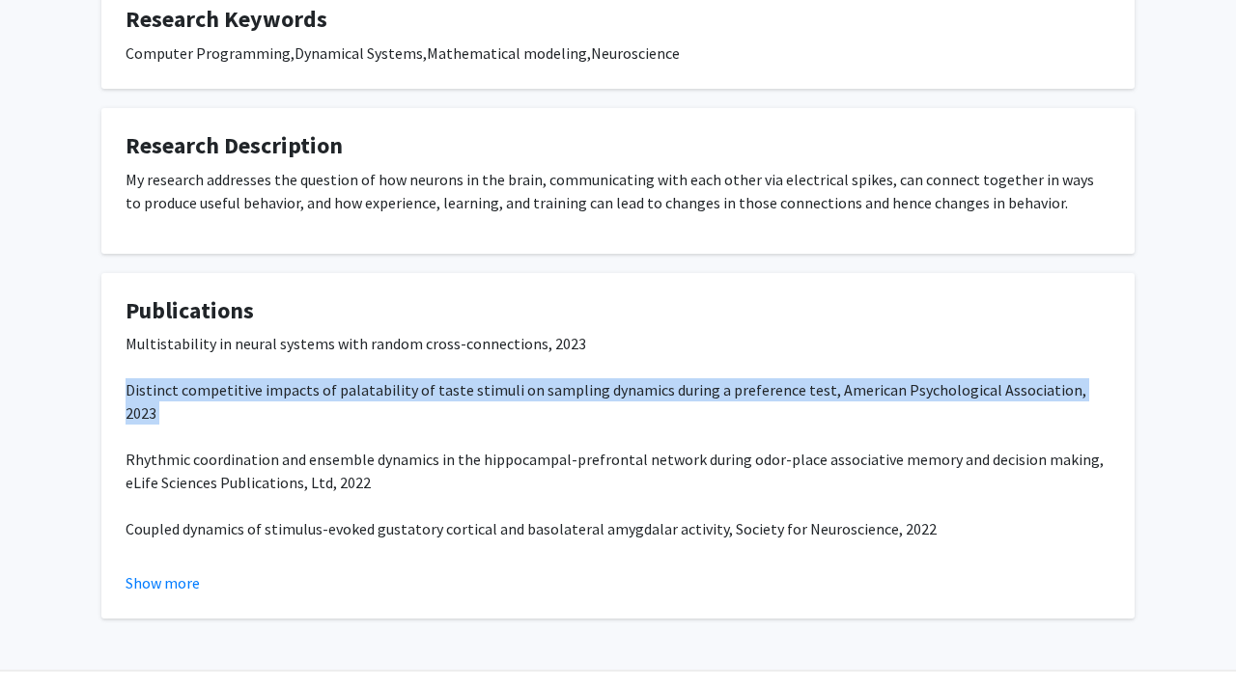
click at [232, 387] on span "Distinct competitive impacts of palatability of taste stimuli on sampling dynam…" at bounding box center [606, 401] width 961 height 42
click at [275, 403] on p "Multistability in neural systems with random cross-connections, 2023 Distinct c…" at bounding box center [618, 540] width 985 height 417
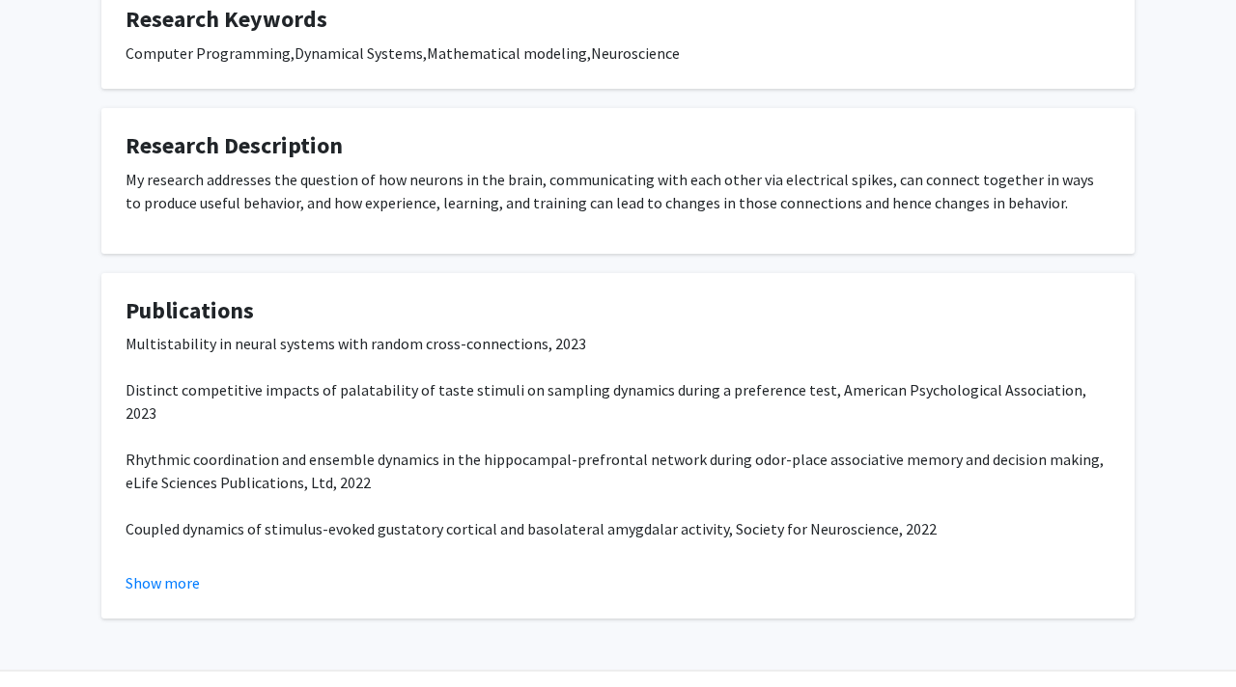
click at [275, 403] on p "Multistability in neural systems with random cross-connections, 2023 Distinct c…" at bounding box center [618, 540] width 985 height 417
click at [303, 392] on span "Distinct competitive impacts of palatability of taste stimuli on sampling dynam…" at bounding box center [606, 401] width 961 height 42
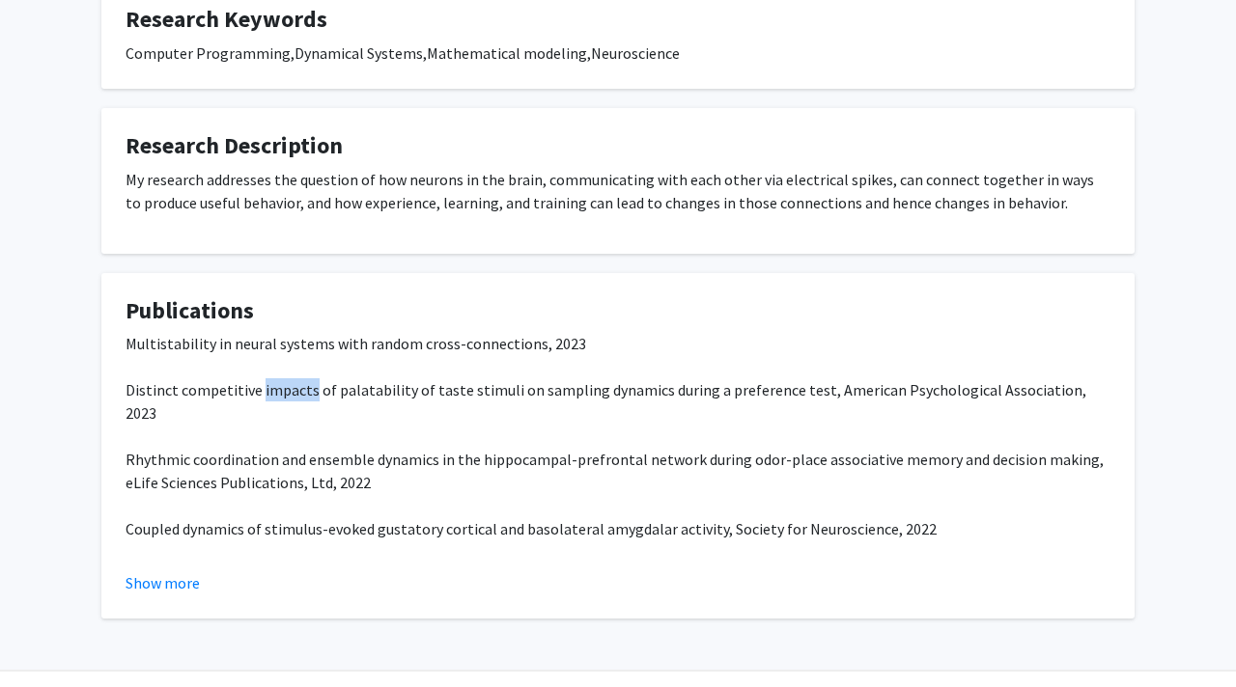
click at [303, 392] on span "Distinct competitive impacts of palatability of taste stimuli on sampling dynam…" at bounding box center [606, 401] width 961 height 42
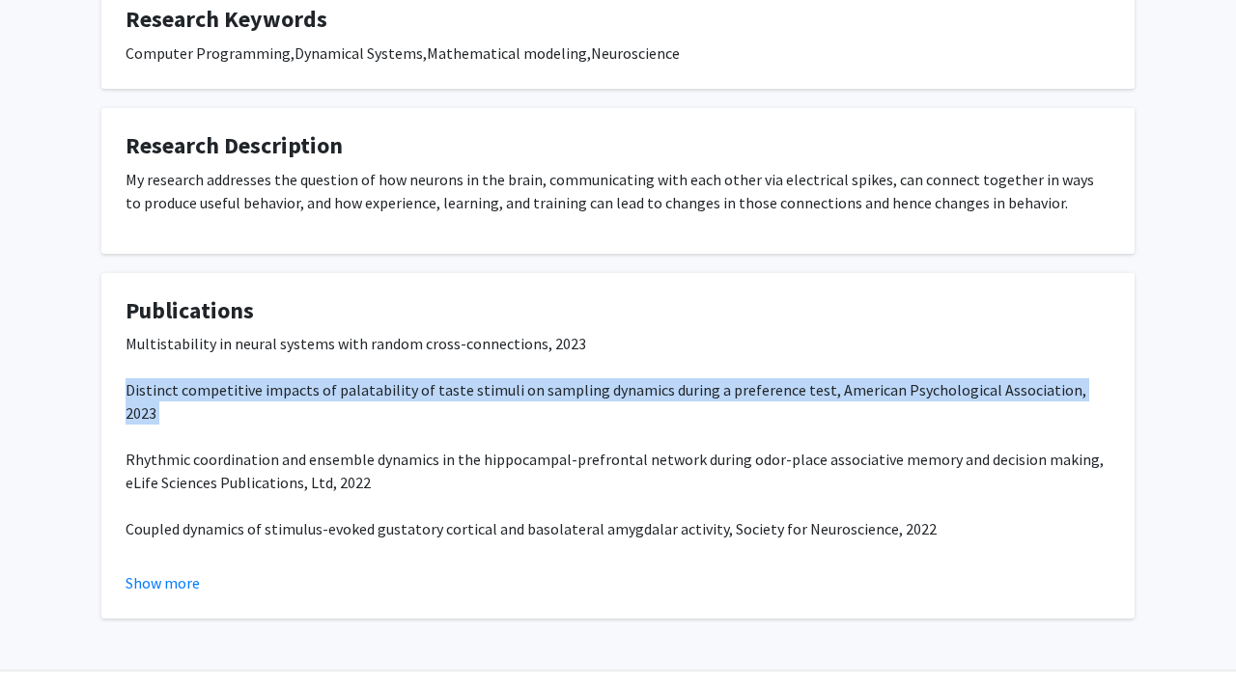
click at [303, 392] on span "Distinct competitive impacts of palatability of taste stimuli on sampling dynam…" at bounding box center [606, 401] width 961 height 42
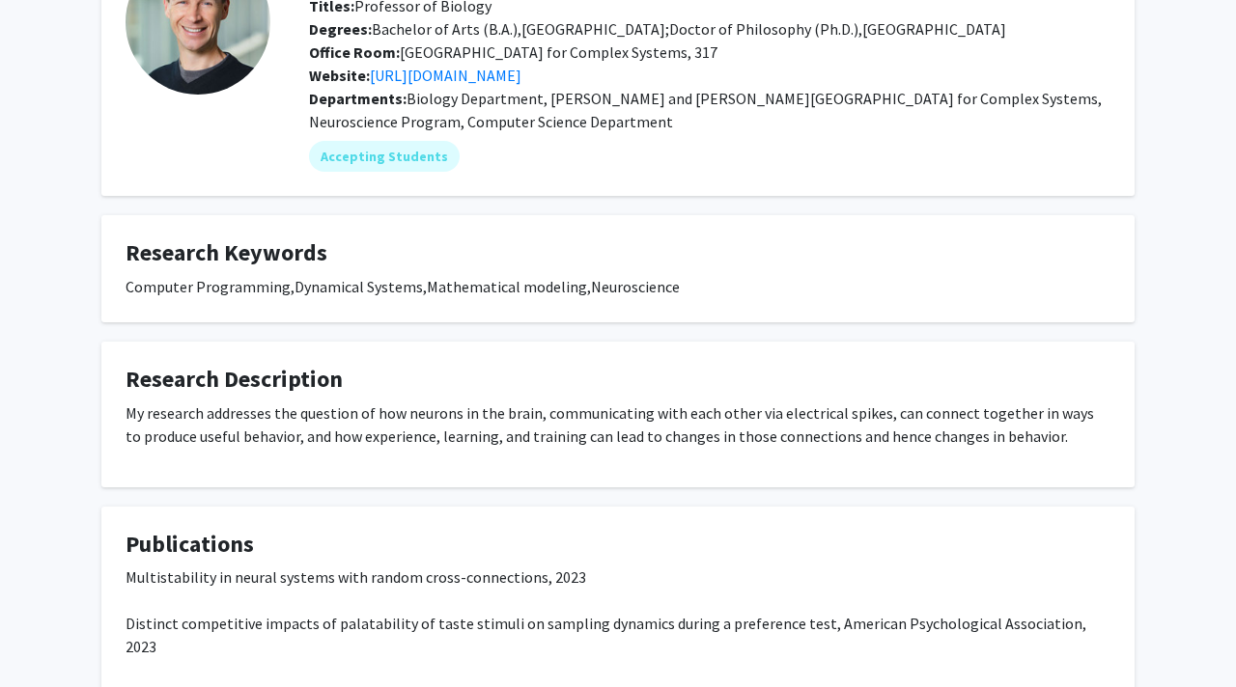
scroll to position [147, 0]
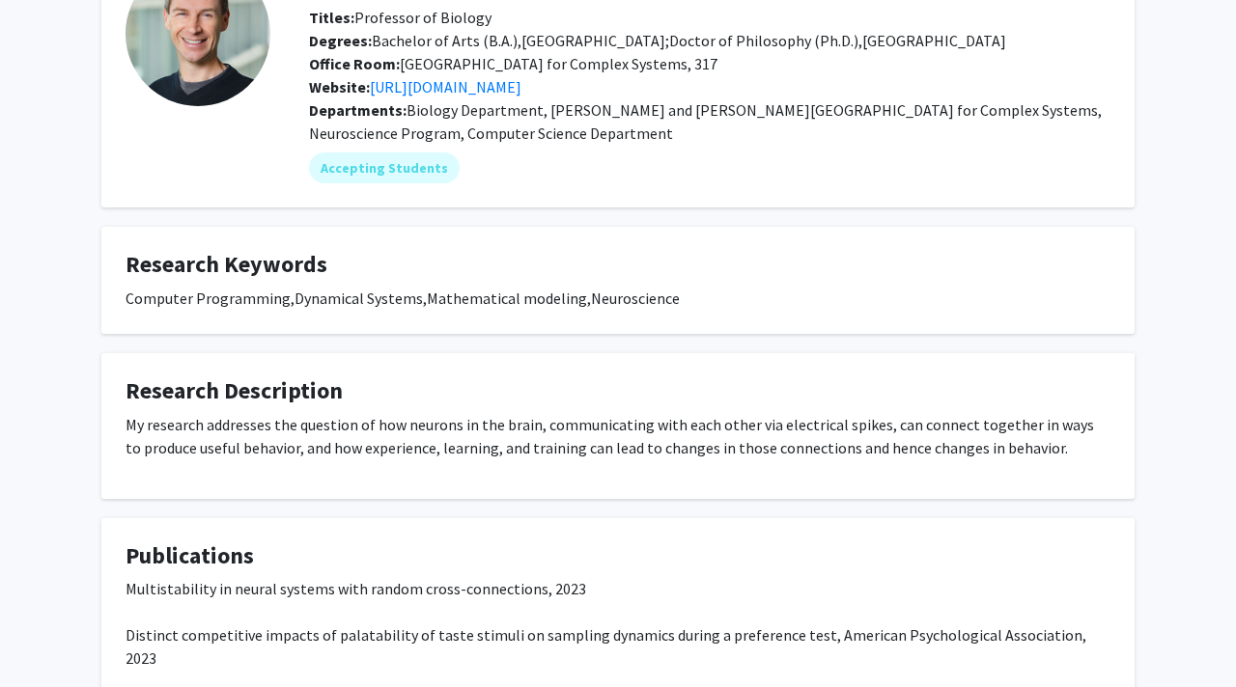
click at [378, 416] on div "My research addresses the question of how neurons in the brain, communicating w…" at bounding box center [618, 436] width 985 height 46
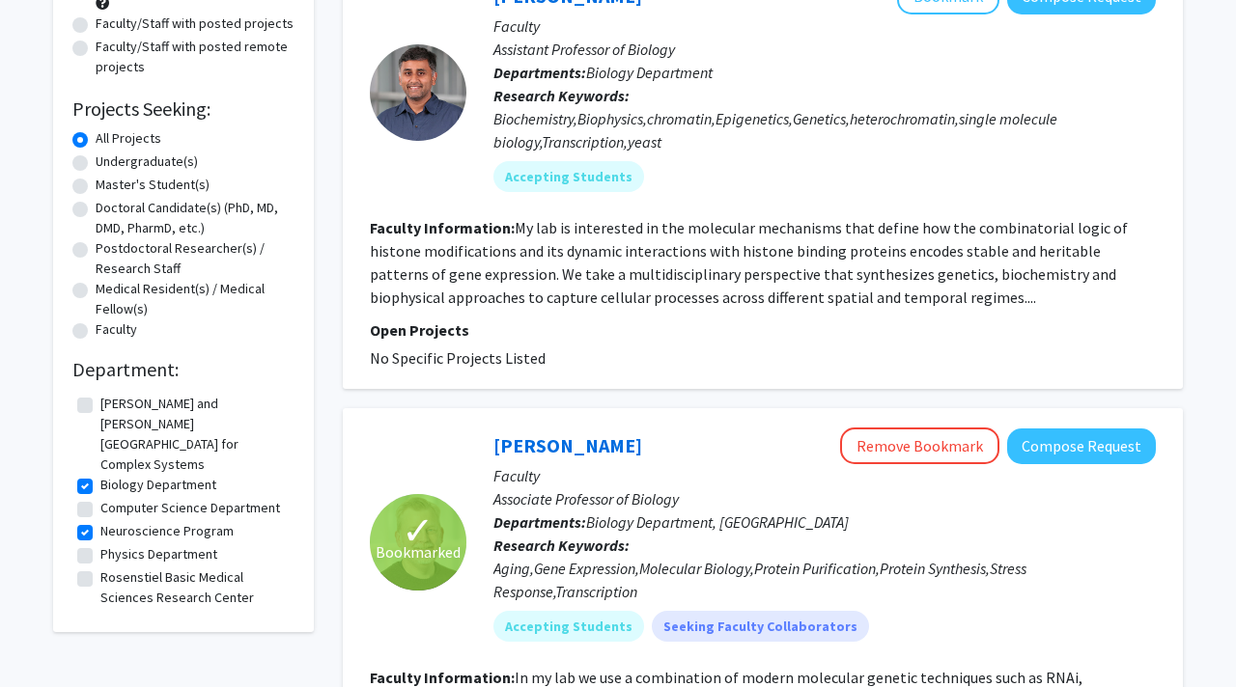
scroll to position [234, 0]
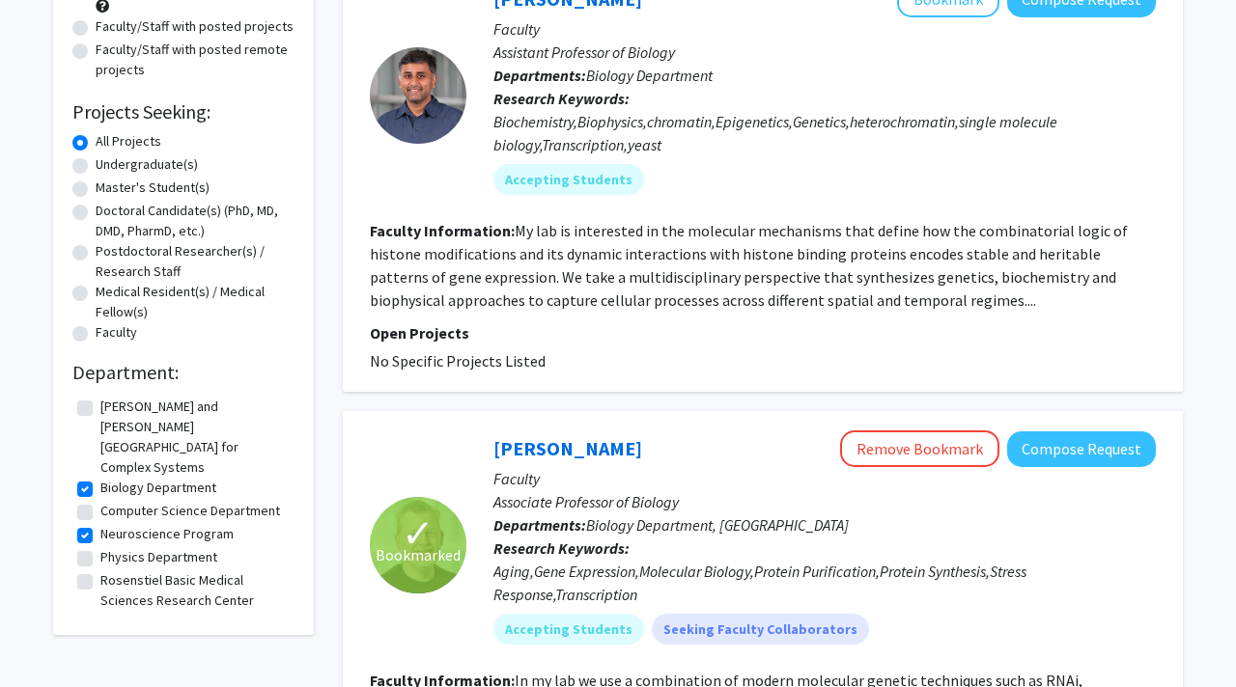
click at [862, 277] on fg-read-more "My lab is interested in the molecular mechanisms that define how the combinator…" at bounding box center [749, 265] width 758 height 89
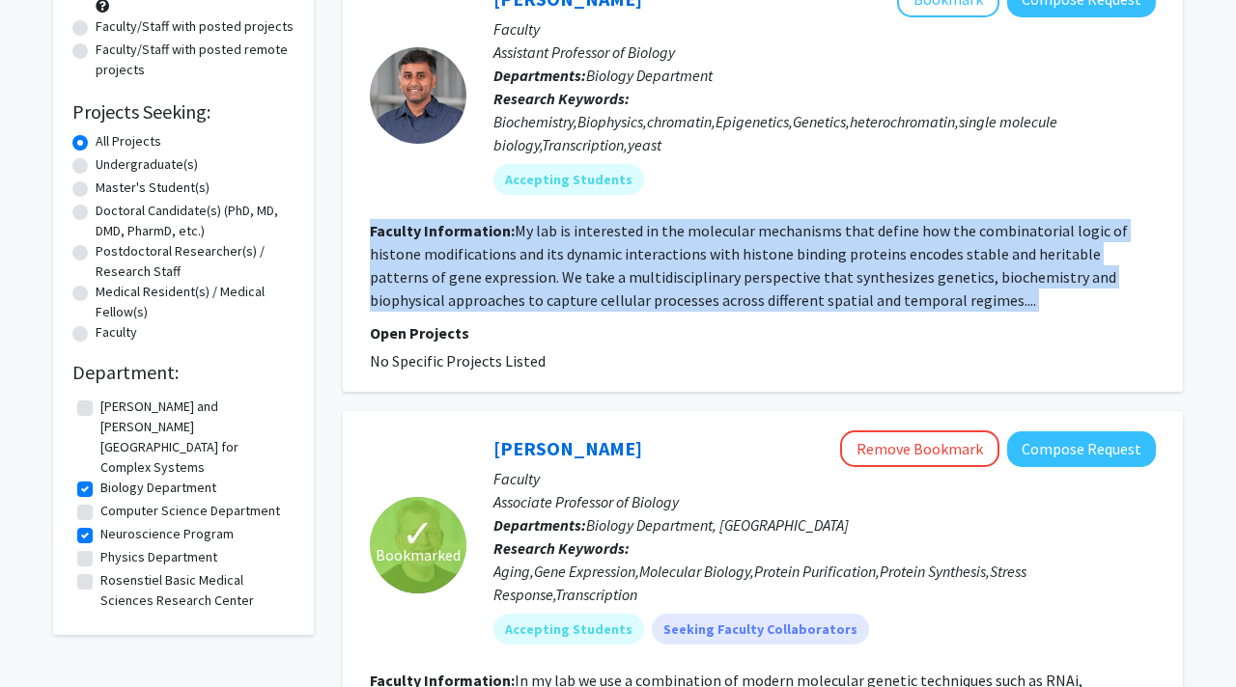
click at [862, 277] on fg-read-more "My lab is interested in the molecular mechanisms that define how the combinator…" at bounding box center [749, 265] width 758 height 89
click at [873, 296] on section "Faculty Information: My lab is interested in the molecular mechanisms that defi…" at bounding box center [763, 265] width 786 height 93
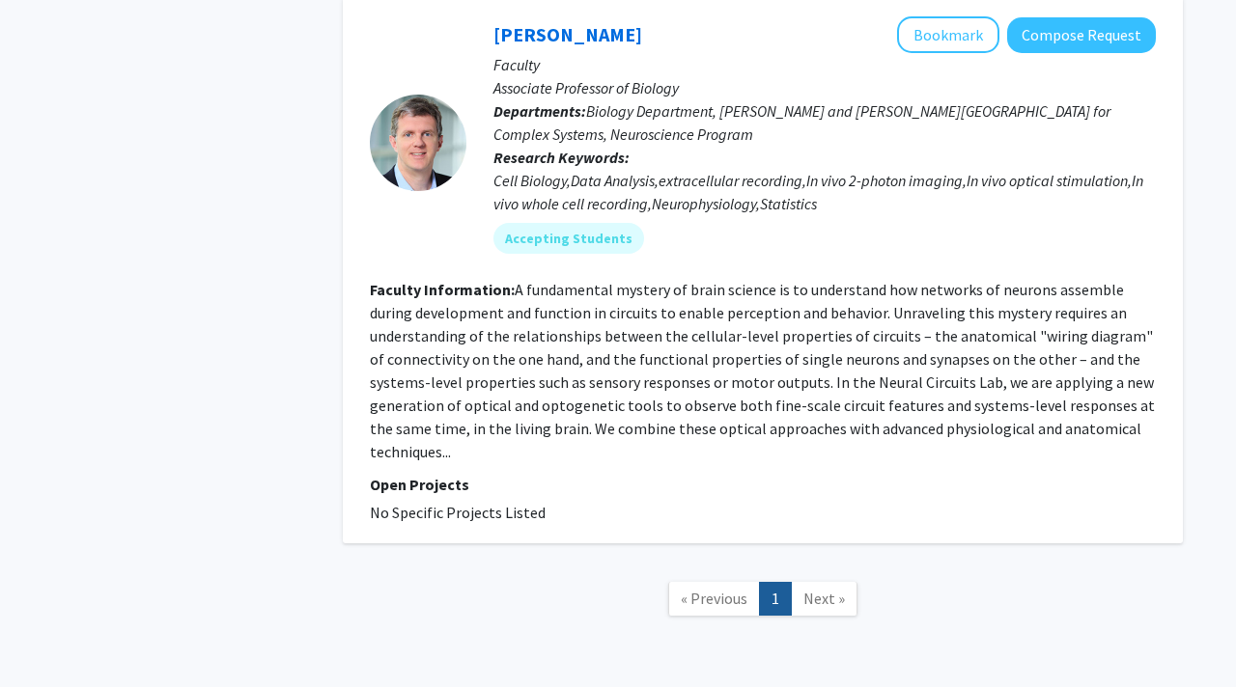
scroll to position [2137, 0]
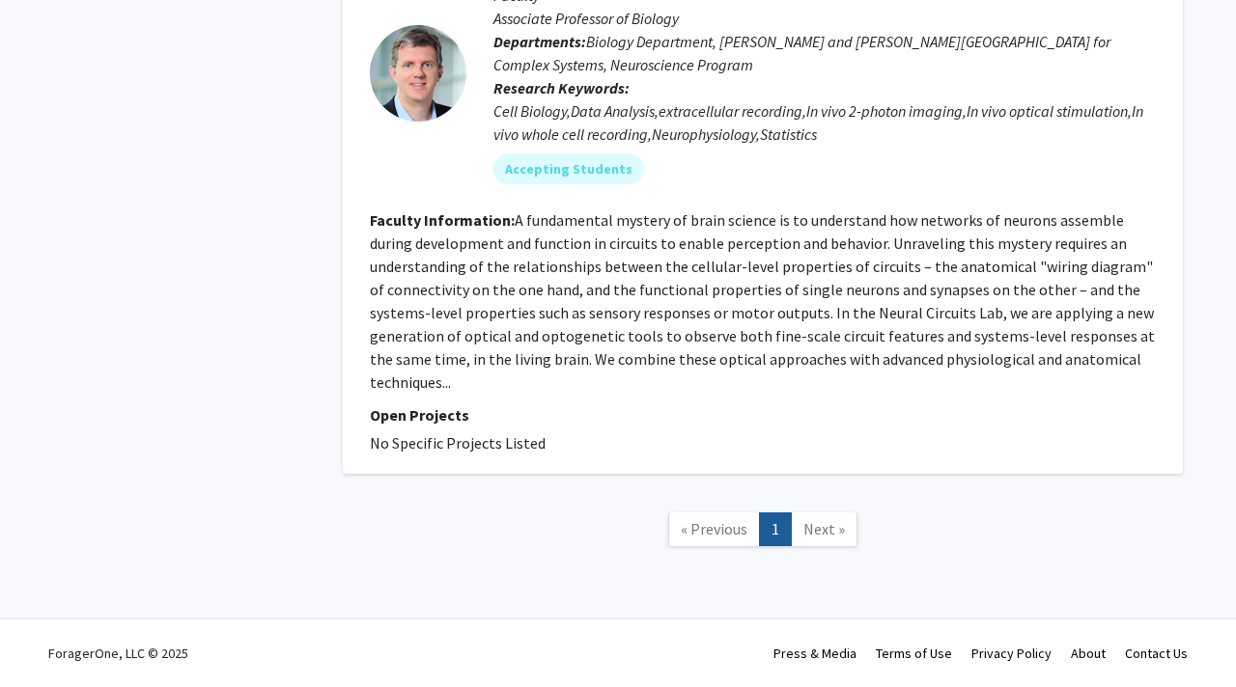
click at [820, 531] on span "Next »" at bounding box center [824, 528] width 42 height 19
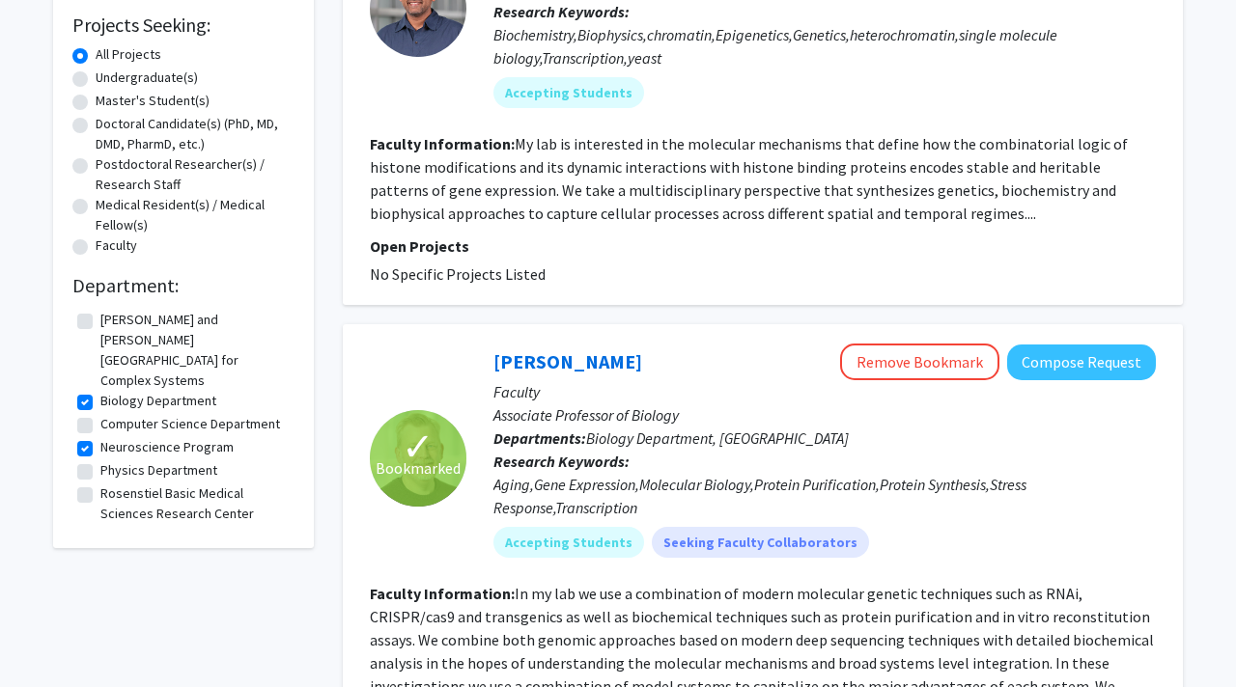
scroll to position [322, 0]
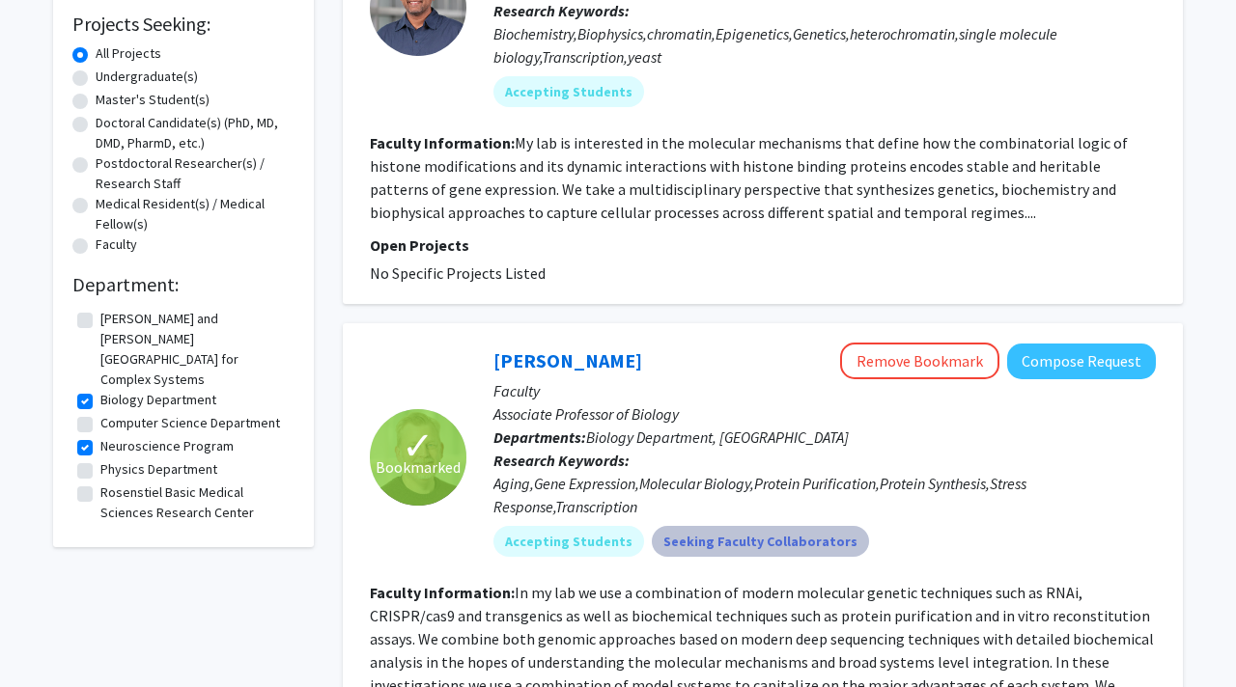
click at [746, 540] on mat-chip "Seeking Faculty Collaborators" at bounding box center [760, 541] width 217 height 31
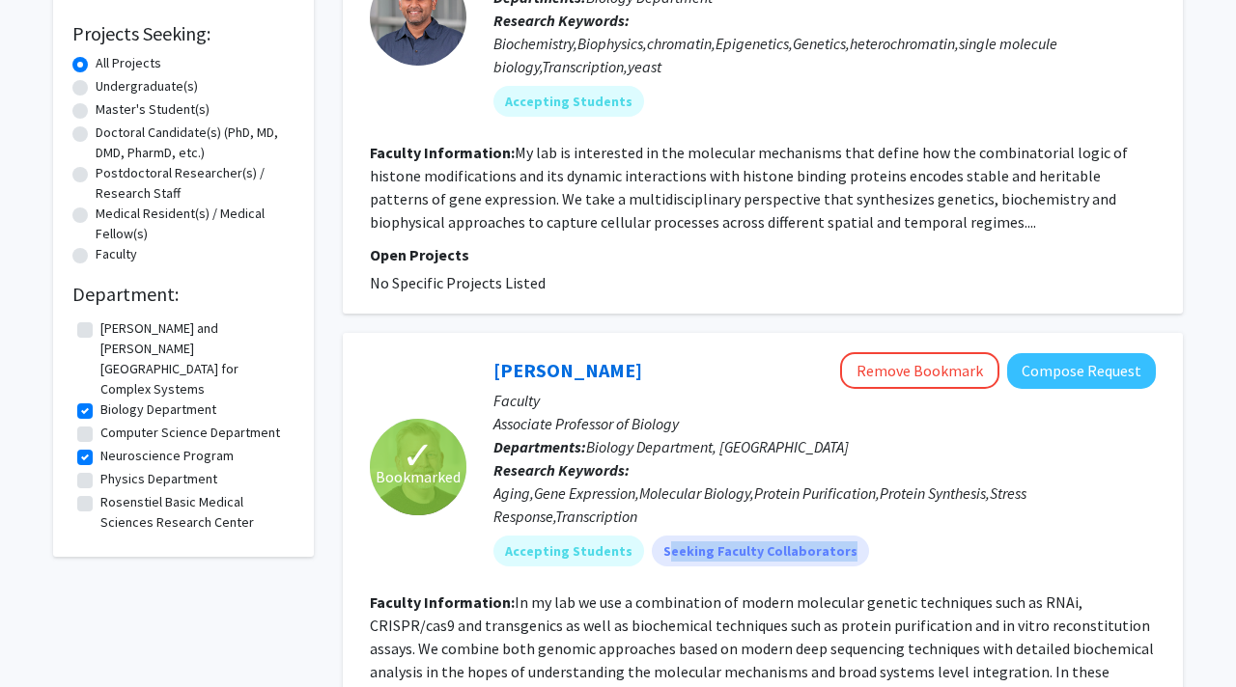
click at [757, 588] on fg-search-faculty "✓ Bookmarked [PERSON_NAME] Remove Bookmark Compose Request Faculty Associate Pr…" at bounding box center [763, 594] width 786 height 485
click at [757, 548] on mat-chip "Seeking Faculty Collaborators" at bounding box center [760, 551] width 217 height 31
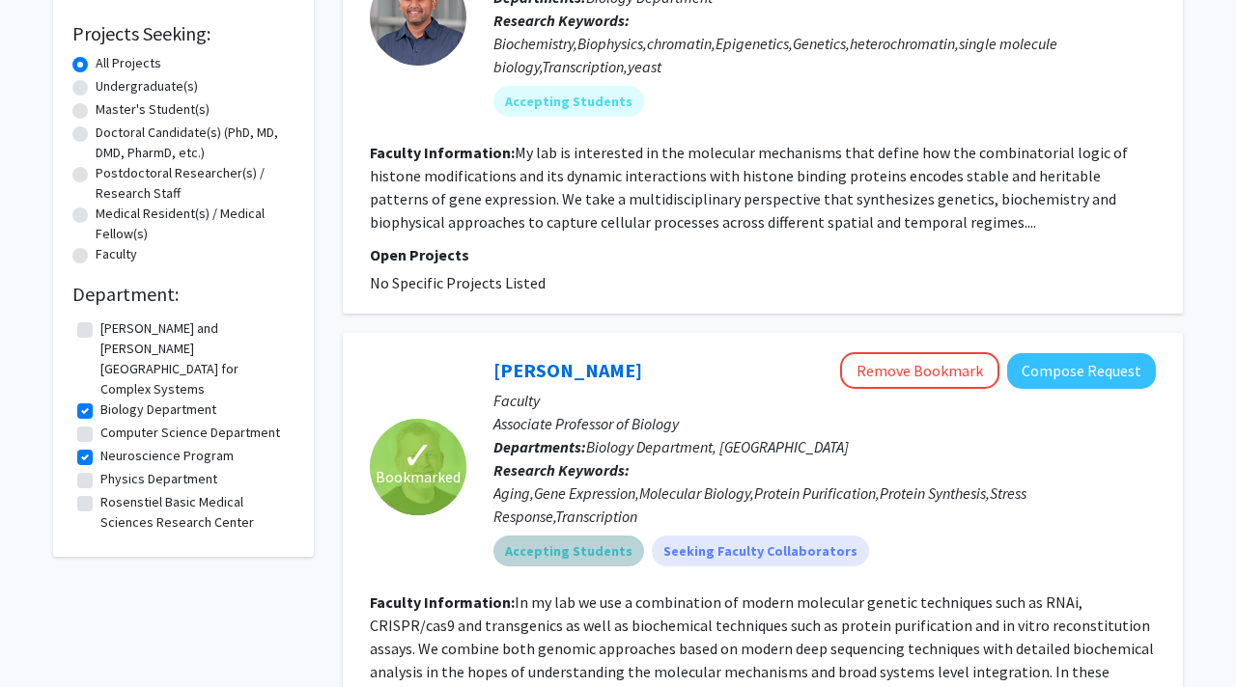
click at [581, 564] on mat-chip "Accepting Students" at bounding box center [568, 551] width 151 height 31
click at [778, 470] on p "Research Keywords: Aging,Gene Expression,Molecular Biology,Protein Purification…" at bounding box center [824, 494] width 662 height 70
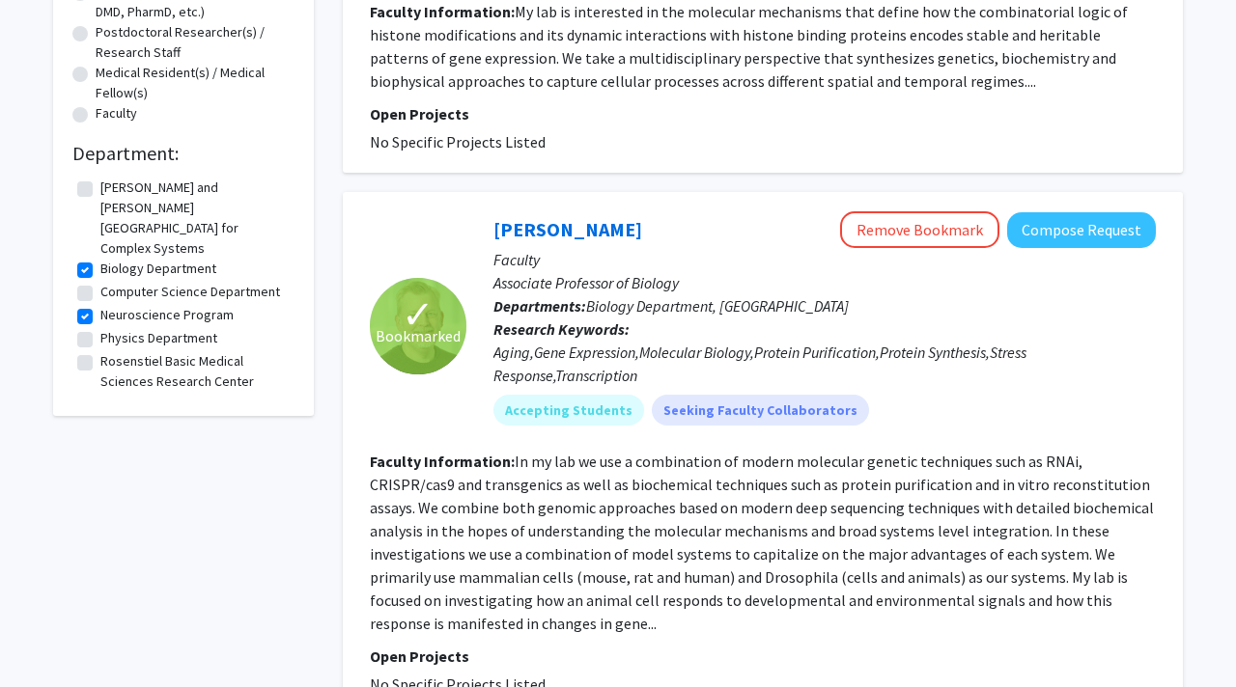
scroll to position [456, 0]
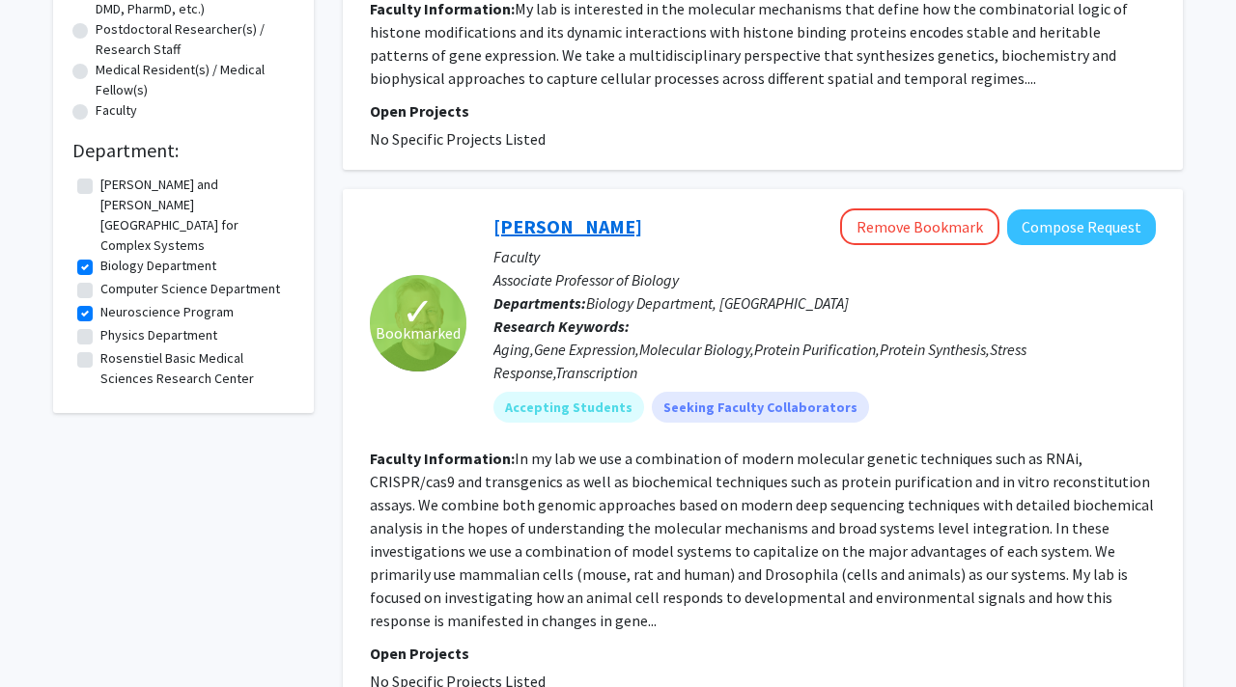
click at [550, 223] on link "[PERSON_NAME]" at bounding box center [567, 226] width 149 height 24
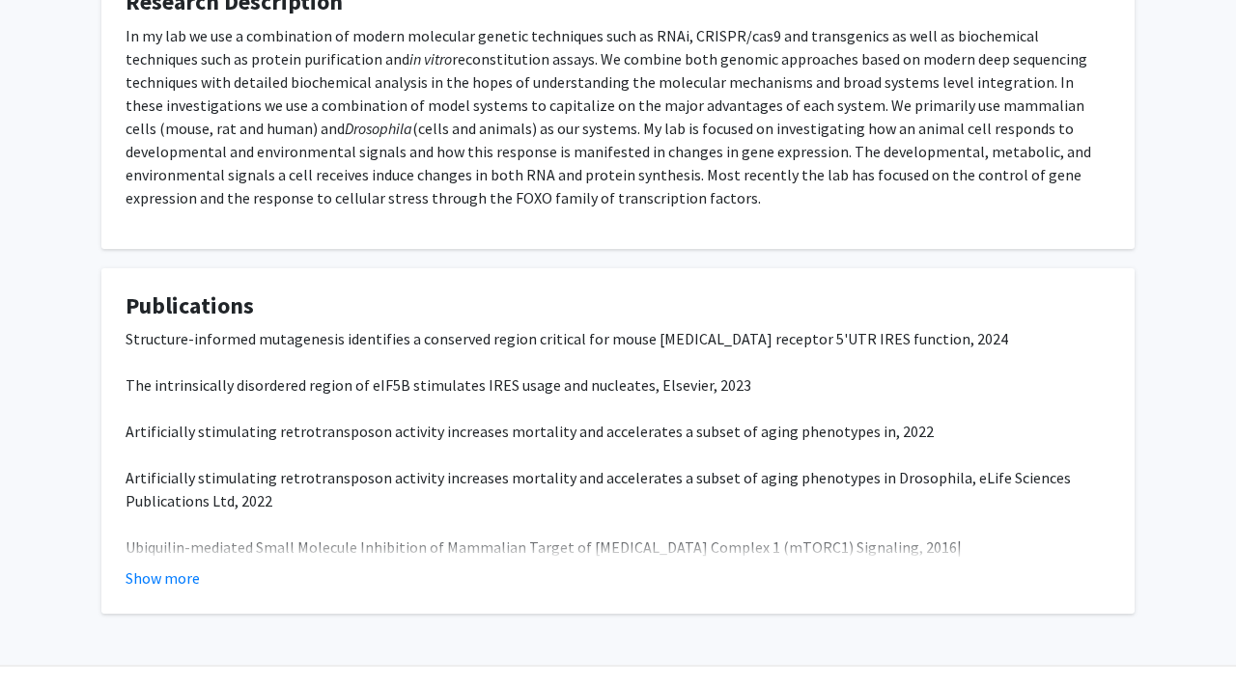
scroll to position [560, 0]
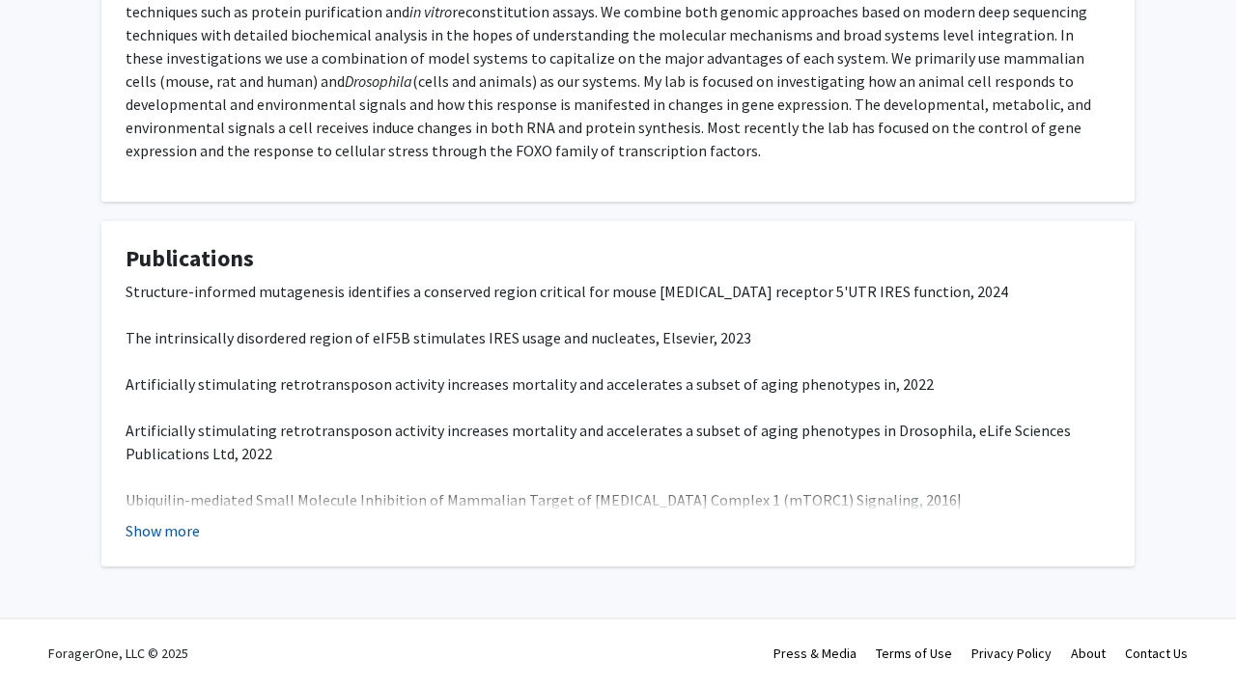
click at [177, 532] on button "Show more" at bounding box center [163, 530] width 74 height 23
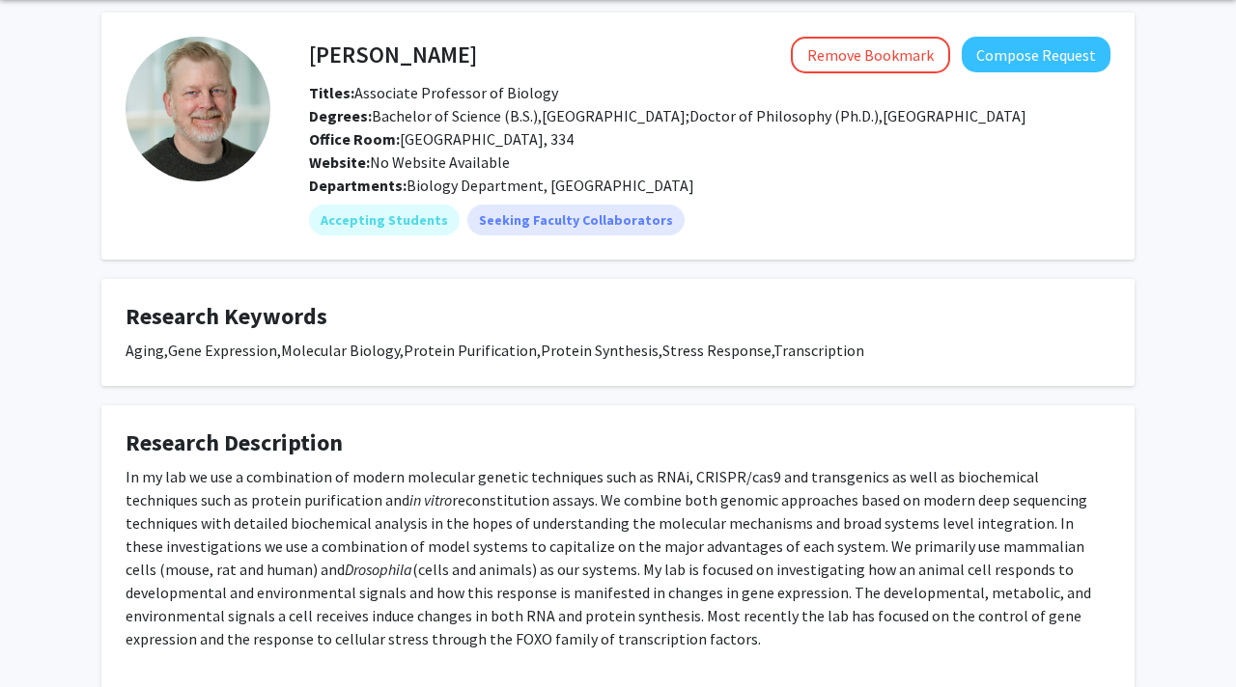
scroll to position [70, 0]
click at [176, 552] on div "In my lab we use a combination of modern molecular genetic techniques such as R…" at bounding box center [618, 558] width 985 height 185
click at [121, 592] on fg-card "Research Description In my lab we use a combination of modern molecular genetic…" at bounding box center [617, 548] width 1033 height 285
click at [345, 567] on em "Drosophila" at bounding box center [379, 570] width 68 height 19
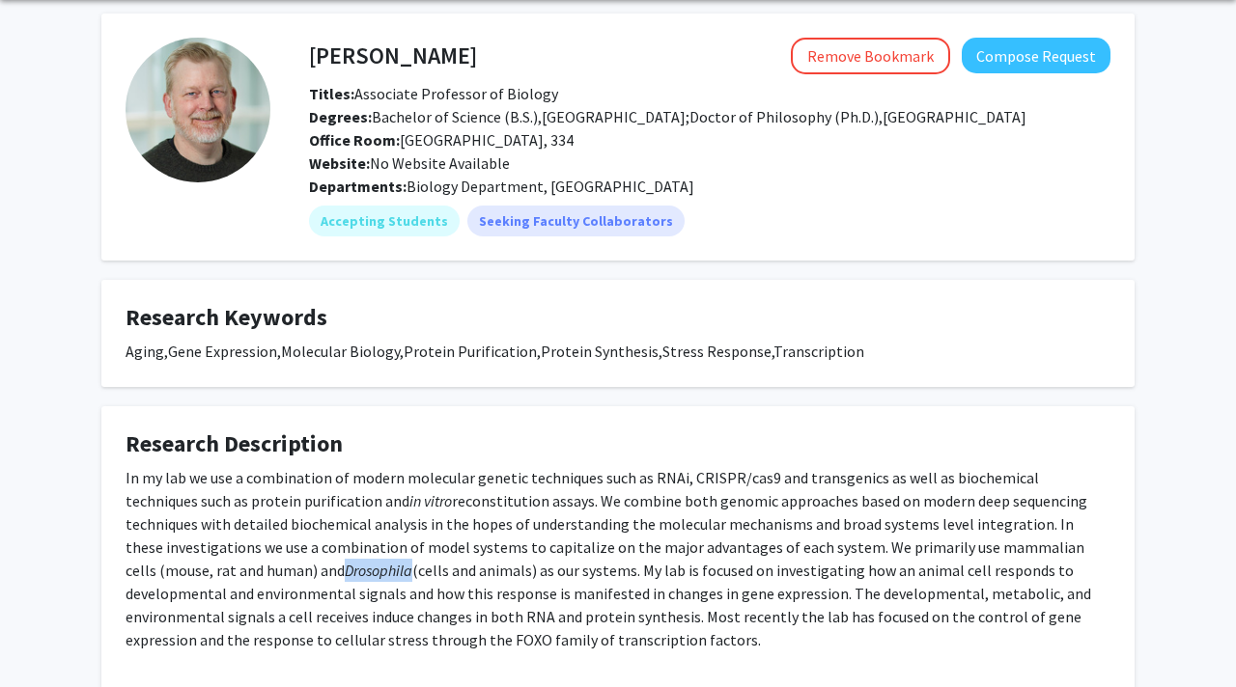
click at [345, 567] on em "Drosophila" at bounding box center [379, 570] width 68 height 19
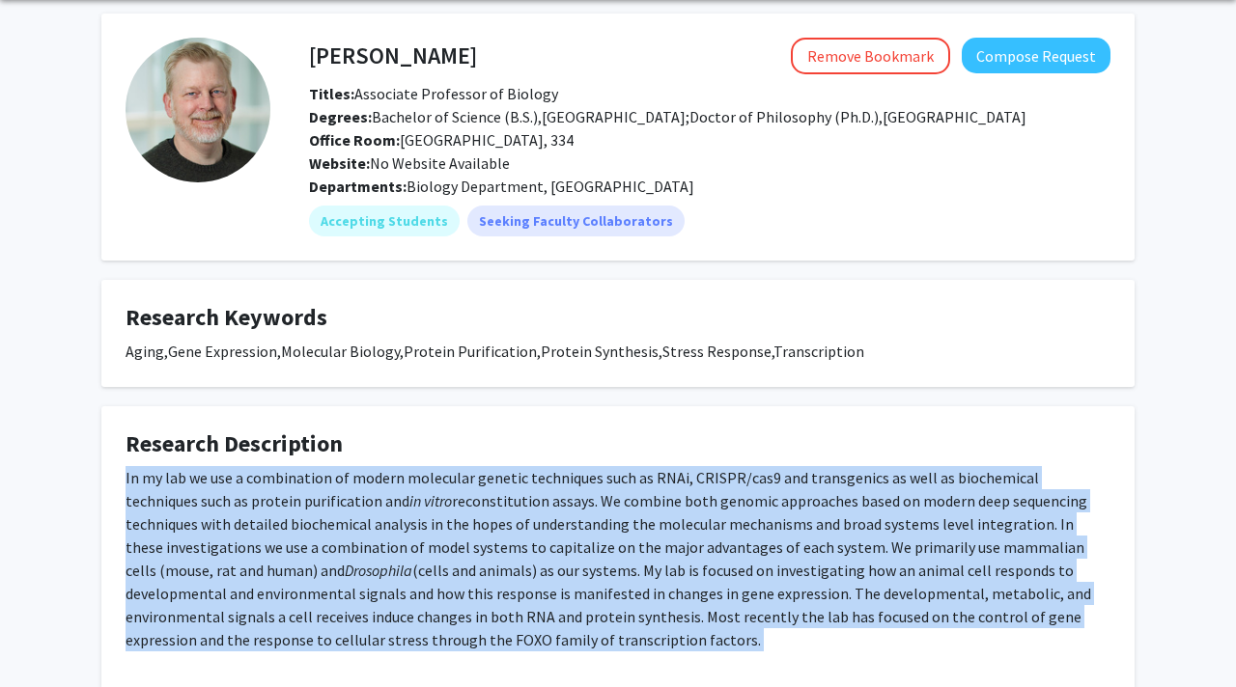
click at [345, 567] on em "Drosophila" at bounding box center [379, 570] width 68 height 19
click at [391, 510] on div "In my lab we use a combination of modern molecular genetic techniques such as R…" at bounding box center [618, 558] width 985 height 185
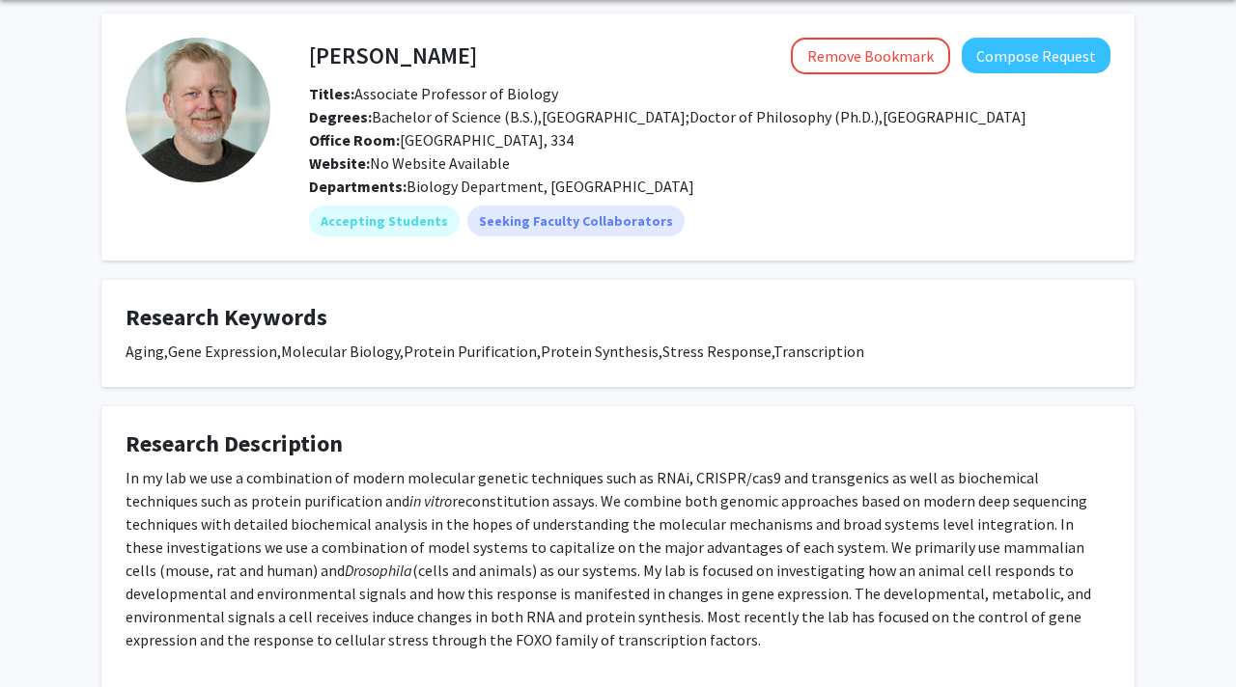
click at [391, 510] on div "In my lab we use a combination of modern molecular genetic techniques such as R…" at bounding box center [618, 558] width 985 height 185
click at [689, 522] on div "In my lab we use a combination of modern molecular genetic techniques such as R…" at bounding box center [618, 558] width 985 height 185
click at [772, 496] on div "In my lab we use a combination of modern molecular genetic techniques such as R…" at bounding box center [618, 558] width 985 height 185
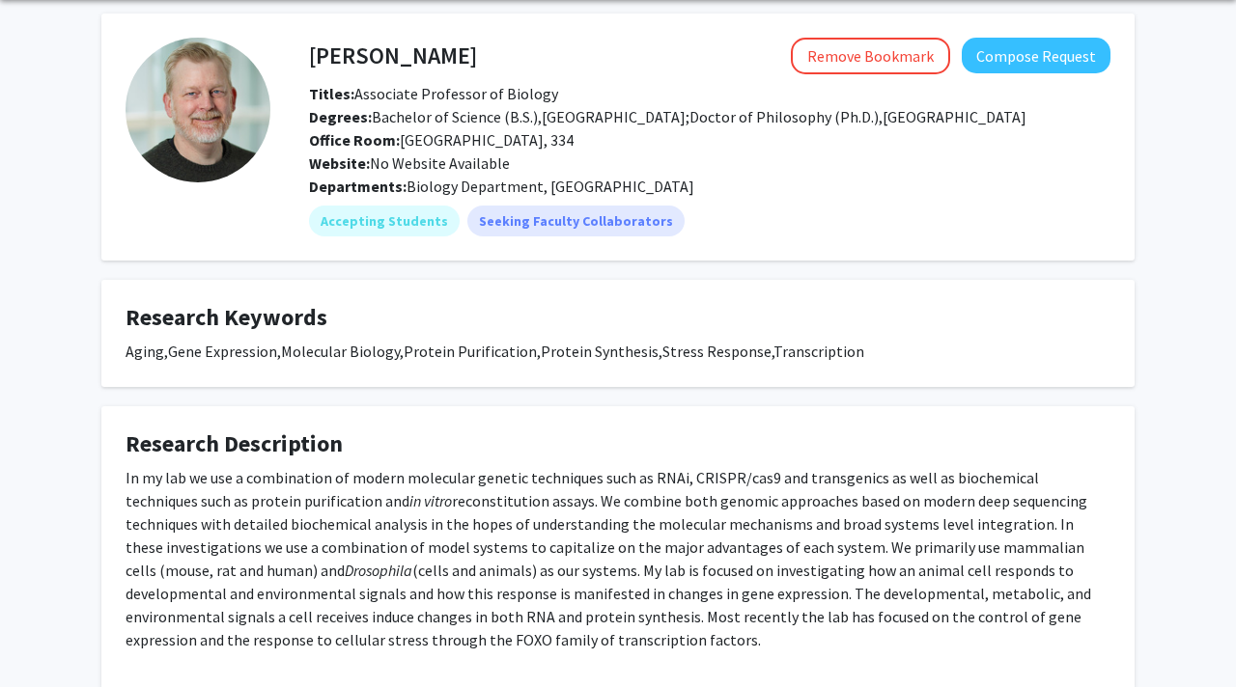
click at [772, 496] on div "In my lab we use a combination of modern molecular genetic techniques such as R…" at bounding box center [618, 558] width 985 height 185
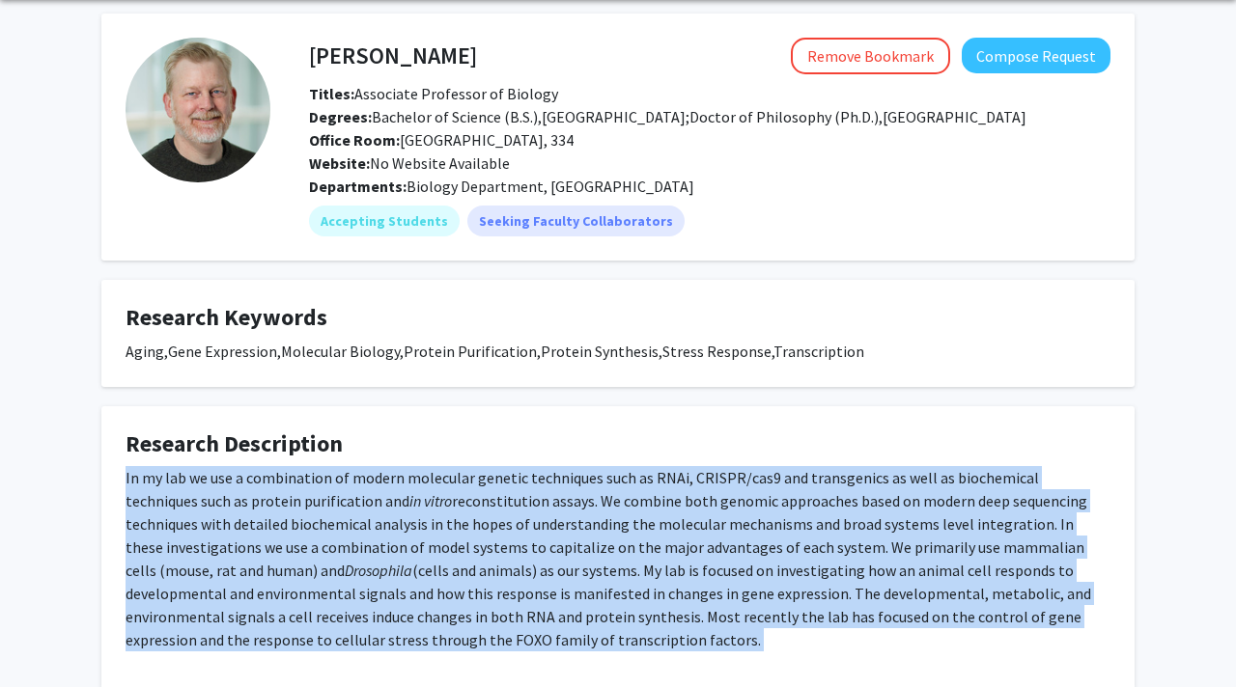
click at [285, 525] on div "In my lab we use a combination of modern molecular genetic techniques such as R…" at bounding box center [618, 558] width 985 height 185
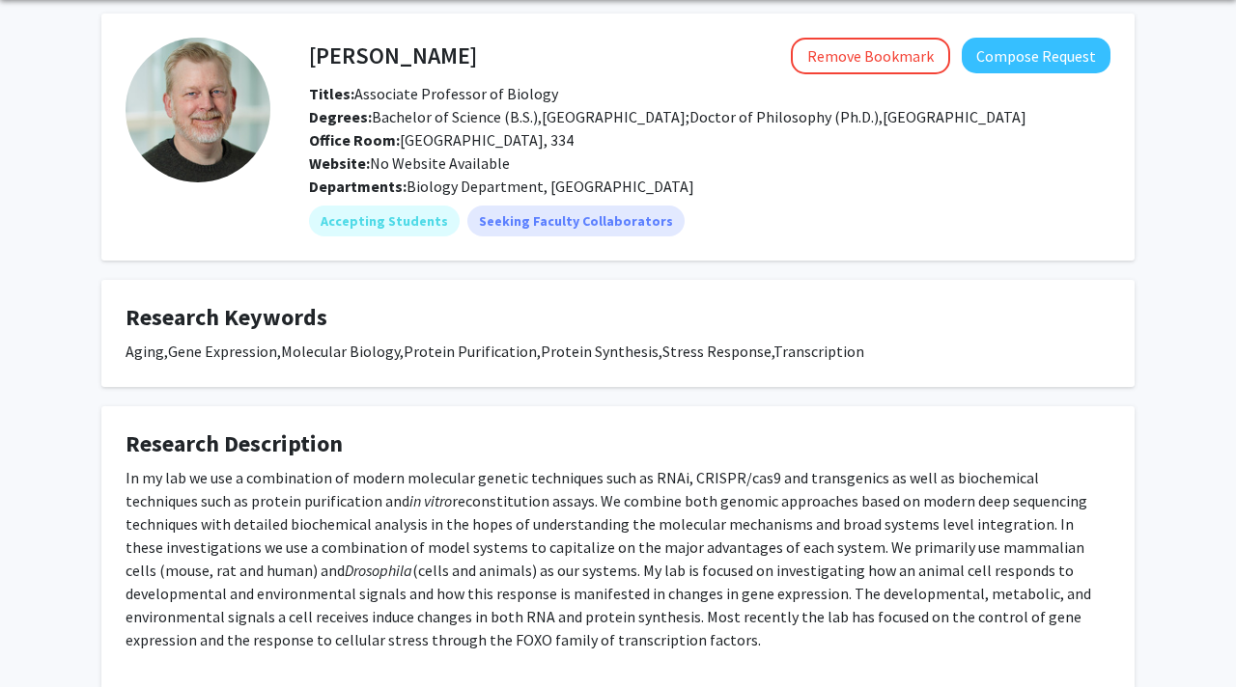
click at [285, 525] on div "In my lab we use a combination of modern molecular genetic techniques such as R…" at bounding box center [618, 558] width 985 height 185
click at [361, 548] on div "In my lab we use a combination of modern molecular genetic techniques such as R…" at bounding box center [618, 558] width 985 height 185
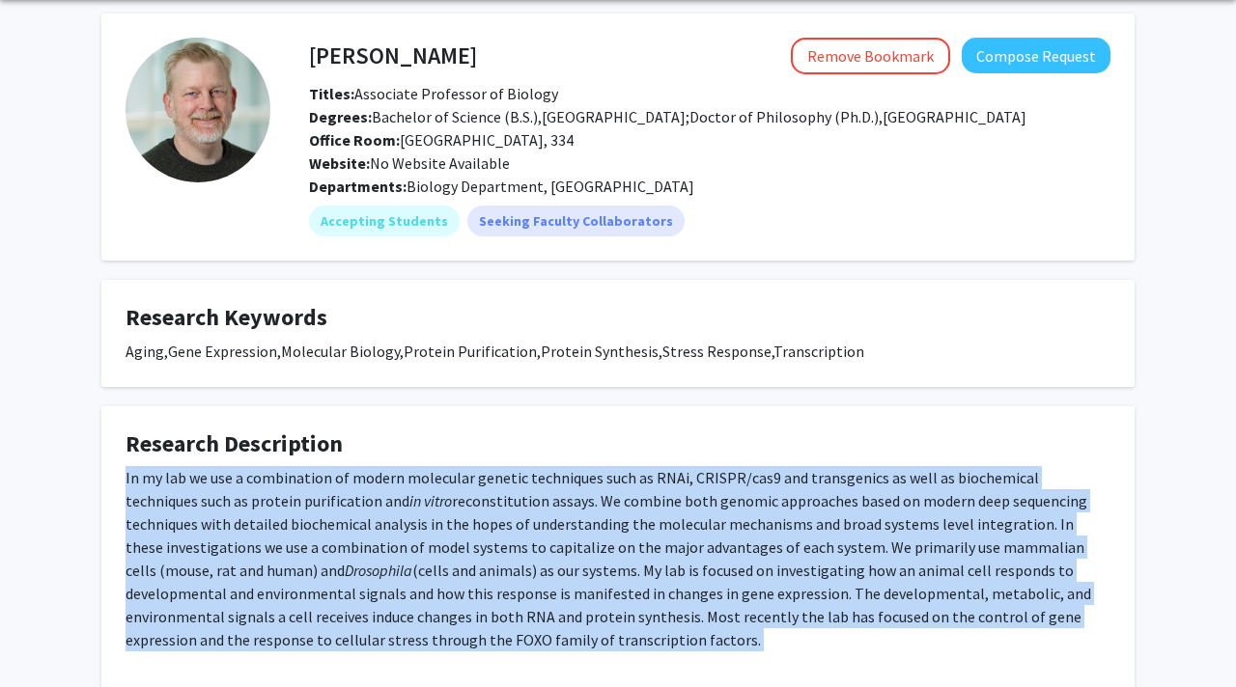
click at [489, 548] on div "In my lab we use a combination of modern molecular genetic techniques such as R…" at bounding box center [618, 558] width 985 height 185
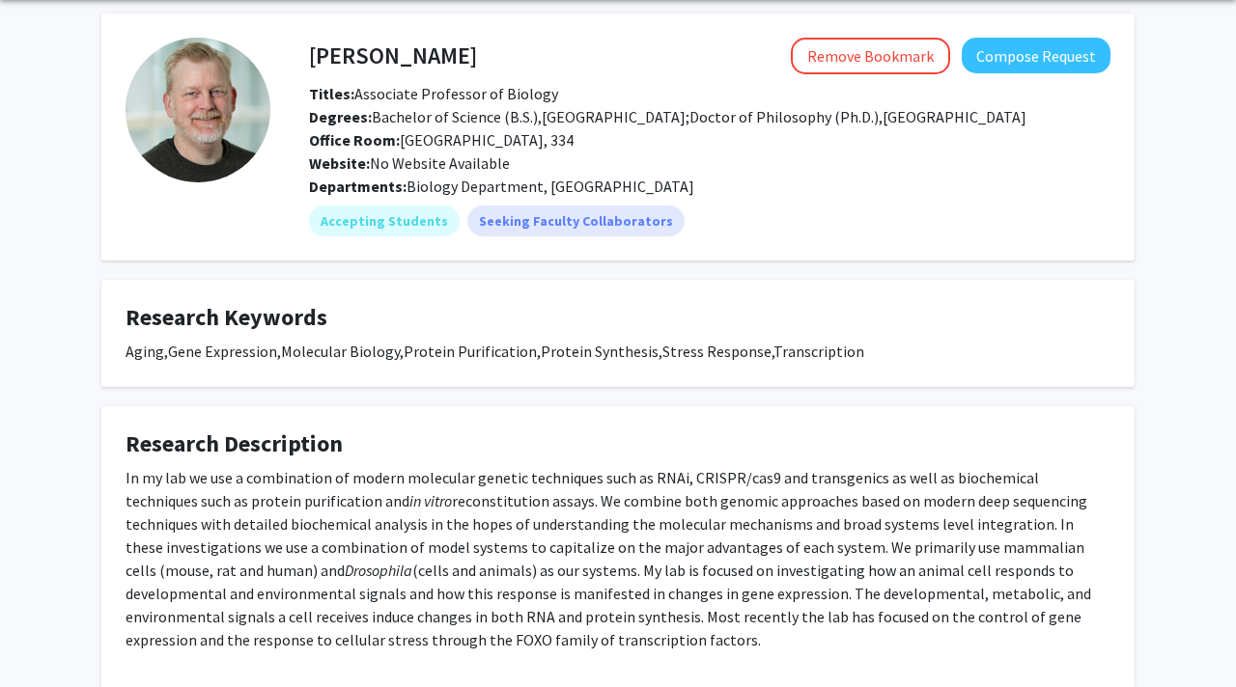
click at [489, 548] on div "In my lab we use a combination of modern molecular genetic techniques such as R…" at bounding box center [618, 558] width 985 height 185
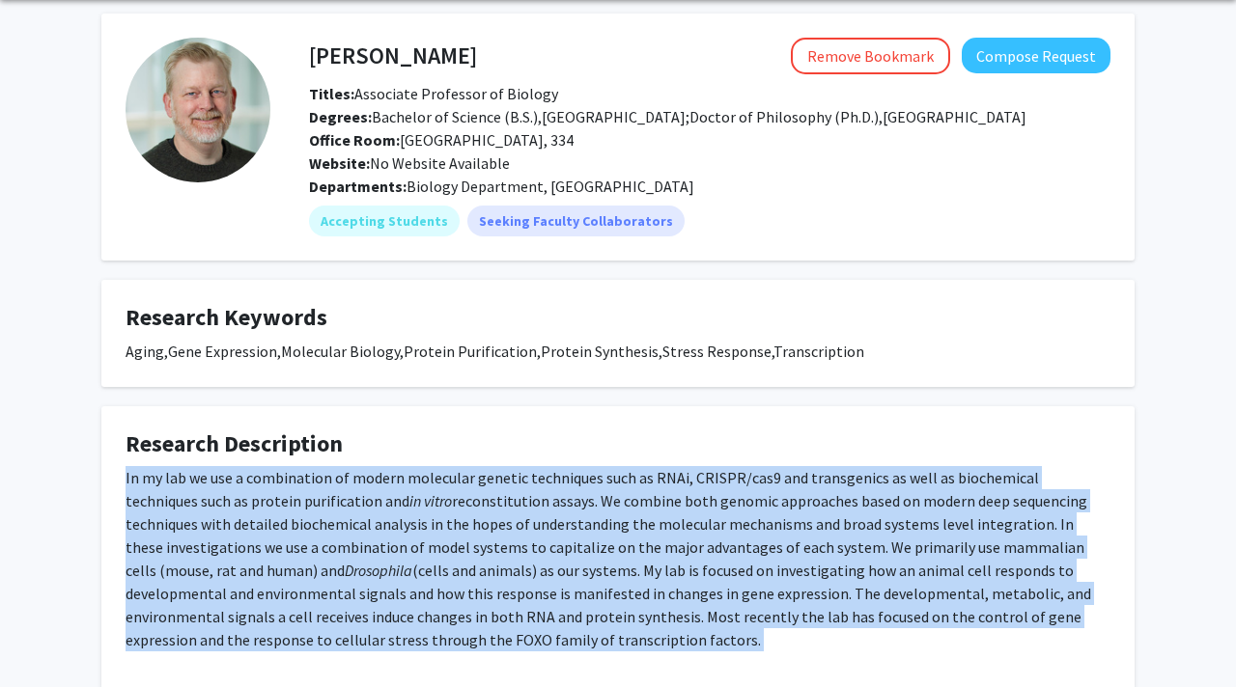
click at [528, 539] on div "In my lab we use a combination of modern molecular genetic techniques such as R…" at bounding box center [618, 558] width 985 height 185
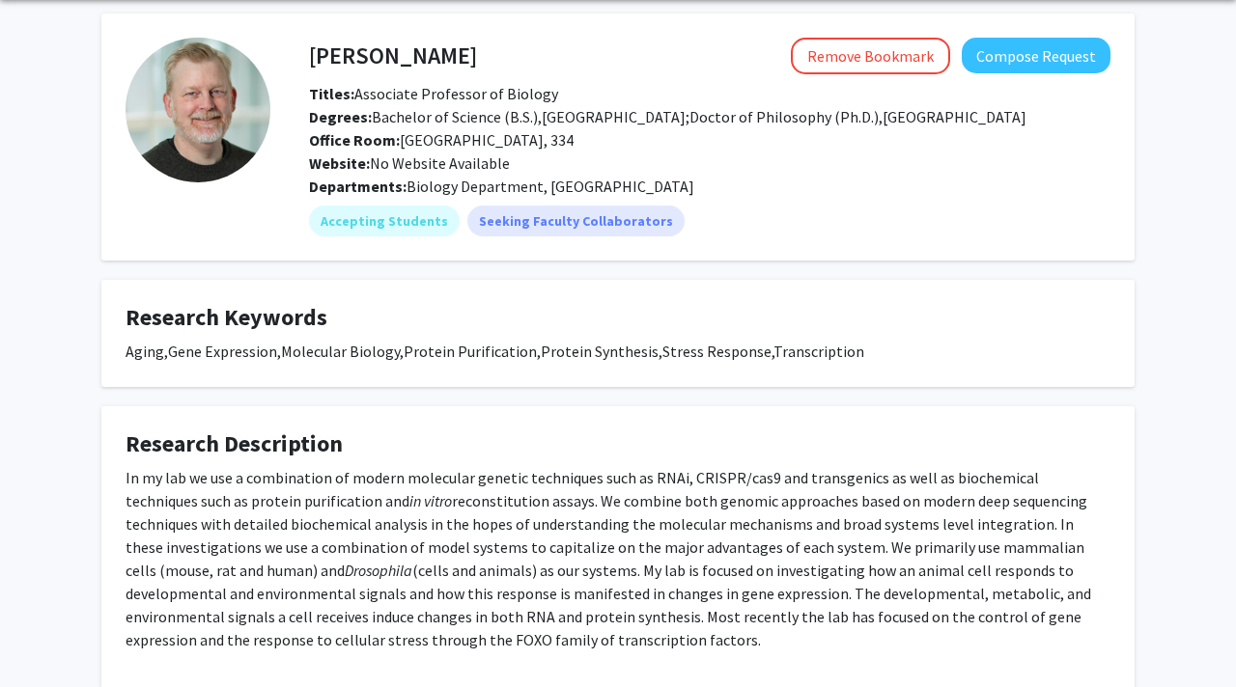
click at [528, 539] on div "In my lab we use a combination of modern molecular genetic techniques such as R…" at bounding box center [618, 558] width 985 height 185
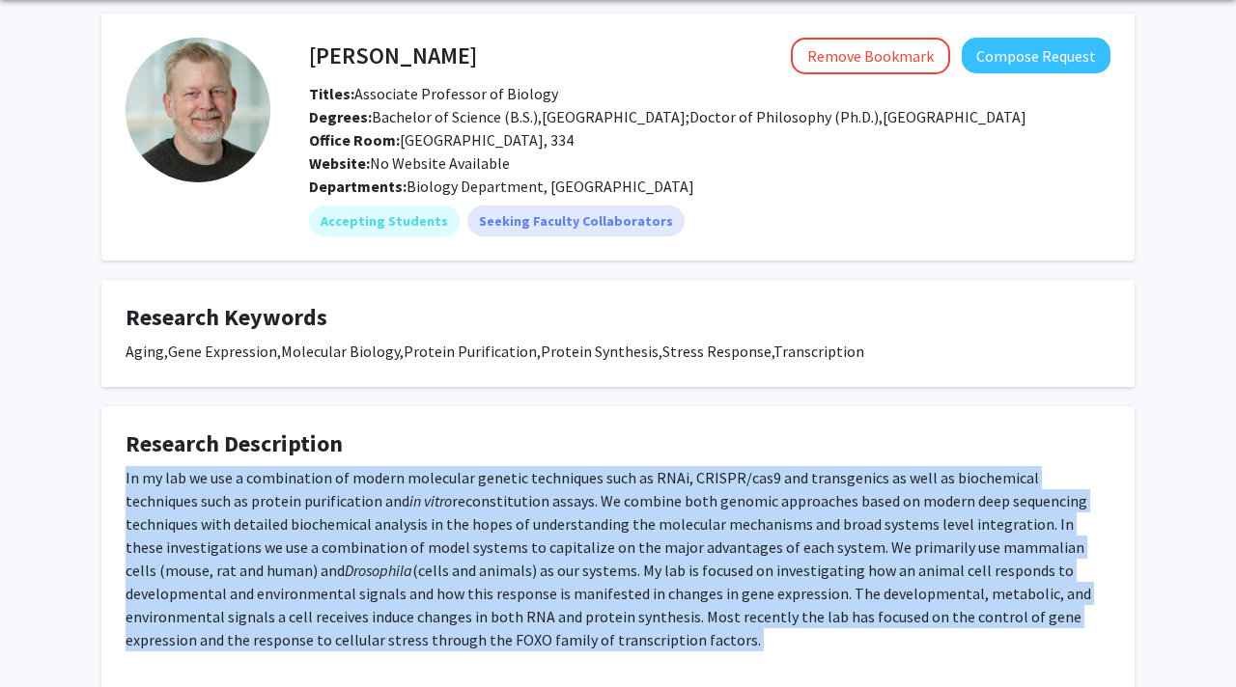
click at [520, 545] on div "In my lab we use a combination of modern molecular genetic techniques such as R…" at bounding box center [618, 558] width 985 height 185
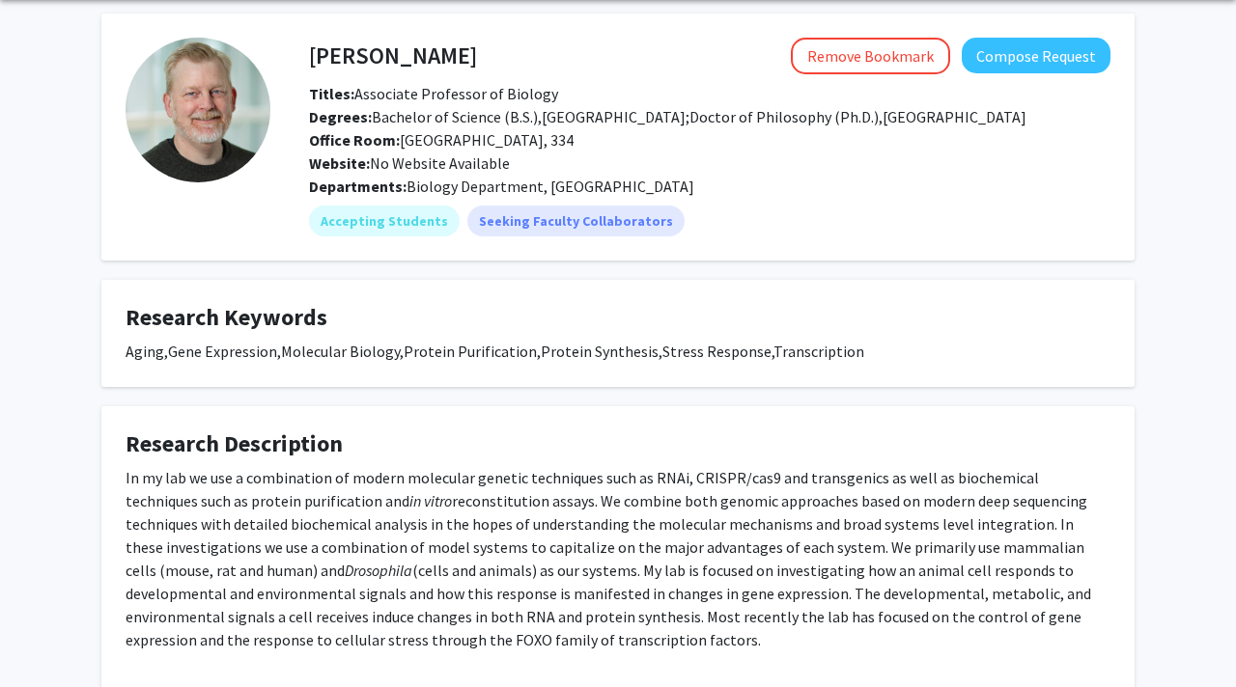
click at [520, 545] on div "In my lab we use a combination of modern molecular genetic techniques such as R…" at bounding box center [618, 558] width 985 height 185
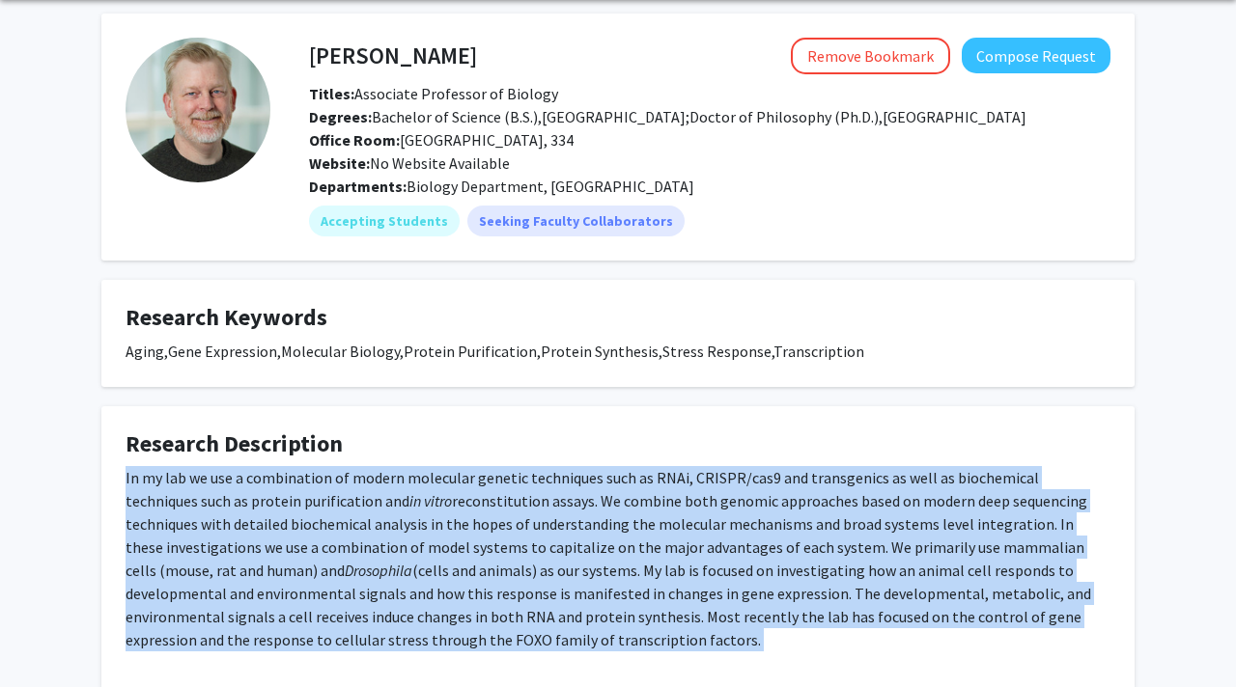
click at [557, 557] on div "In my lab we use a combination of modern molecular genetic techniques such as R…" at bounding box center [618, 558] width 985 height 185
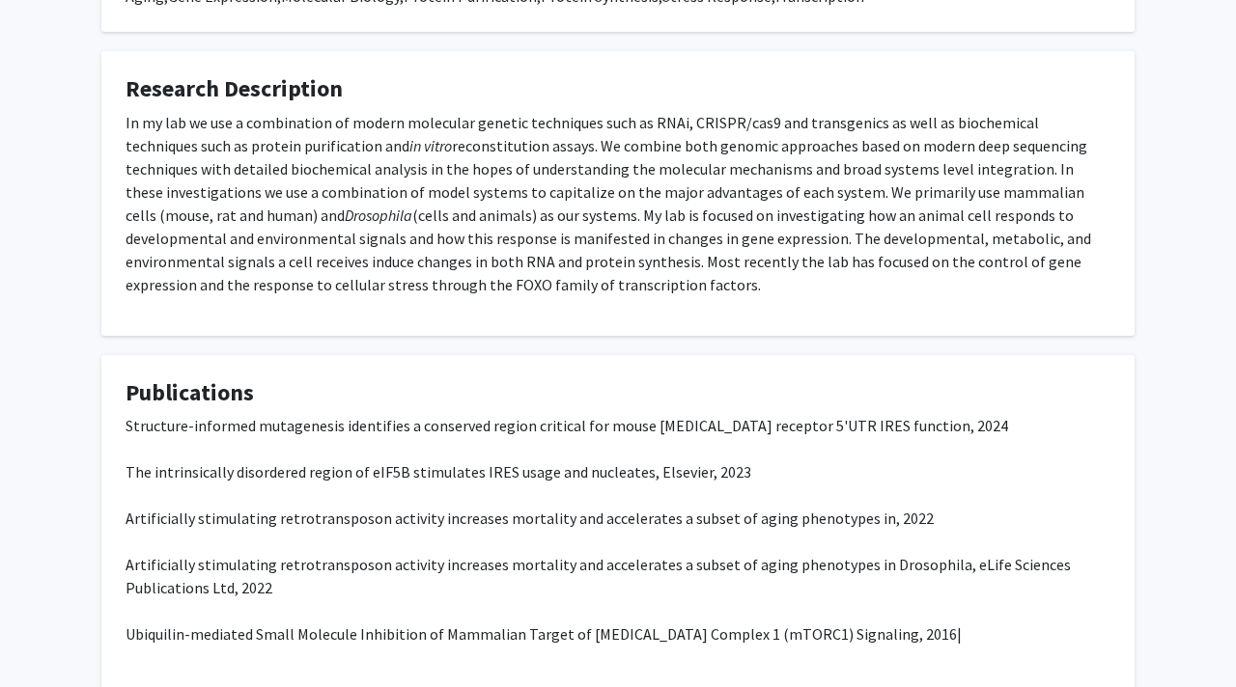
scroll to position [425, 0]
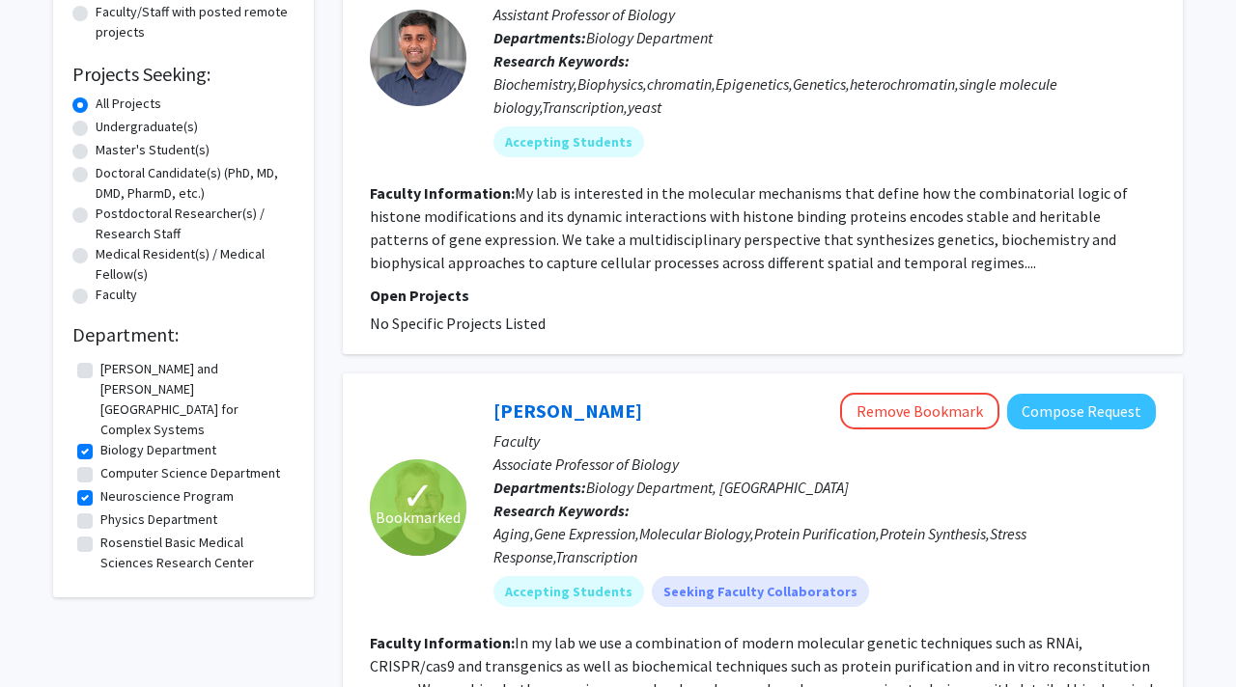
scroll to position [329, 0]
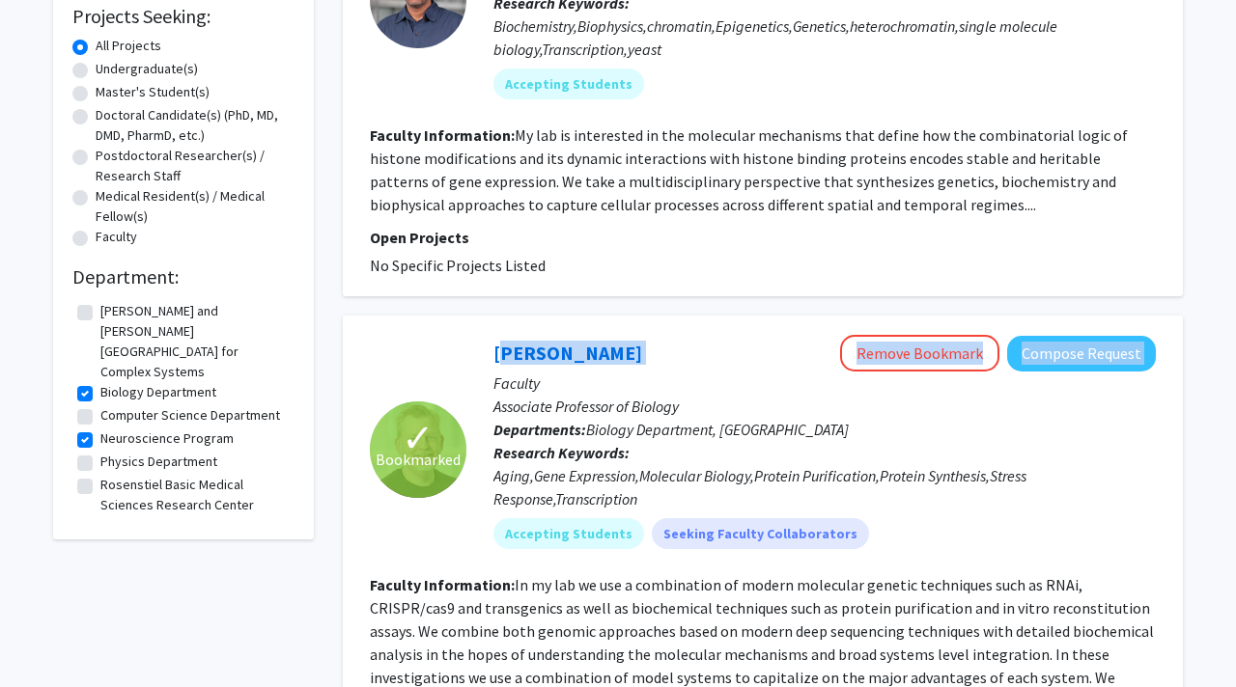
drag, startPoint x: 477, startPoint y: 355, endPoint x: 652, endPoint y: 355, distance: 174.8
click at [652, 355] on div "[PERSON_NAME] Remove Bookmark Compose Request Faculty Associate Professor of Bi…" at bounding box center [810, 449] width 689 height 229
click at [652, 355] on div "[PERSON_NAME] Remove Bookmark Compose Request" at bounding box center [824, 353] width 662 height 37
drag, startPoint x: 603, startPoint y: 341, endPoint x: 617, endPoint y: 345, distance: 14.1
click at [618, 346] on div "[PERSON_NAME] Remove Bookmark Compose Request" at bounding box center [824, 353] width 662 height 37
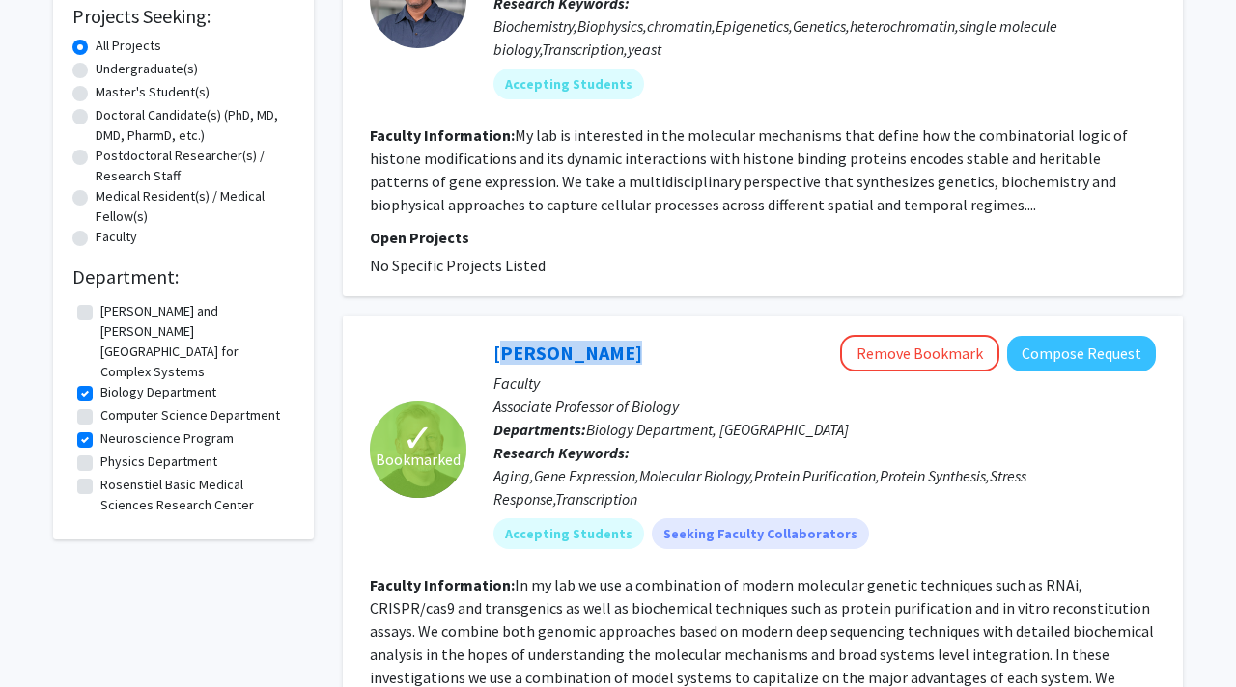
copy link "[PERSON_NAME]"
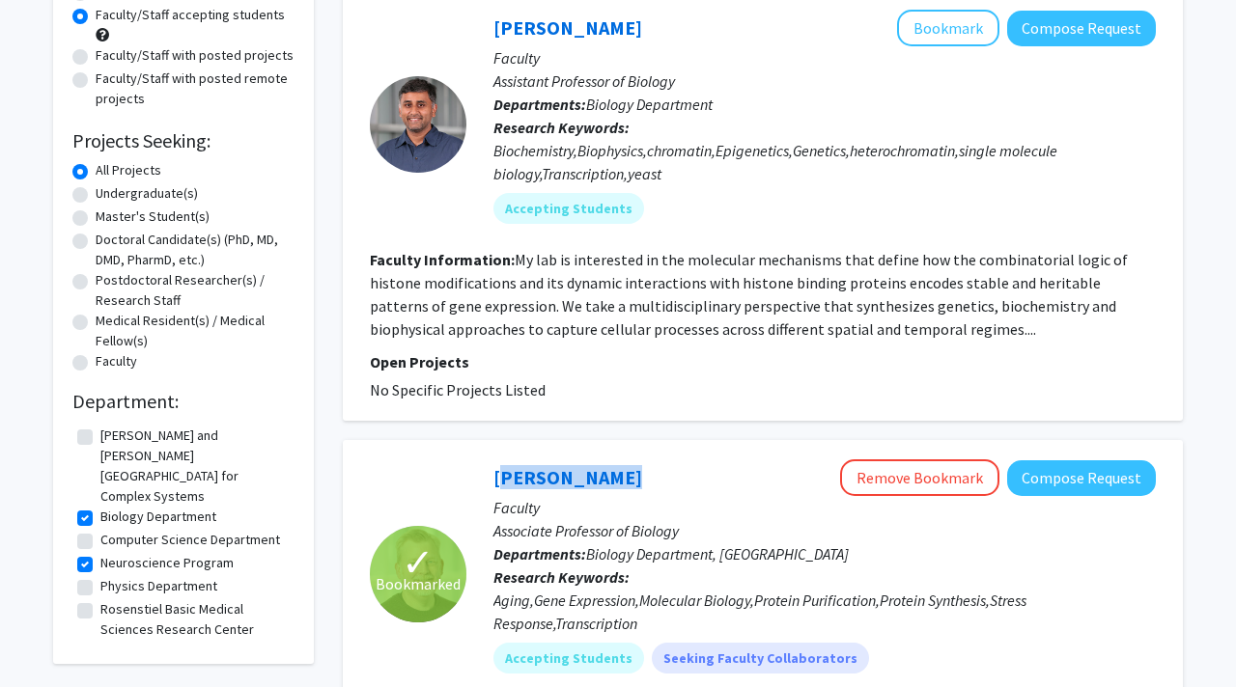
scroll to position [57, 0]
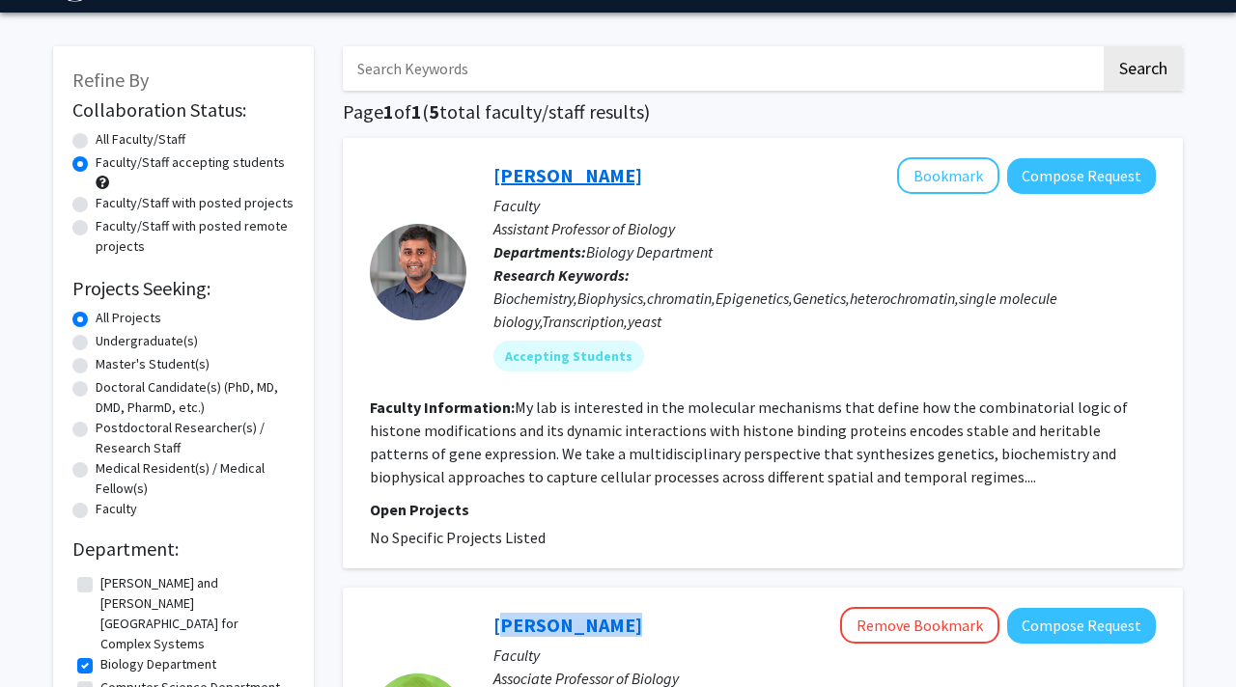
click at [536, 178] on link "[PERSON_NAME]" at bounding box center [567, 175] width 149 height 24
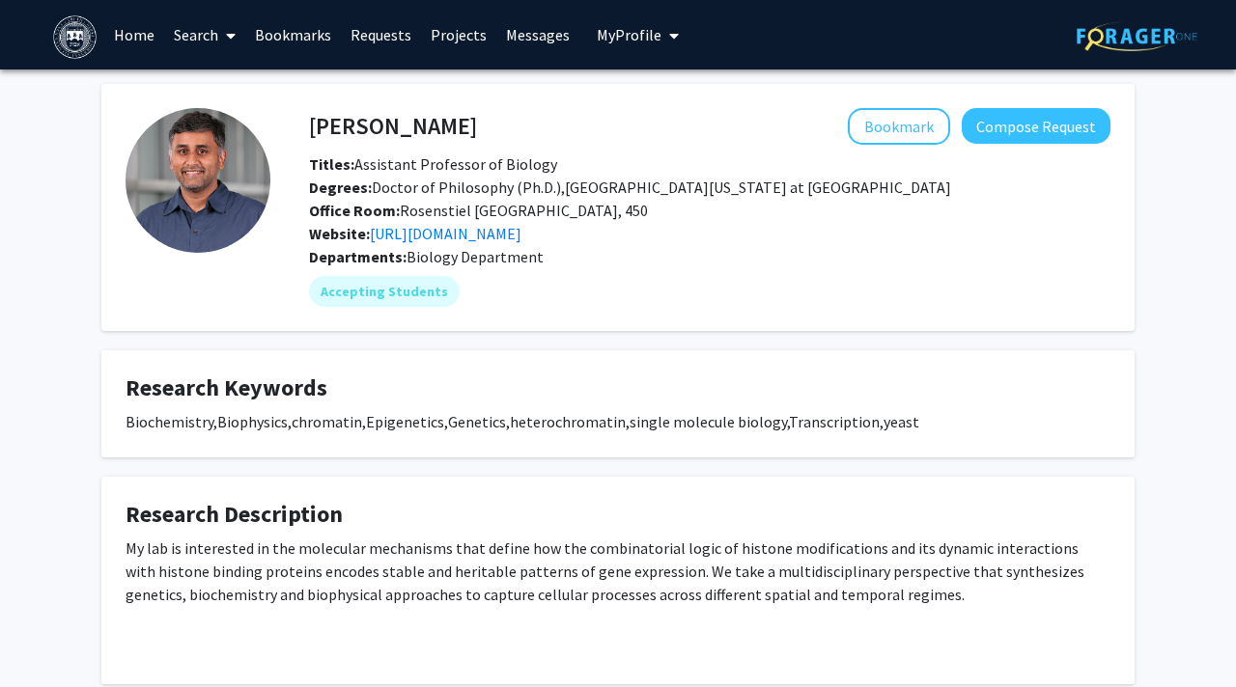
click at [395, 122] on h4 "[PERSON_NAME]" at bounding box center [393, 126] width 168 height 36
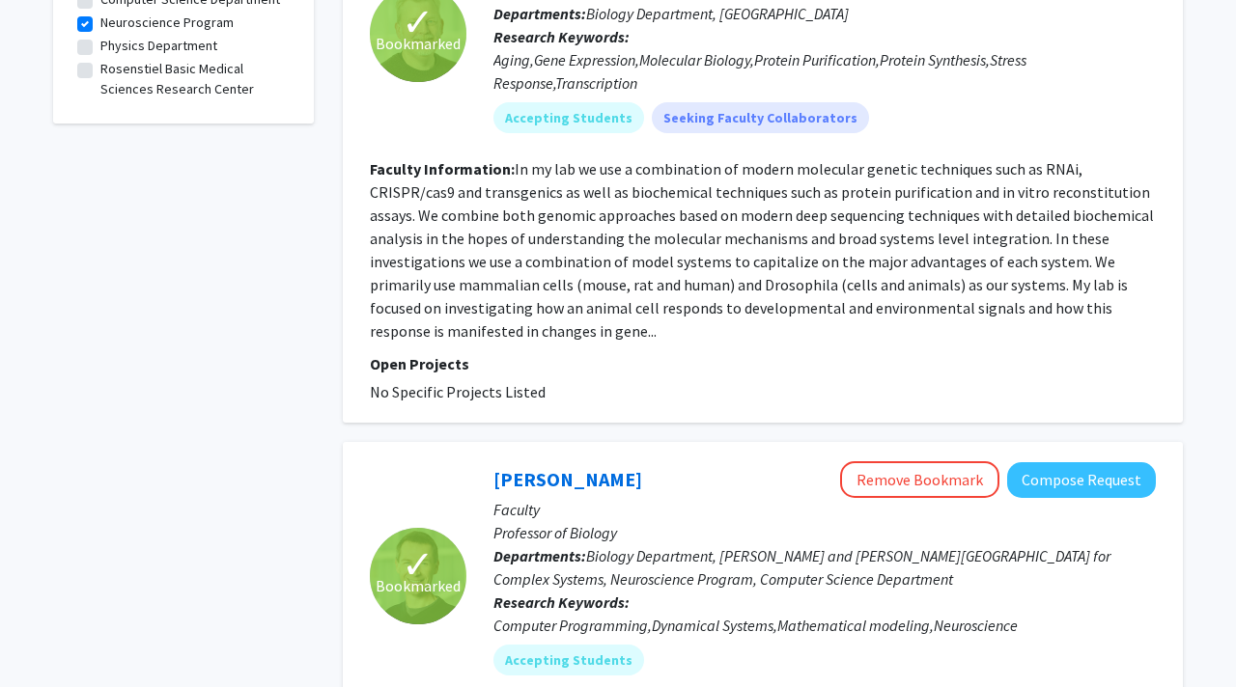
scroll to position [889, 0]
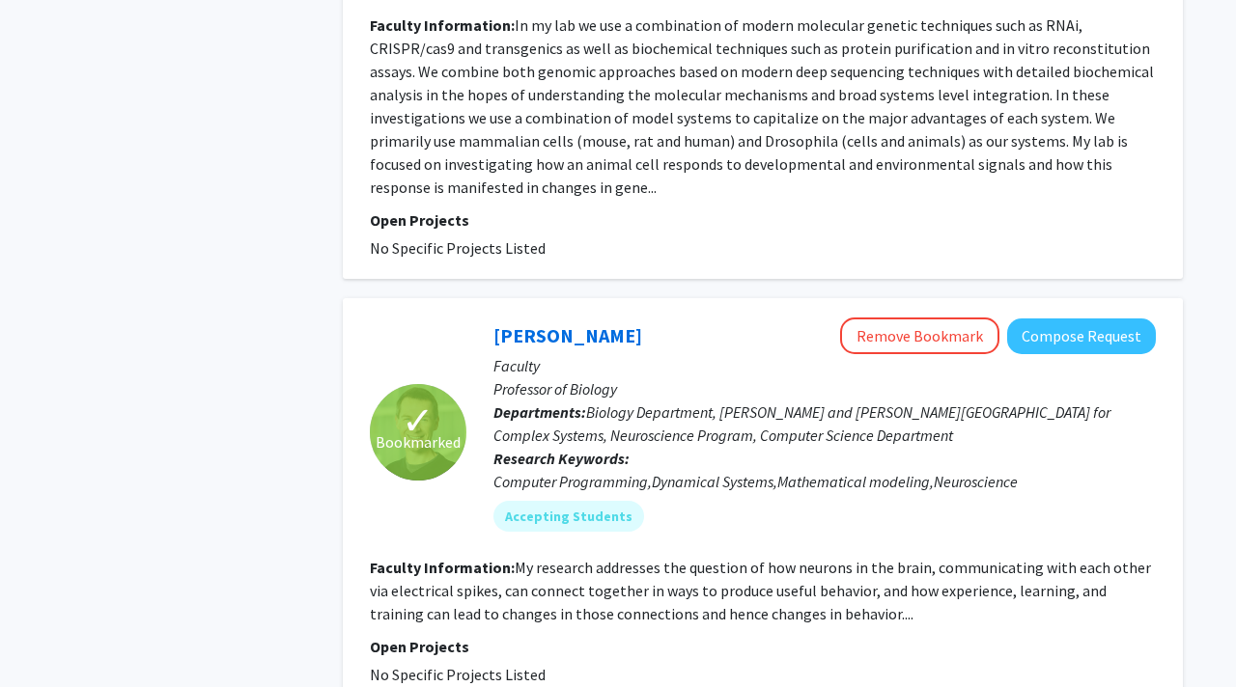
click at [522, 355] on p "Faculty" at bounding box center [824, 365] width 662 height 23
click at [525, 333] on link "[PERSON_NAME]" at bounding box center [567, 335] width 149 height 24
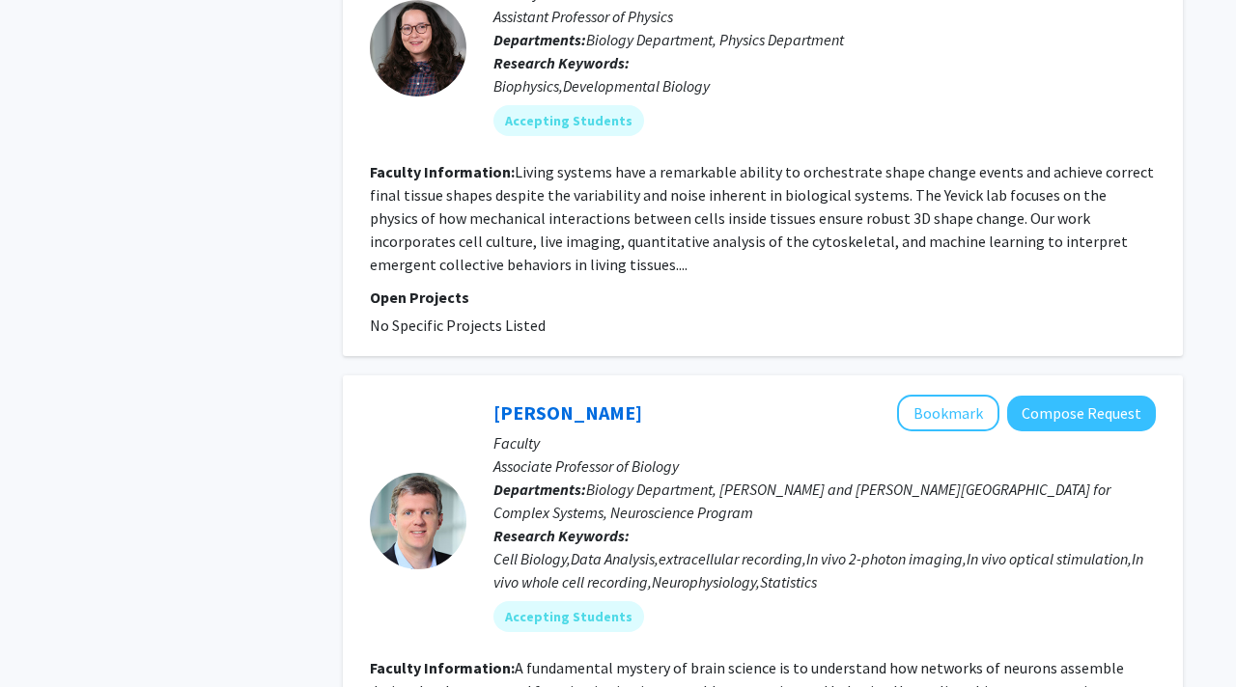
scroll to position [1901, 0]
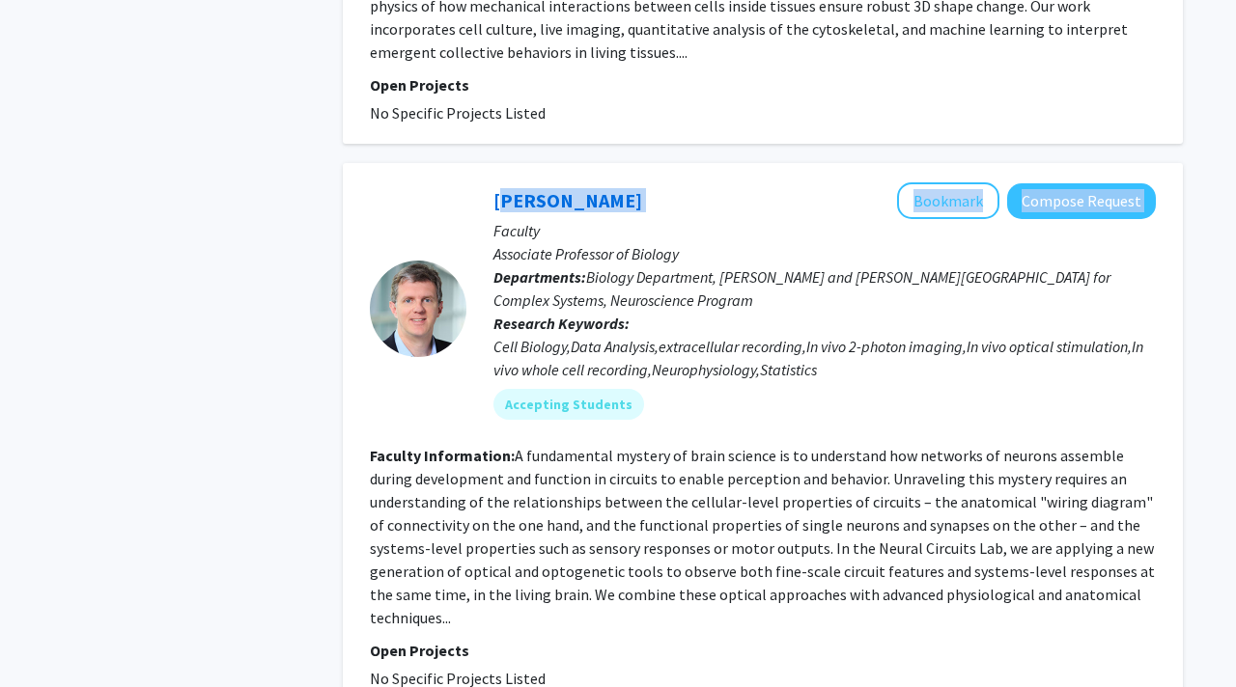
drag, startPoint x: 466, startPoint y: 195, endPoint x: 700, endPoint y: 195, distance: 233.7
click at [700, 195] on div "[PERSON_NAME] Bookmark Compose Request Faculty Associate Professor of Biology D…" at bounding box center [810, 308] width 689 height 252
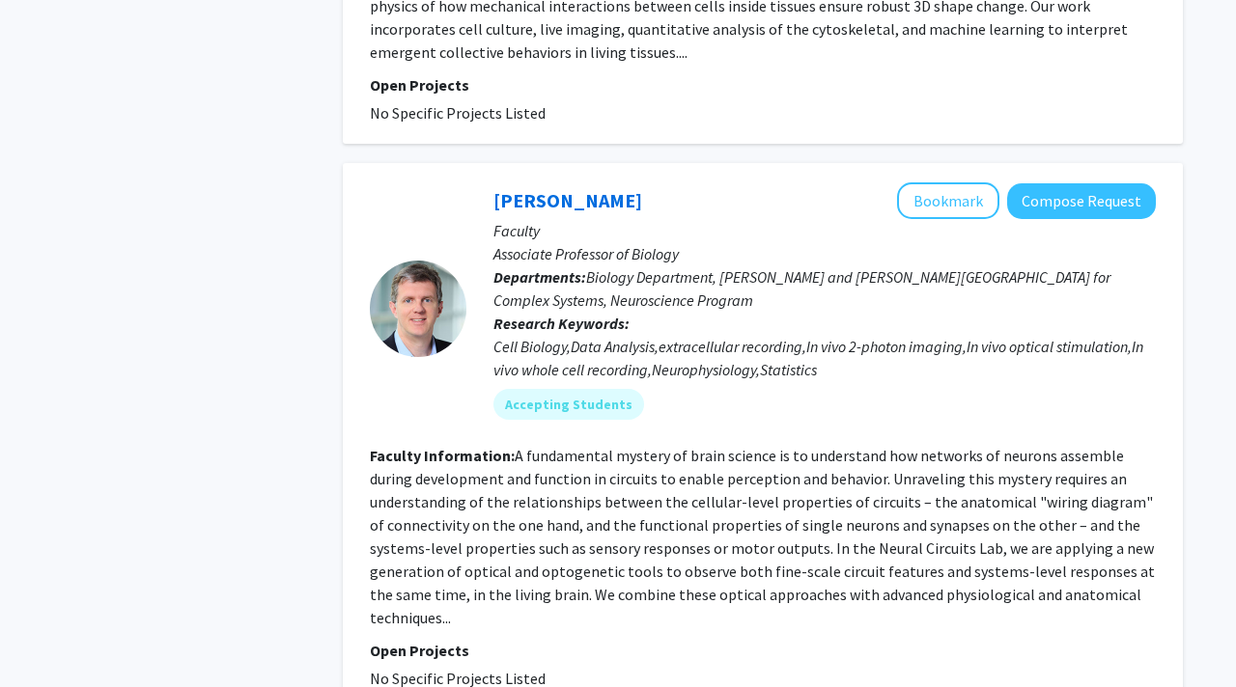
click at [673, 197] on div "[PERSON_NAME] Bookmark Compose Request" at bounding box center [824, 200] width 662 height 37
drag, startPoint x: 672, startPoint y: 197, endPoint x: 476, endPoint y: 182, distance: 196.5
click at [476, 182] on div "[PERSON_NAME] Bookmark Compose Request Faculty Associate Professor of Biology D…" at bounding box center [810, 308] width 689 height 252
click at [519, 187] on div "[PERSON_NAME] Bookmark Compose Request" at bounding box center [824, 200] width 662 height 37
click at [519, 191] on link "[PERSON_NAME]" at bounding box center [567, 200] width 149 height 24
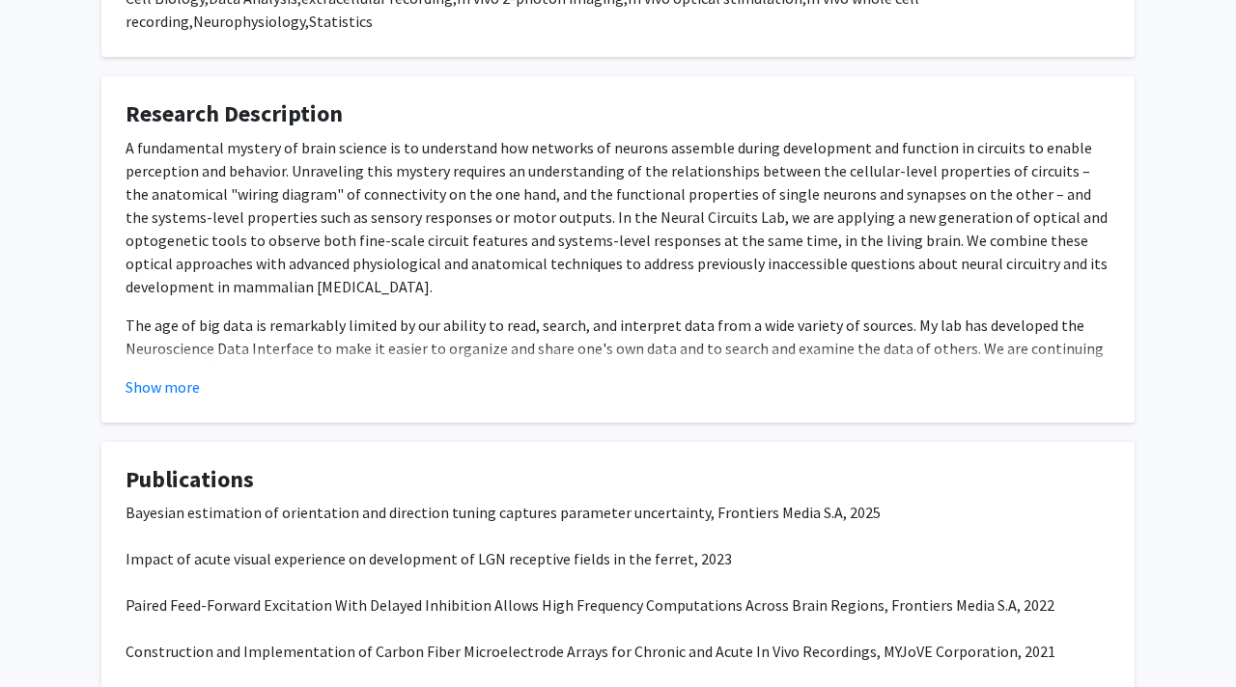
scroll to position [45, 0]
